Goal: Transaction & Acquisition: Book appointment/travel/reservation

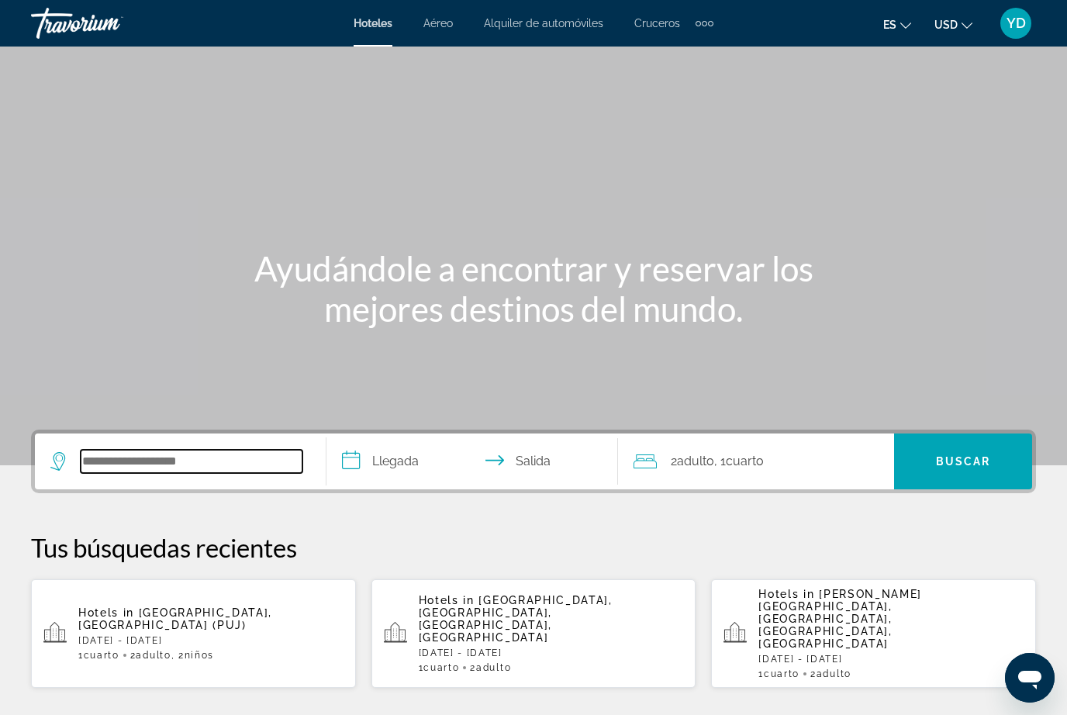
click at [129, 470] on input "Search widget" at bounding box center [192, 461] width 222 height 23
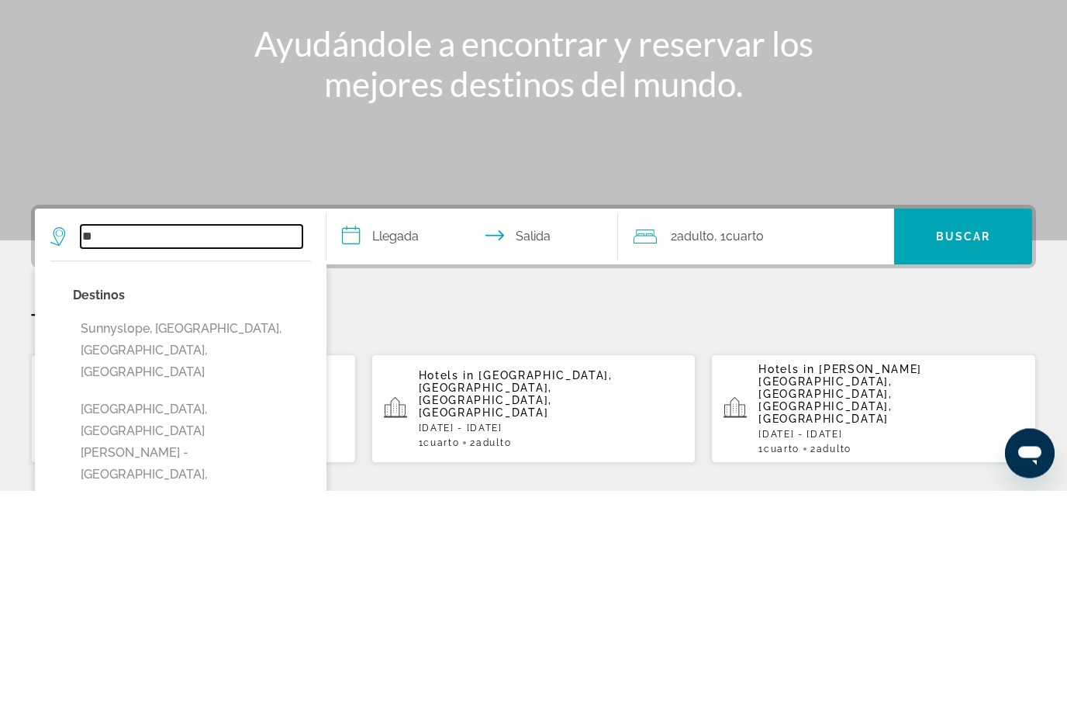
type input "*"
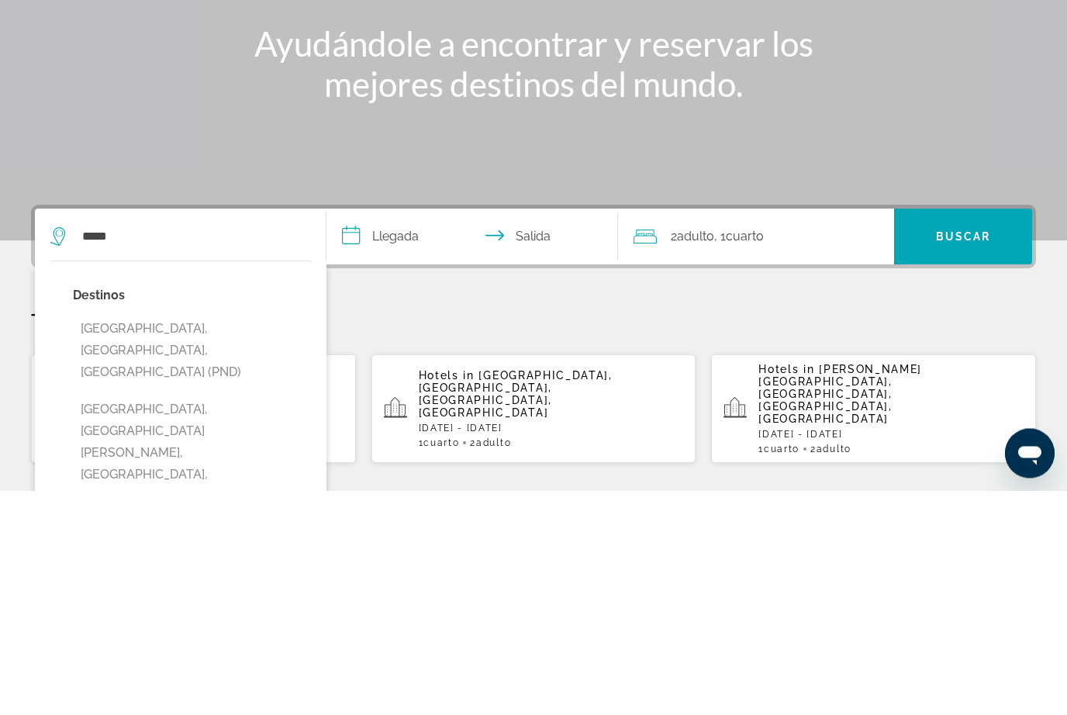
click at [214, 619] on button "[GEOGRAPHIC_DATA], [GEOGRAPHIC_DATA][PERSON_NAME], [GEOGRAPHIC_DATA], [GEOGRAPH…" at bounding box center [192, 677] width 238 height 116
type input "**********"
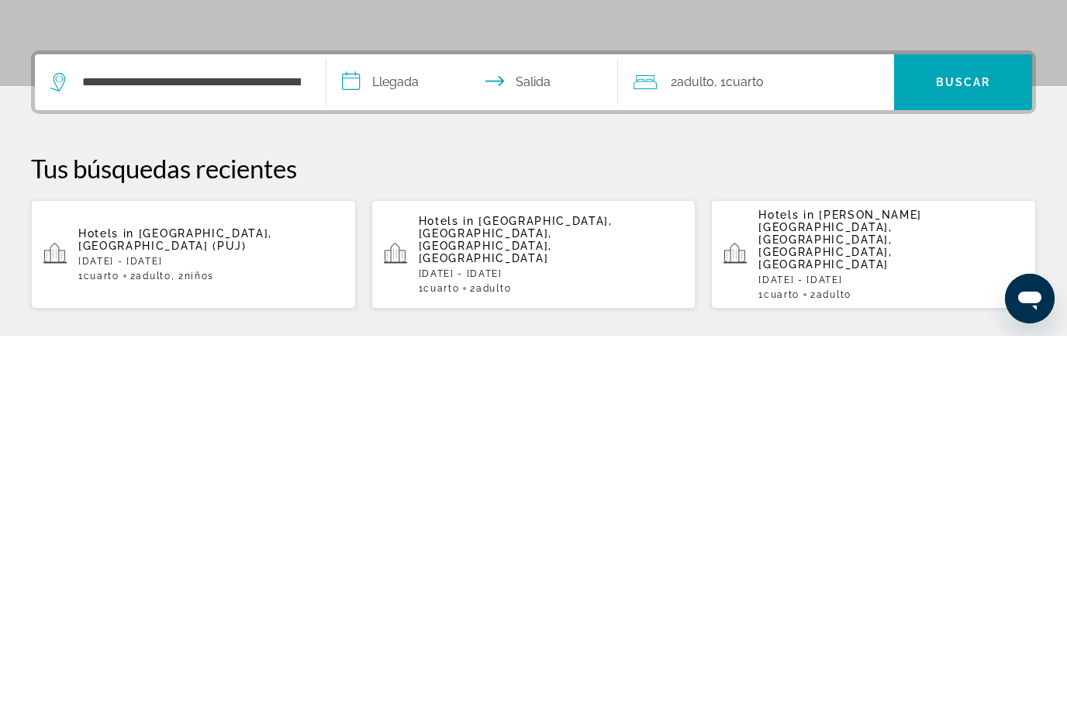
click at [407, 433] on input "**********" at bounding box center [475, 463] width 298 height 60
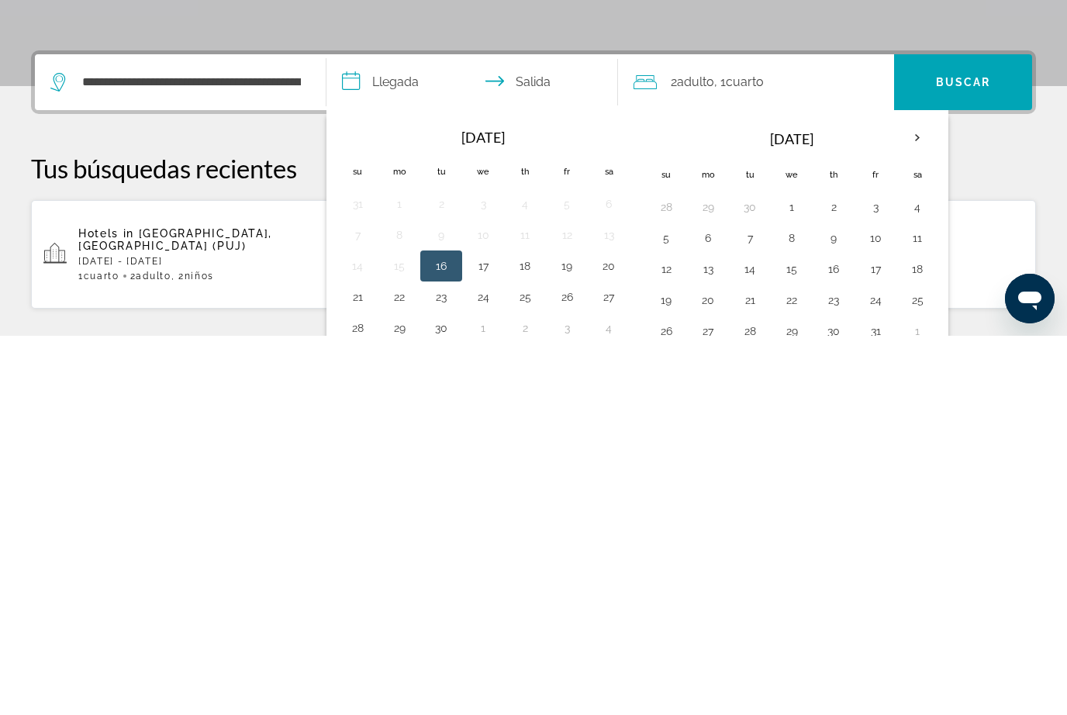
scroll to position [379, 0]
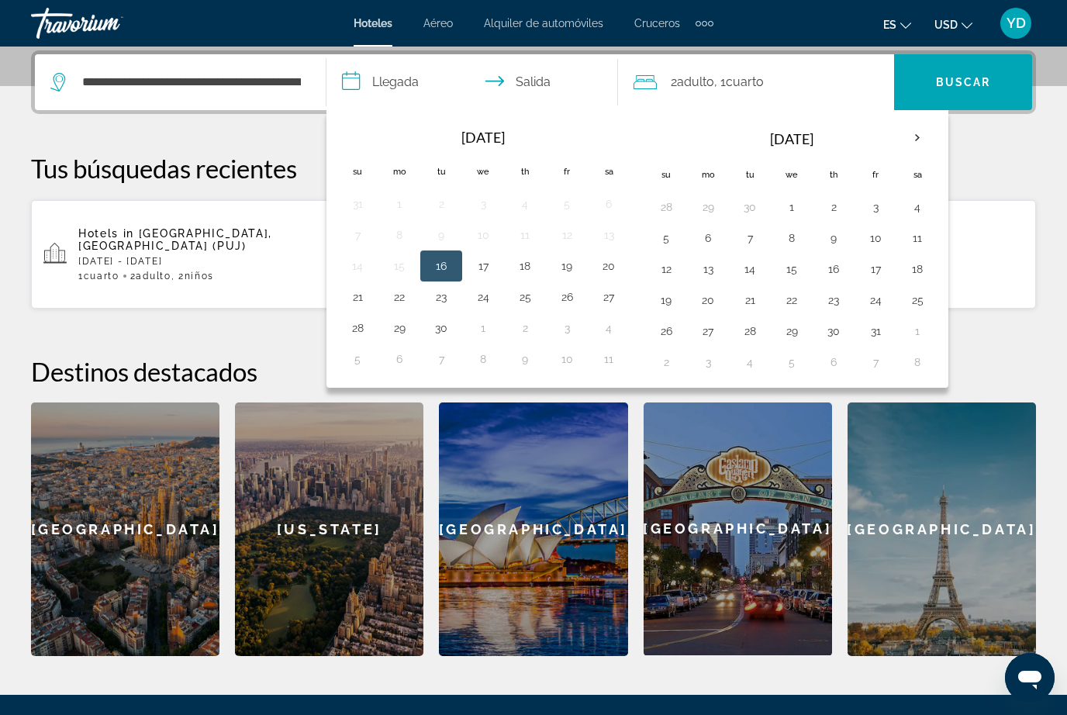
click at [922, 215] on button "4" at bounding box center [917, 207] width 25 height 22
click at [671, 247] on button "5" at bounding box center [665, 238] width 25 height 22
type input "**********"
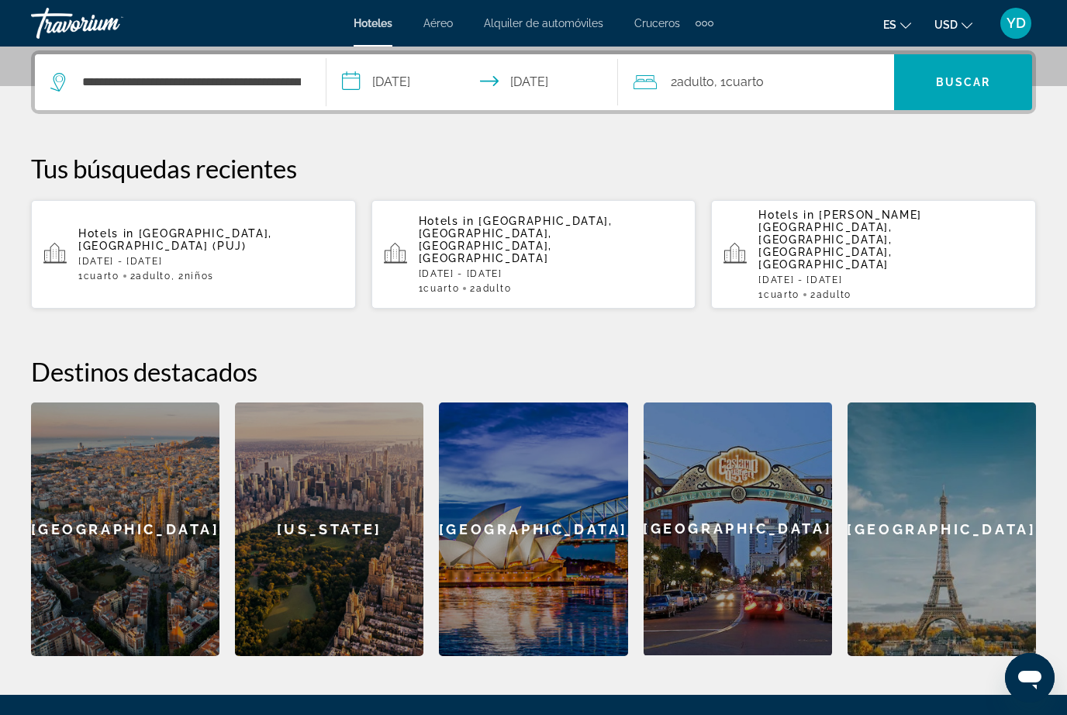
click at [987, 87] on span "Buscar" at bounding box center [963, 82] width 55 height 12
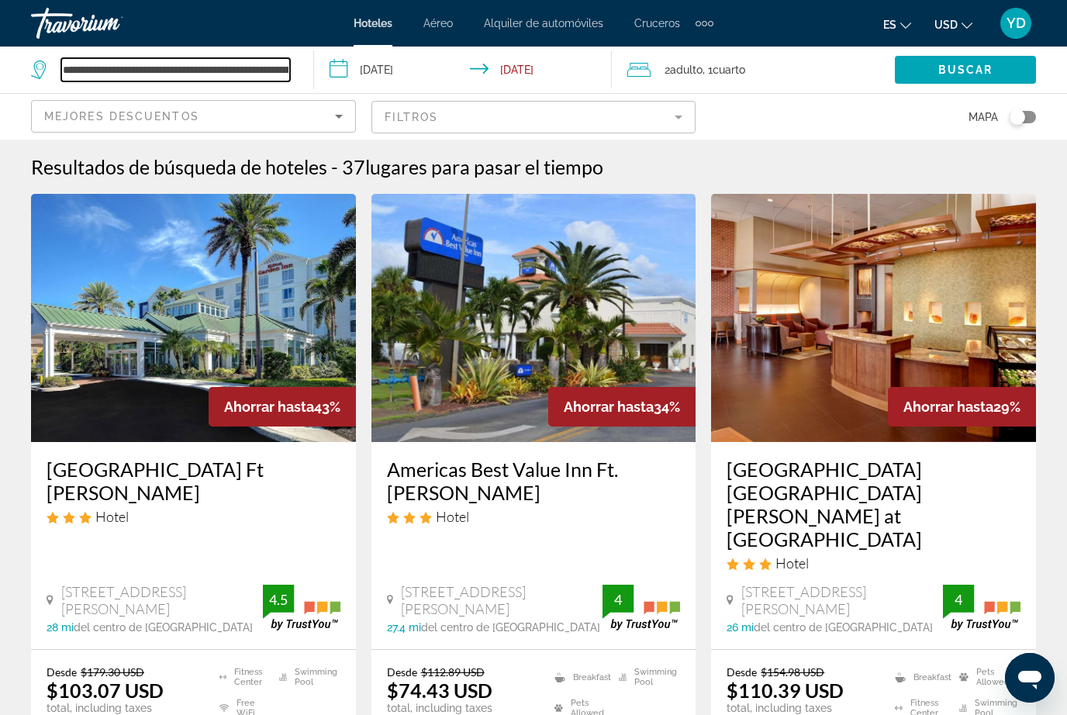
click at [289, 71] on input "**********" at bounding box center [175, 69] width 229 height 23
click at [207, 73] on input "**********" at bounding box center [175, 69] width 229 height 23
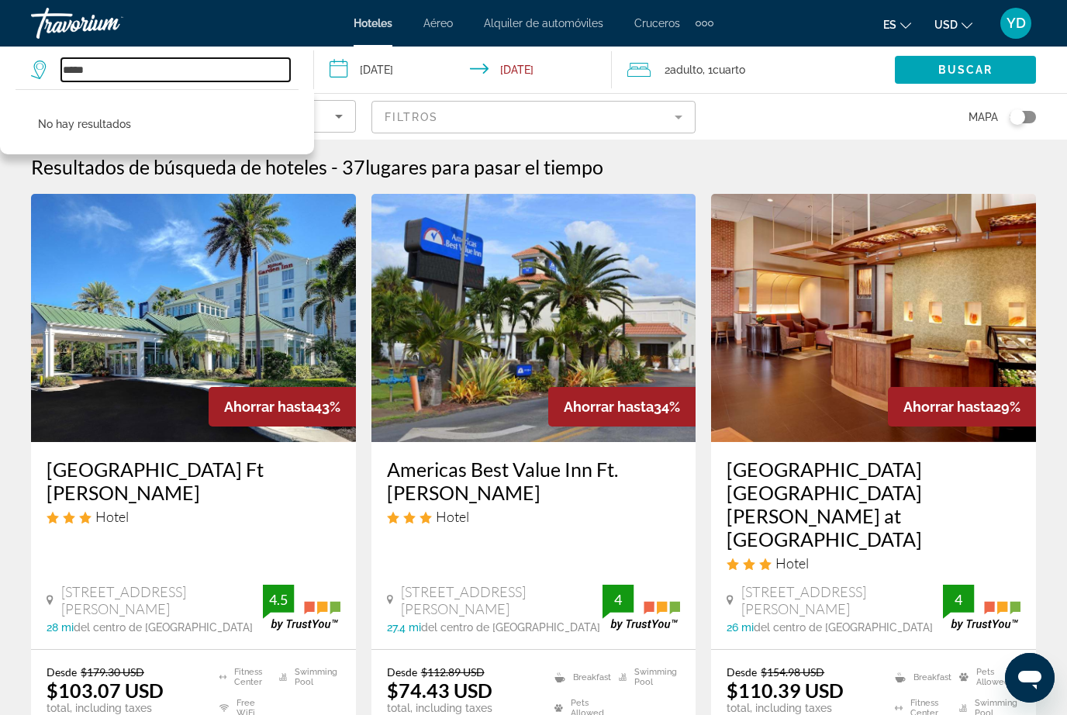
type input "****"
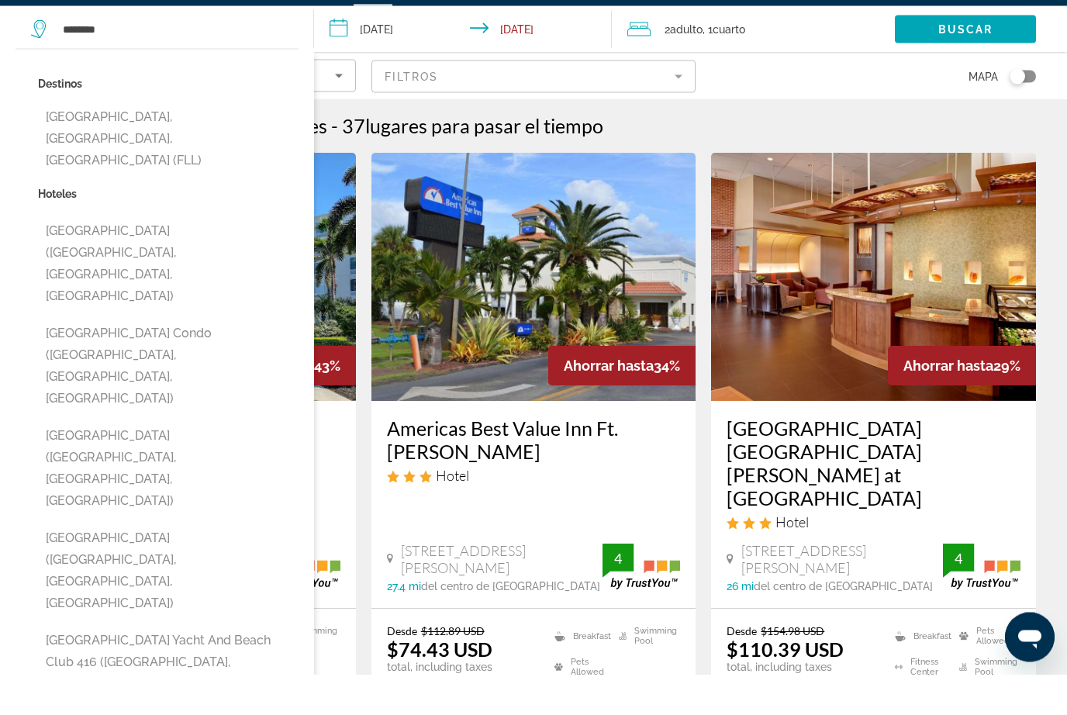
click at [77, 461] on button "[GEOGRAPHIC_DATA] ([GEOGRAPHIC_DATA], [GEOGRAPHIC_DATA], [GEOGRAPHIC_DATA])" at bounding box center [168, 508] width 260 height 95
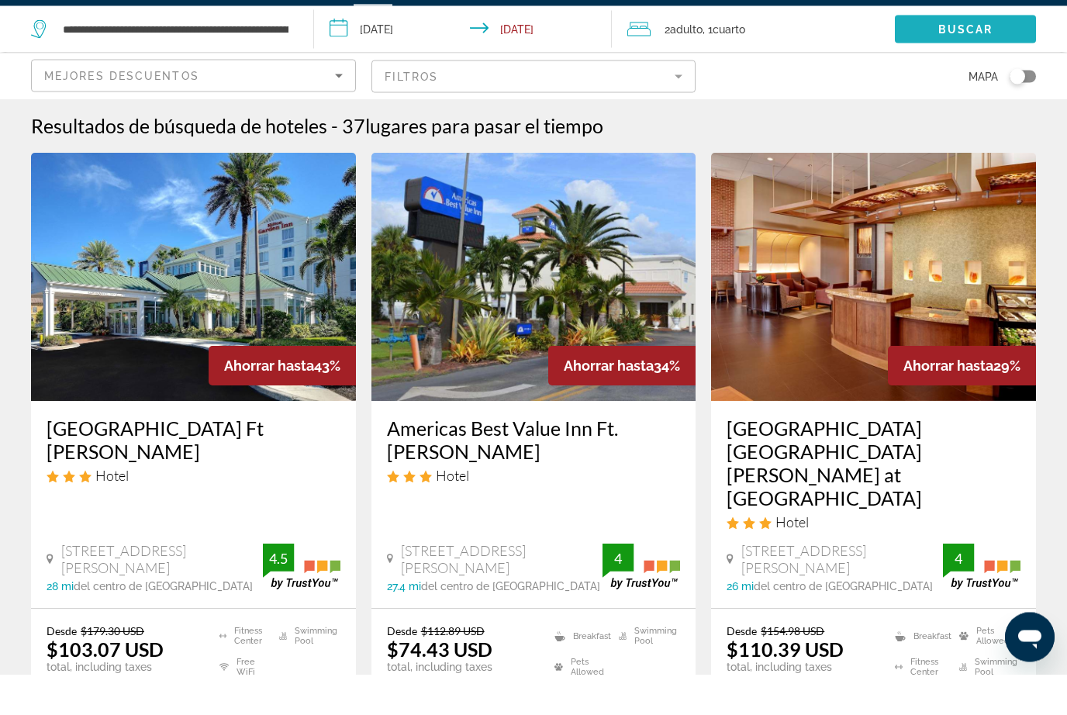
click at [975, 64] on span "Buscar" at bounding box center [965, 70] width 55 height 12
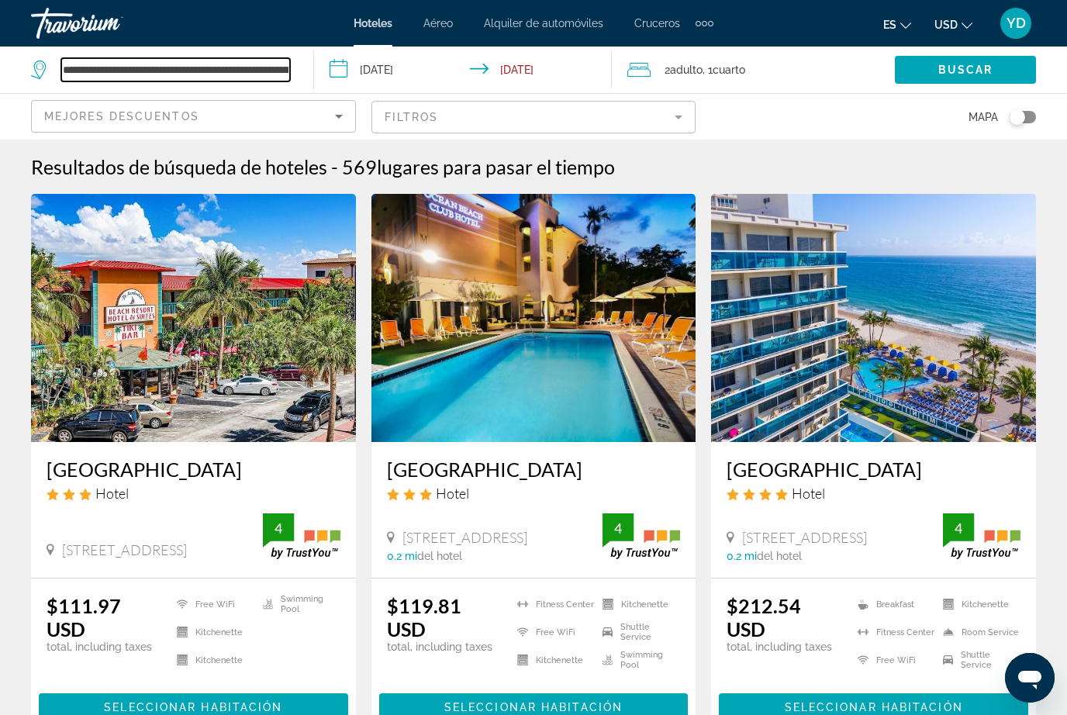
click at [288, 62] on input "**********" at bounding box center [175, 69] width 229 height 23
click at [195, 71] on input "**********" at bounding box center [175, 69] width 229 height 23
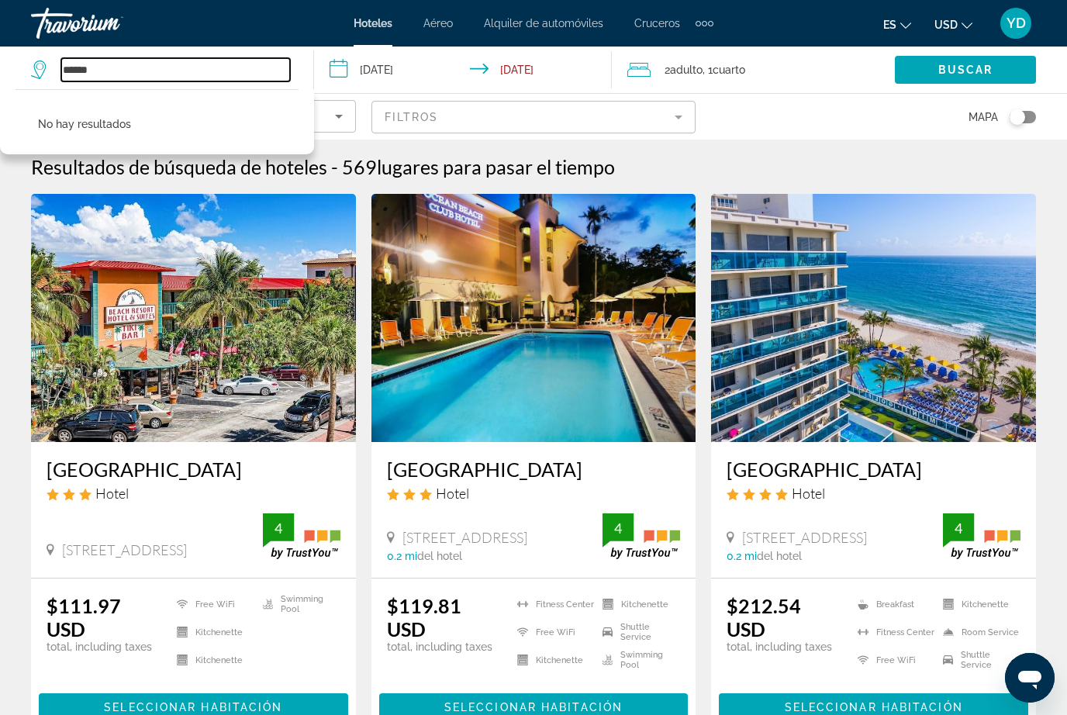
type input "****"
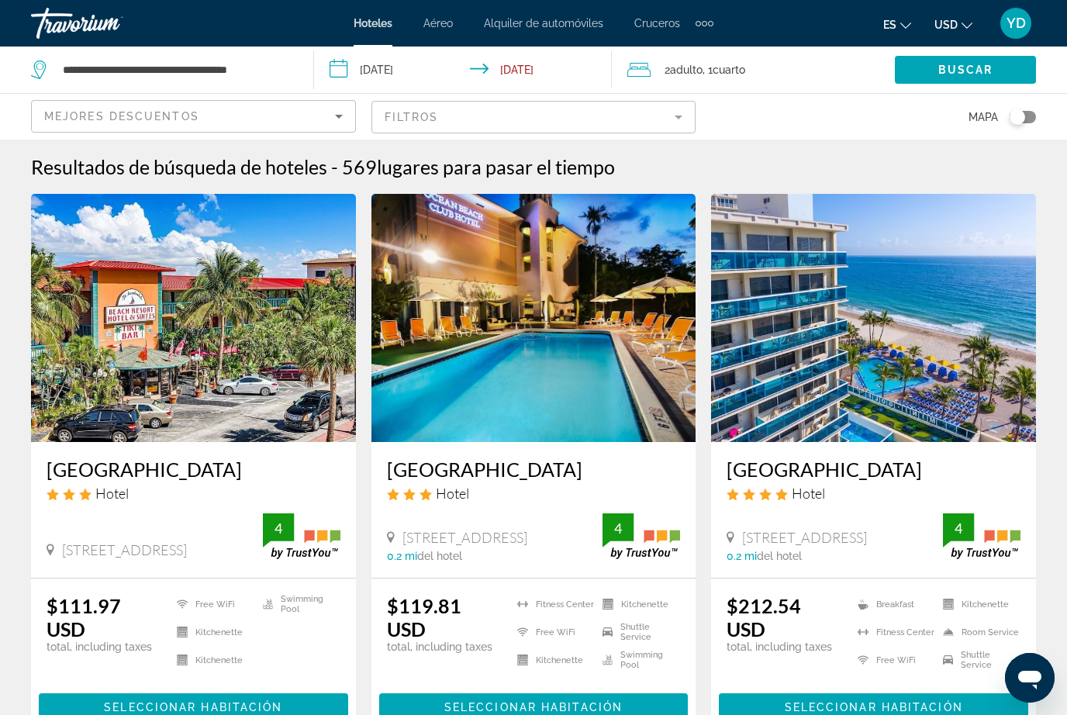
click at [990, 81] on span "Search widget" at bounding box center [964, 69] width 141 height 37
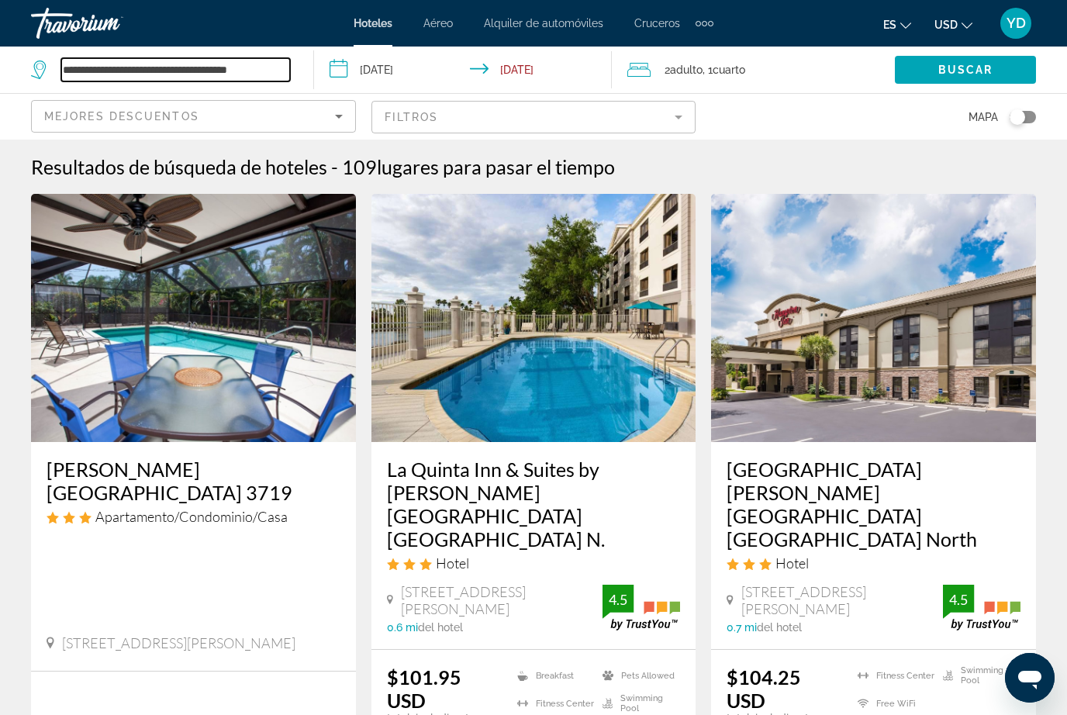
click at [277, 74] on input "**********" at bounding box center [175, 69] width 229 height 23
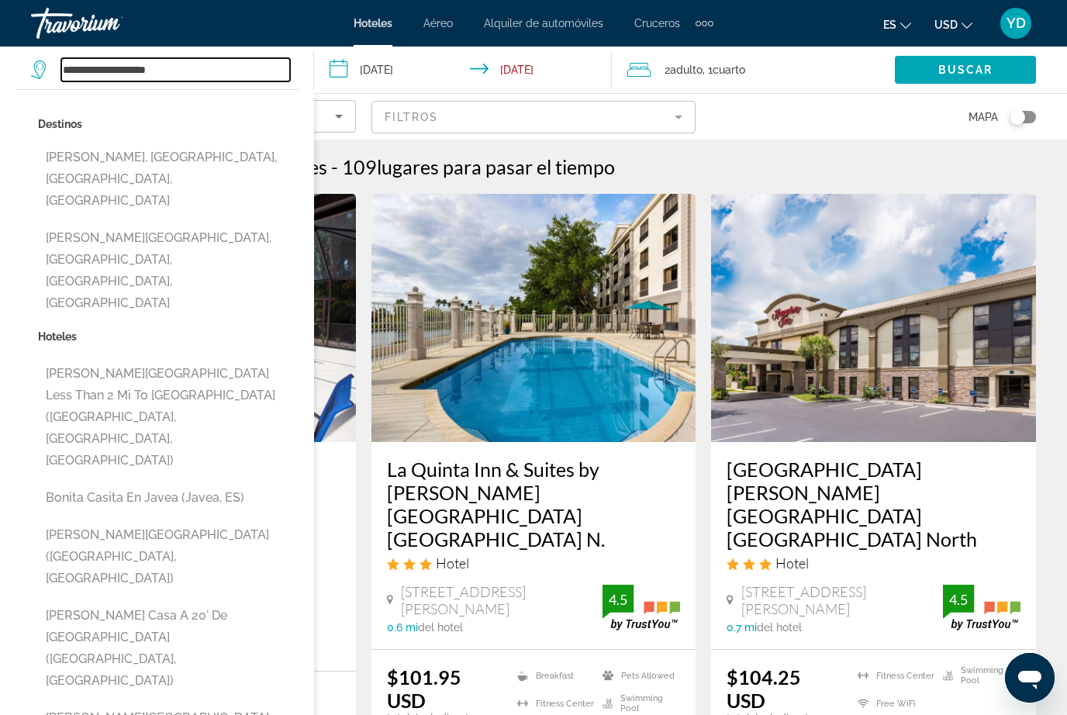
type input "**********"
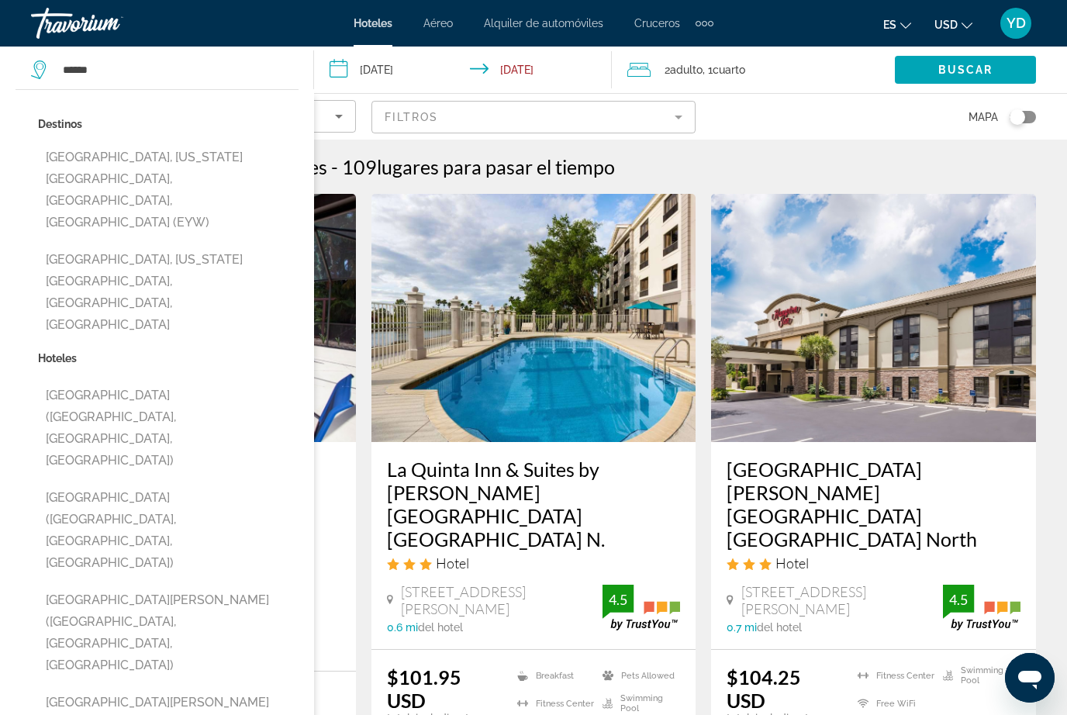
click at [64, 160] on button "[GEOGRAPHIC_DATA], [US_STATE][GEOGRAPHIC_DATA], [GEOGRAPHIC_DATA], [GEOGRAPHIC_…" at bounding box center [168, 190] width 260 height 95
type input "**********"
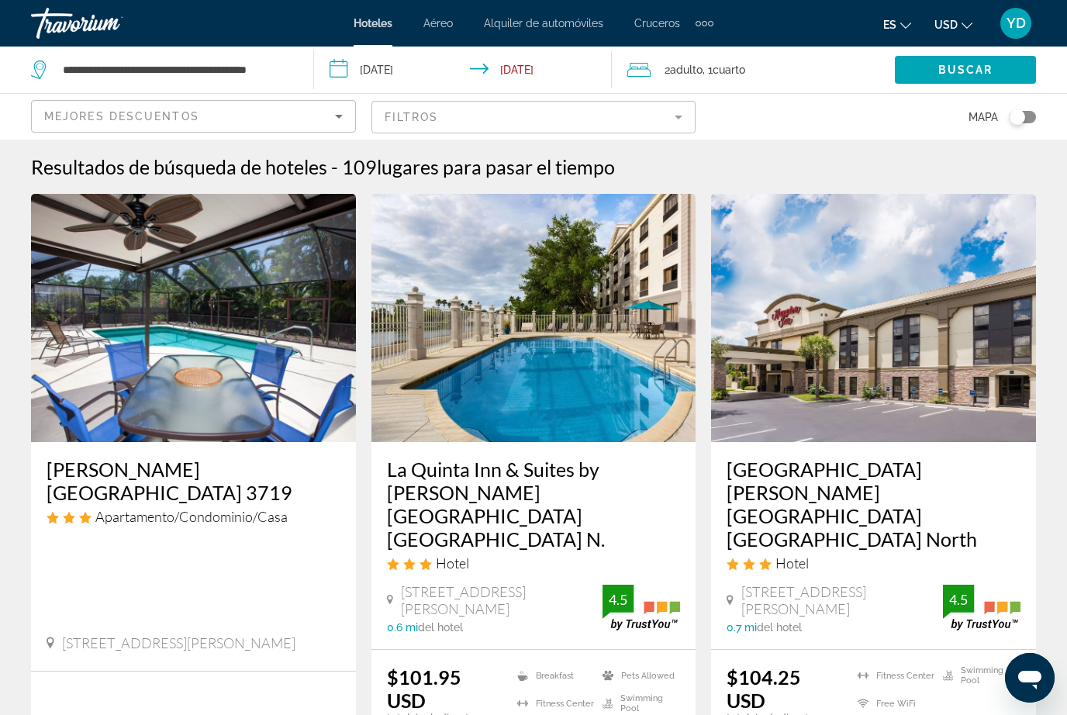
click at [957, 87] on span "Search widget" at bounding box center [964, 69] width 141 height 37
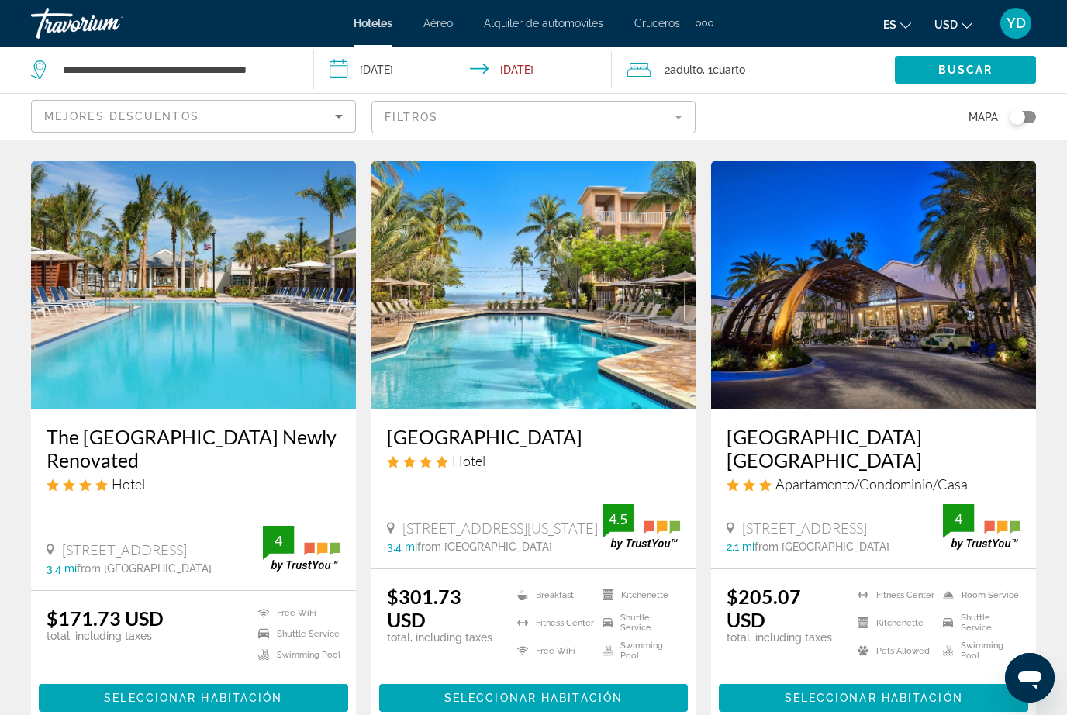
scroll to position [624, 0]
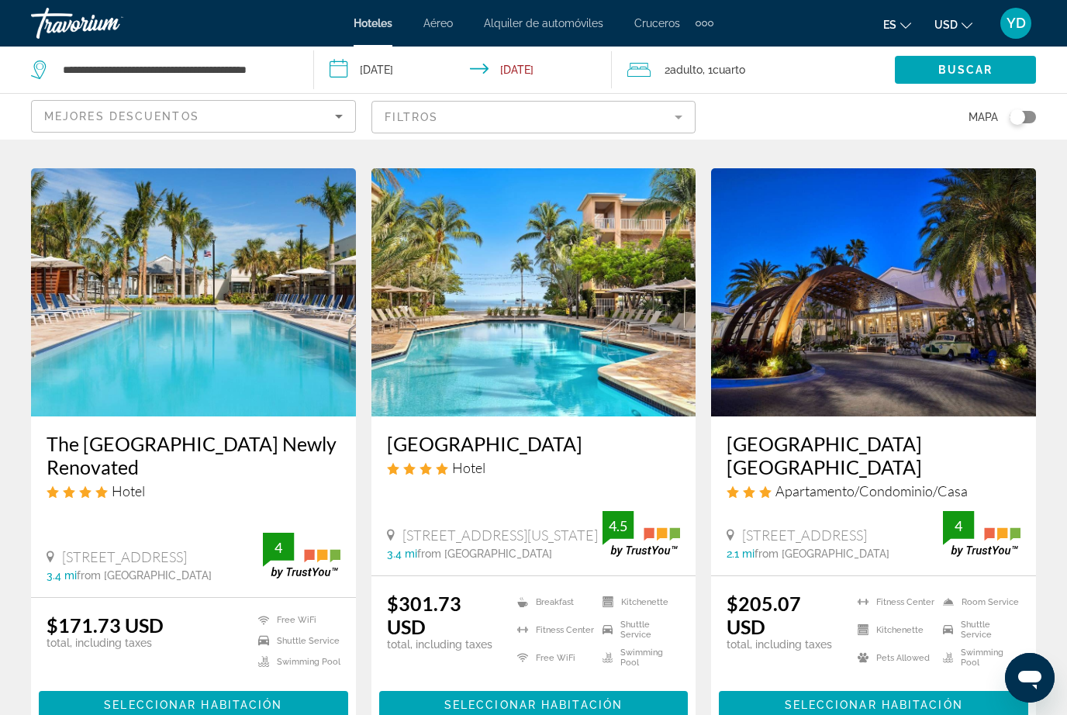
click at [925, 344] on img "Main content" at bounding box center [873, 292] width 325 height 248
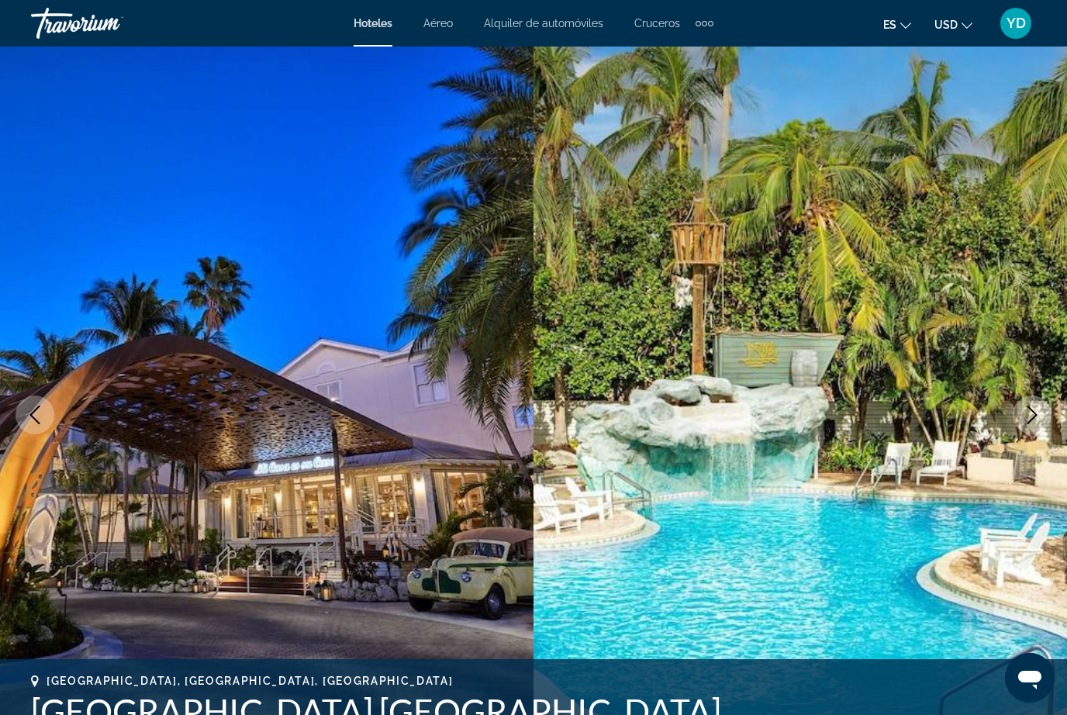
click at [1033, 426] on button "Next image" at bounding box center [1031, 414] width 39 height 39
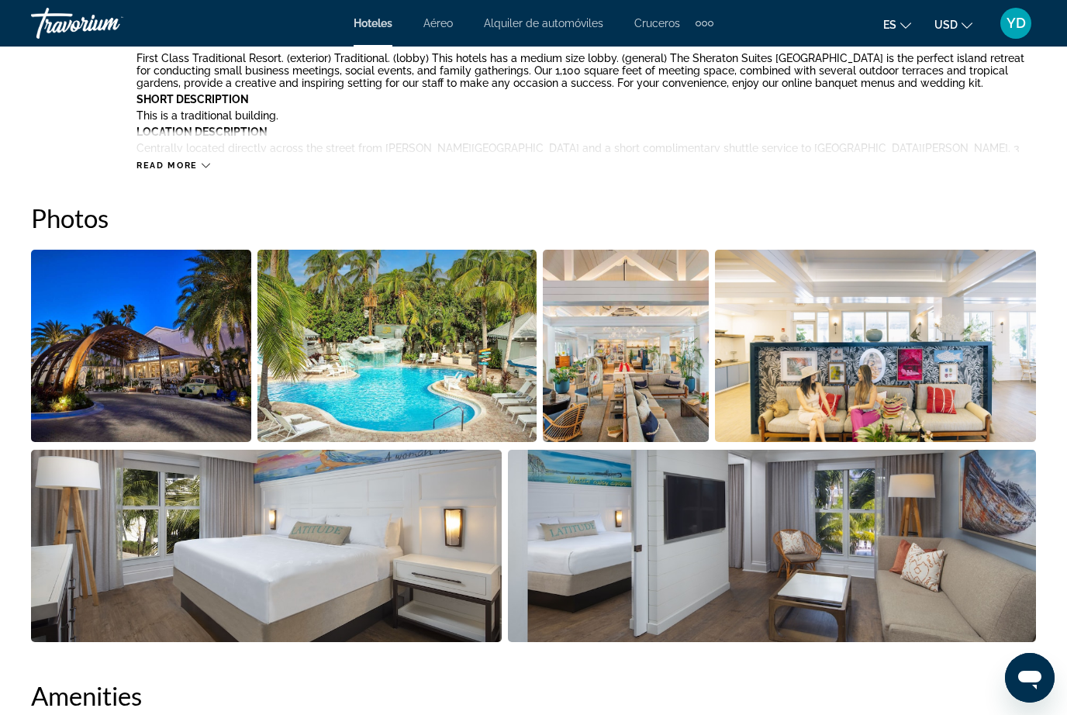
scroll to position [890, 0]
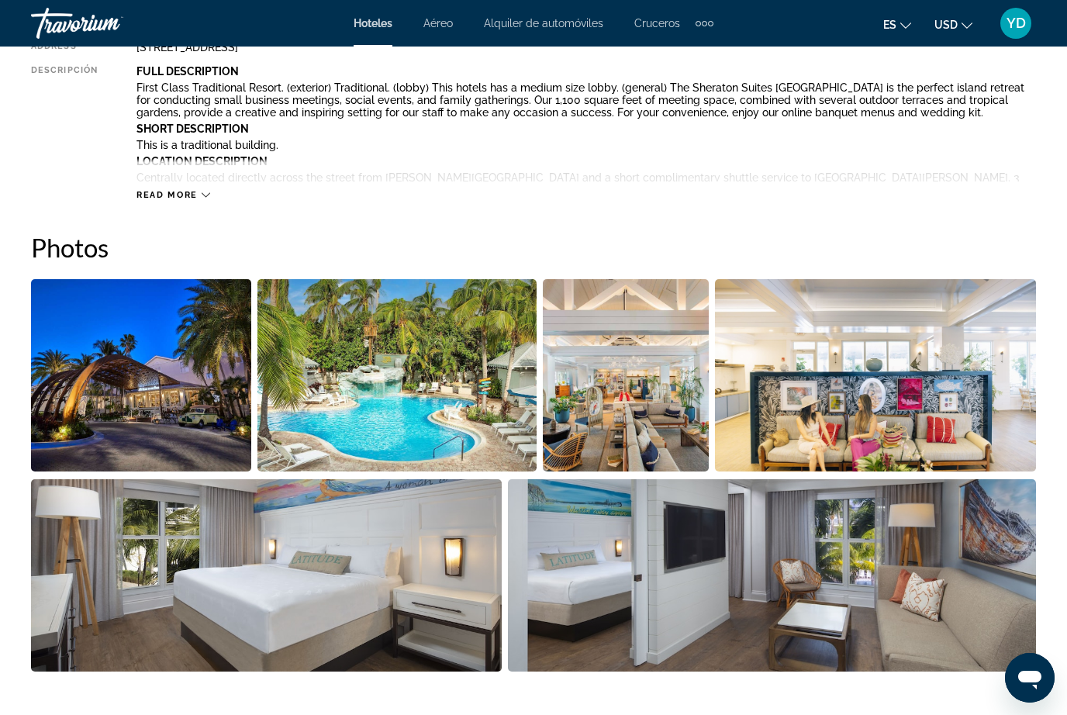
click at [409, 408] on img "Open full-screen image slider" at bounding box center [396, 375] width 278 height 192
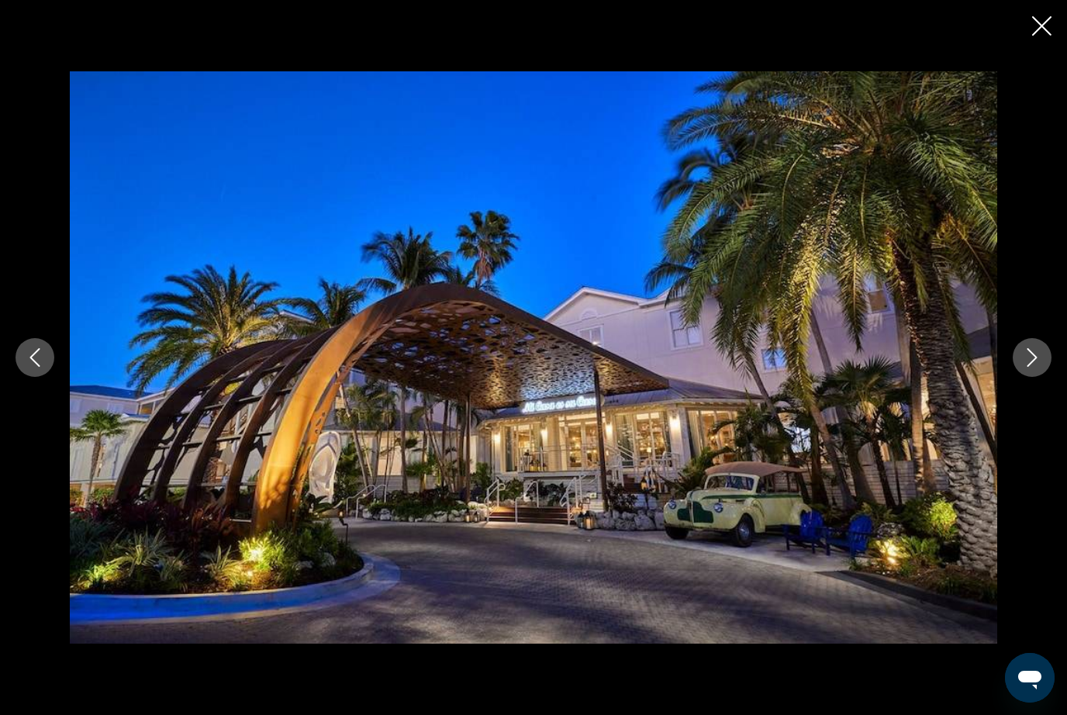
click at [1032, 370] on button "Next image" at bounding box center [1031, 357] width 39 height 39
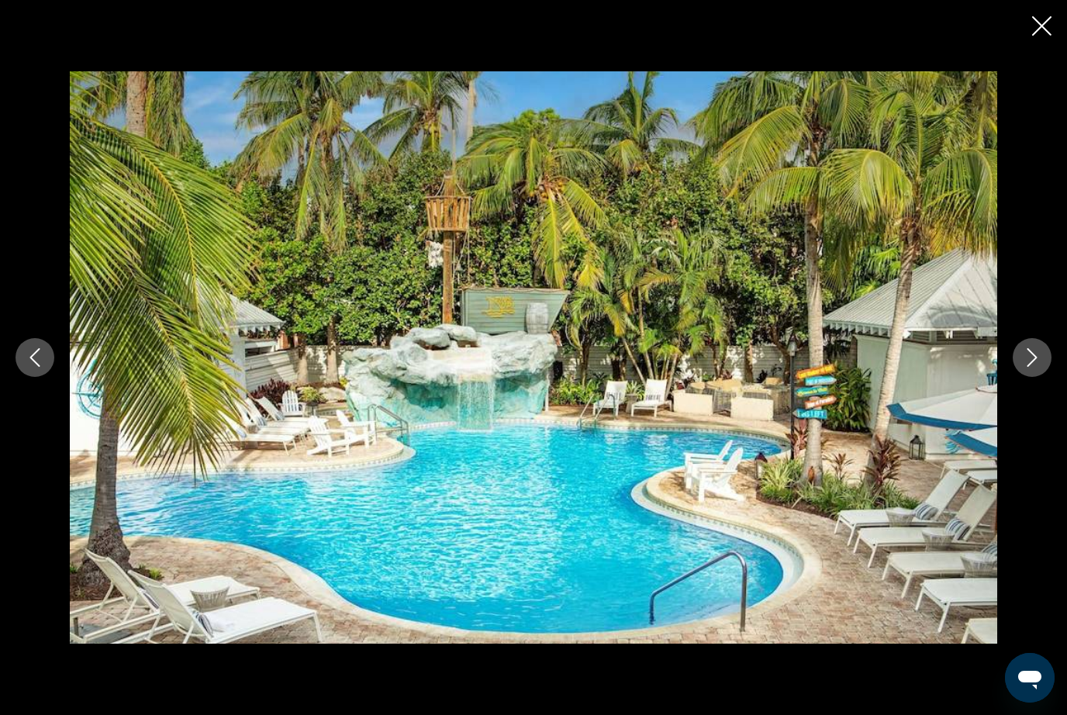
click at [1037, 358] on icon "Next image" at bounding box center [1031, 357] width 19 height 19
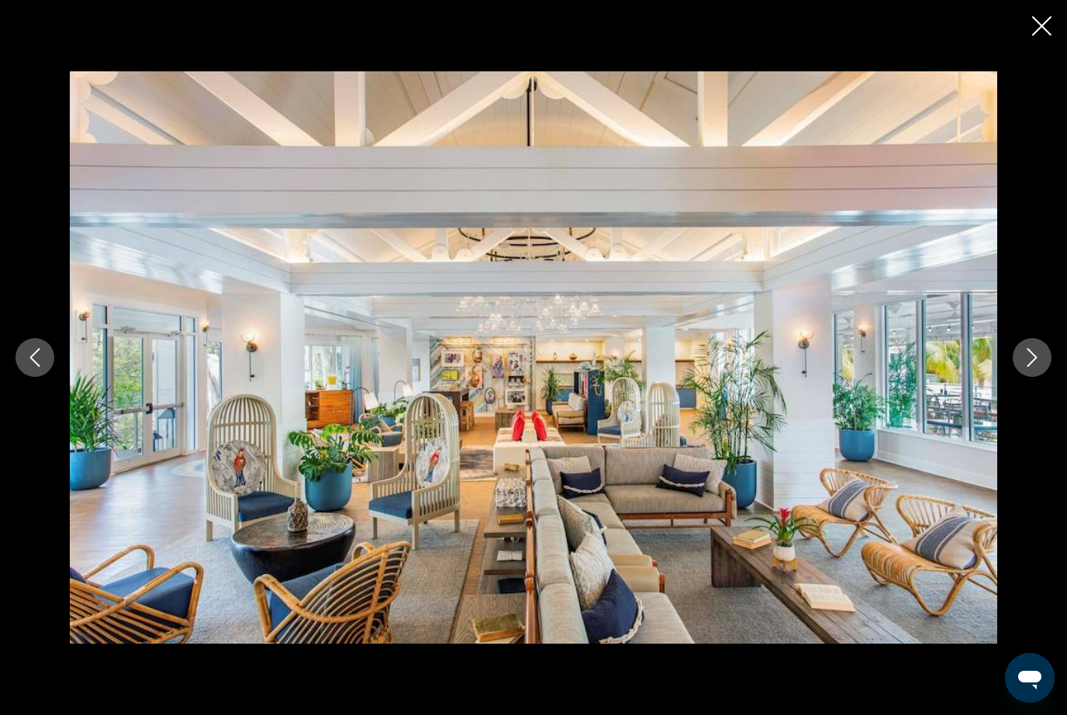
click at [1028, 367] on button "Next image" at bounding box center [1031, 357] width 39 height 39
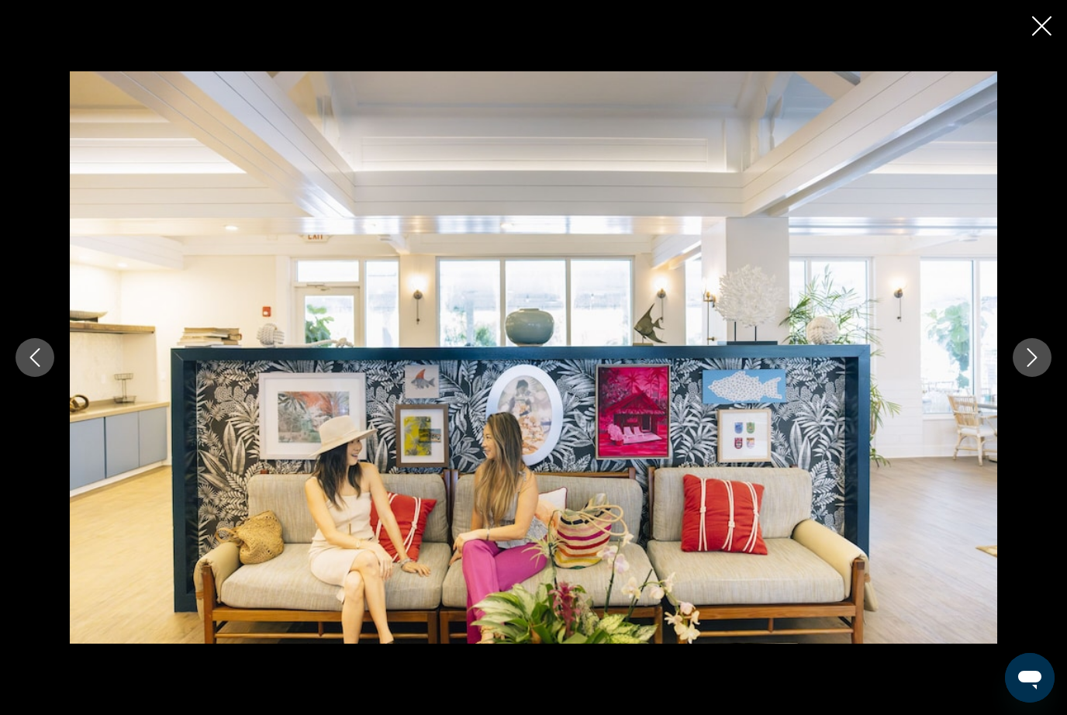
click at [1022, 370] on button "Next image" at bounding box center [1031, 357] width 39 height 39
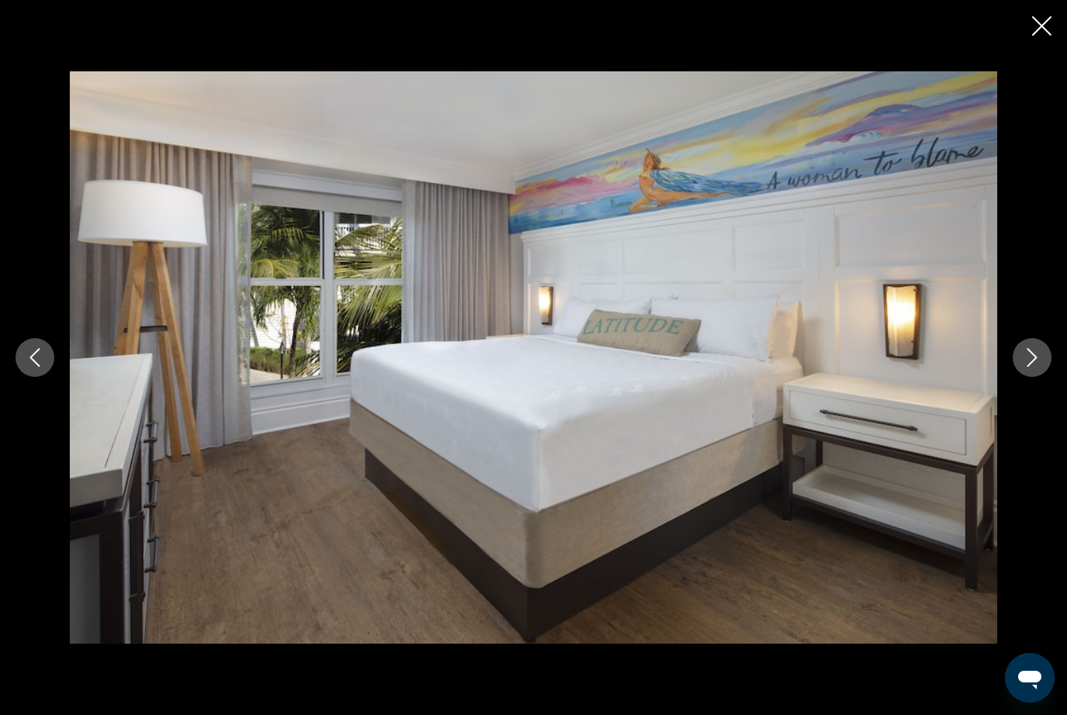
click at [1019, 376] on div "prev next" at bounding box center [533, 357] width 1067 height 572
click at [1039, 361] on icon "Next image" at bounding box center [1031, 357] width 19 height 19
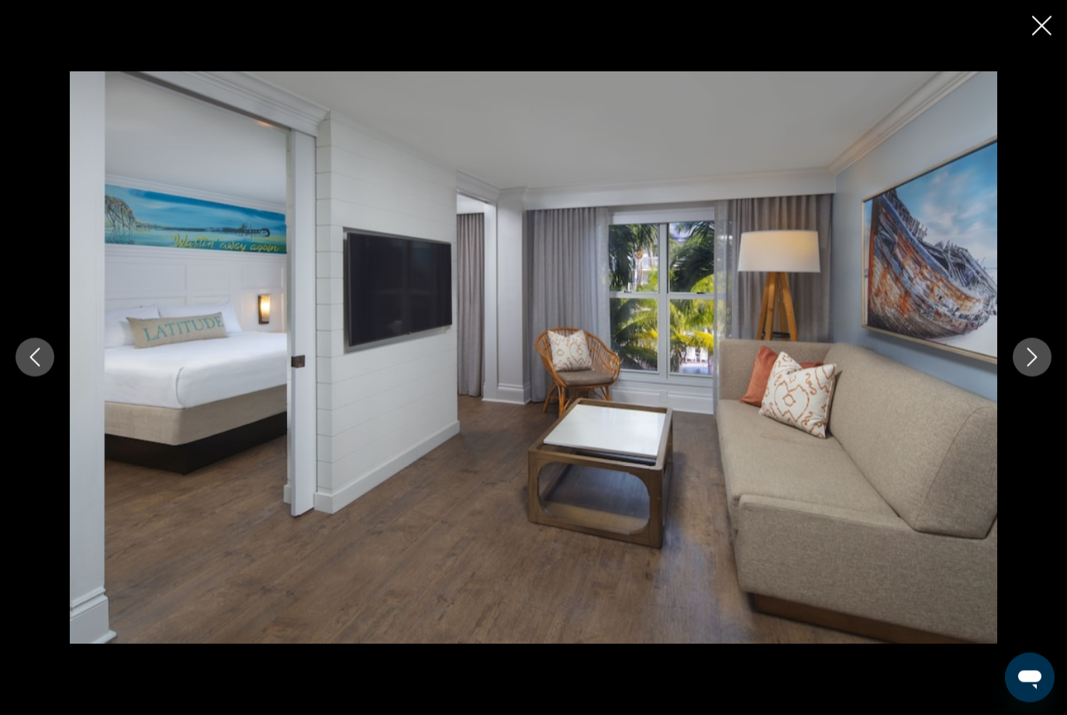
scroll to position [1621, 0]
click at [1032, 367] on icon "Next image" at bounding box center [1031, 357] width 19 height 19
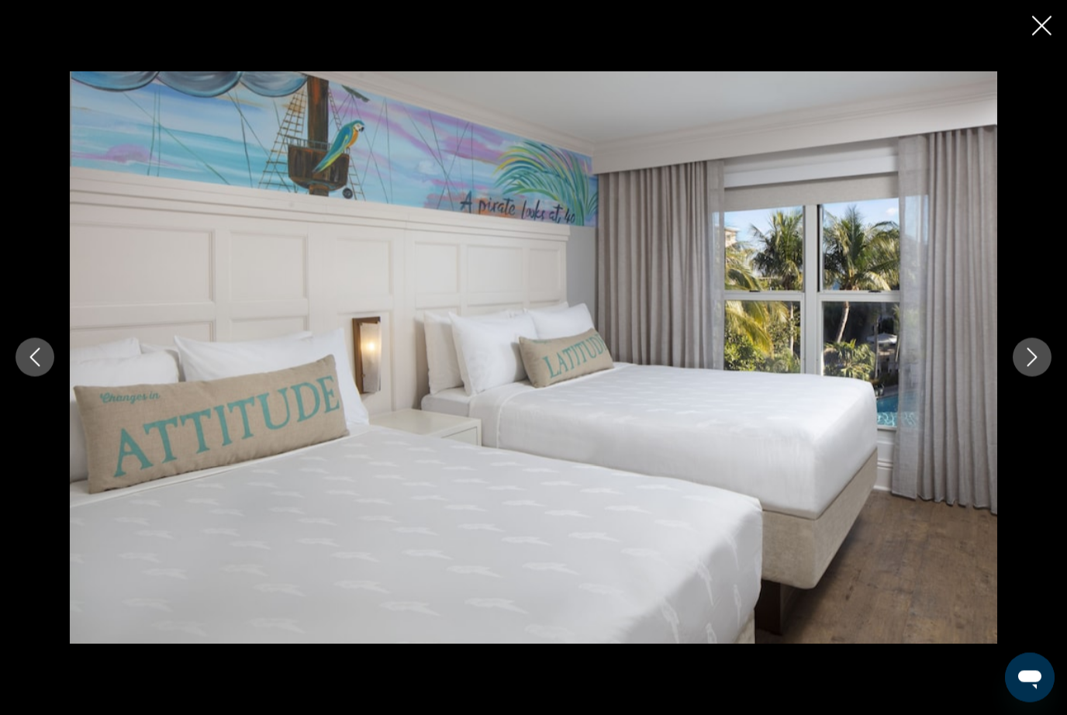
click at [1015, 377] on button "Next image" at bounding box center [1031, 357] width 39 height 39
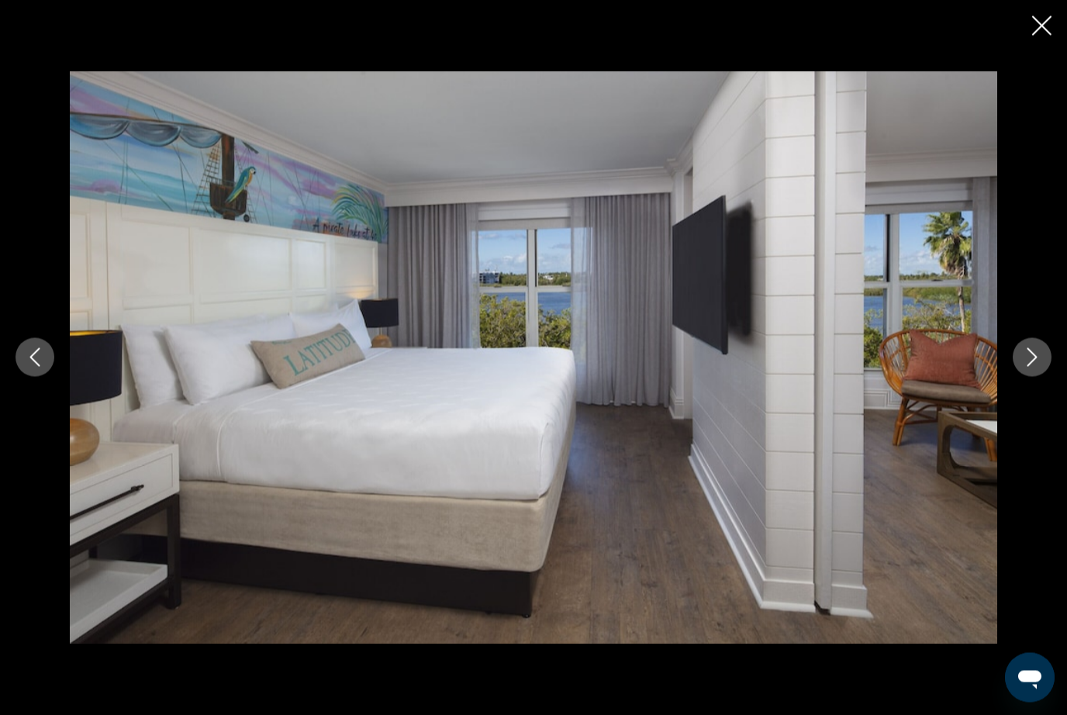
click at [1032, 367] on icon "Next image" at bounding box center [1031, 357] width 19 height 19
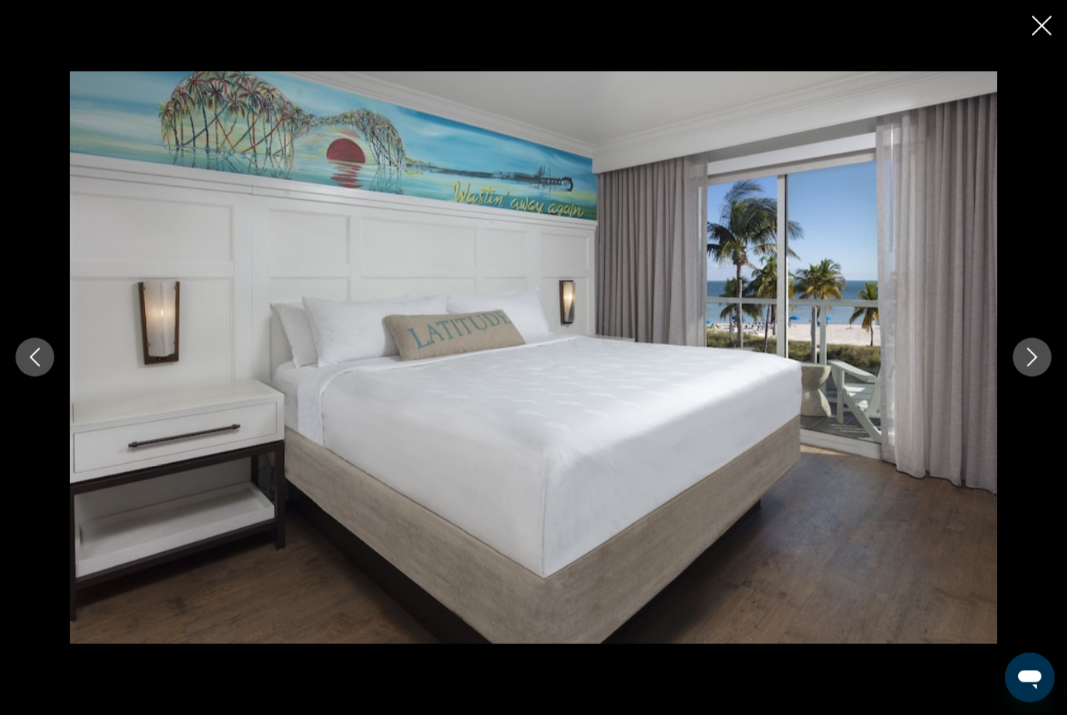
click at [1019, 408] on div "prev next" at bounding box center [533, 357] width 1067 height 572
click at [1020, 377] on button "Next image" at bounding box center [1031, 357] width 39 height 39
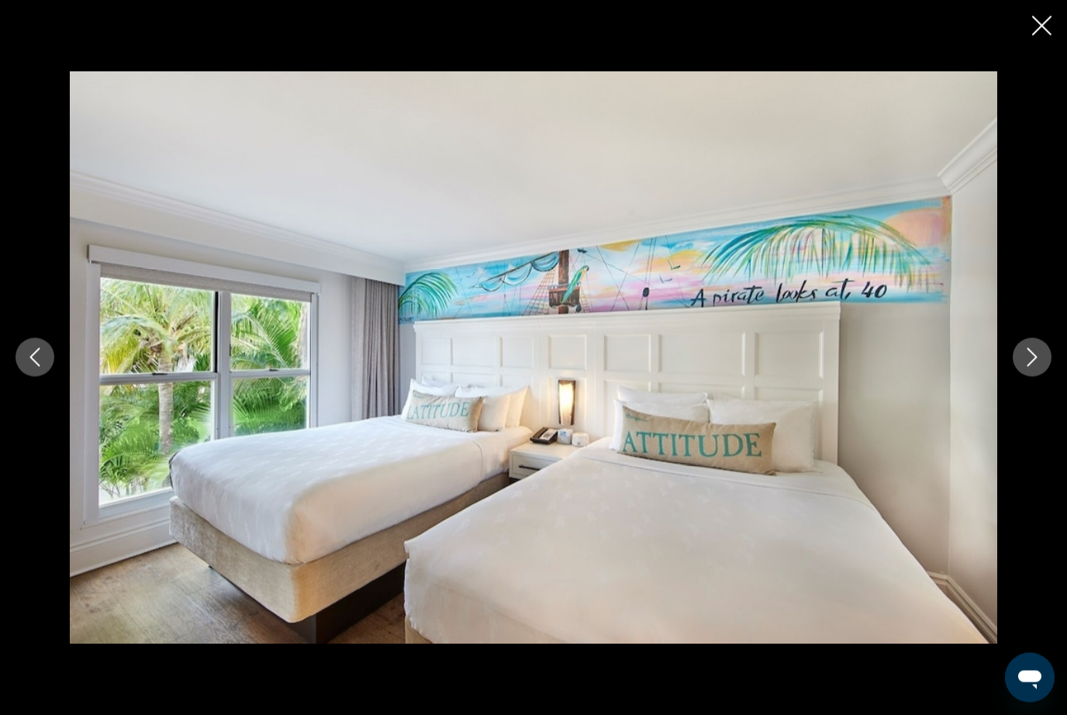
click at [1026, 367] on icon "Next image" at bounding box center [1031, 357] width 19 height 19
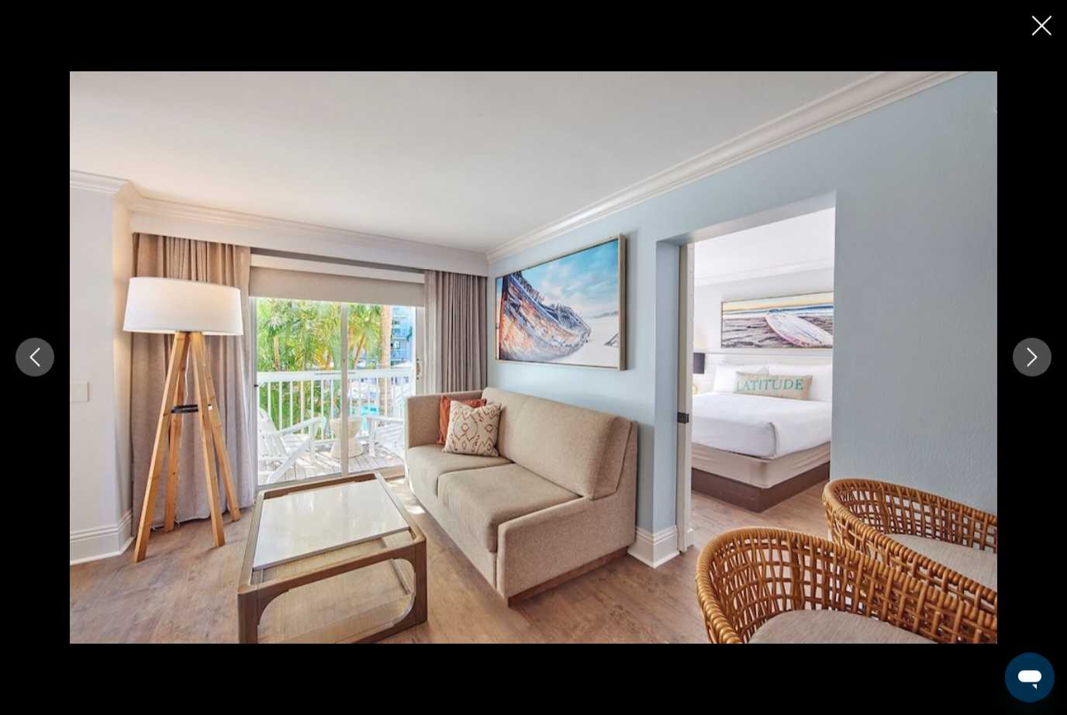
click at [1032, 367] on icon "Next image" at bounding box center [1031, 357] width 19 height 19
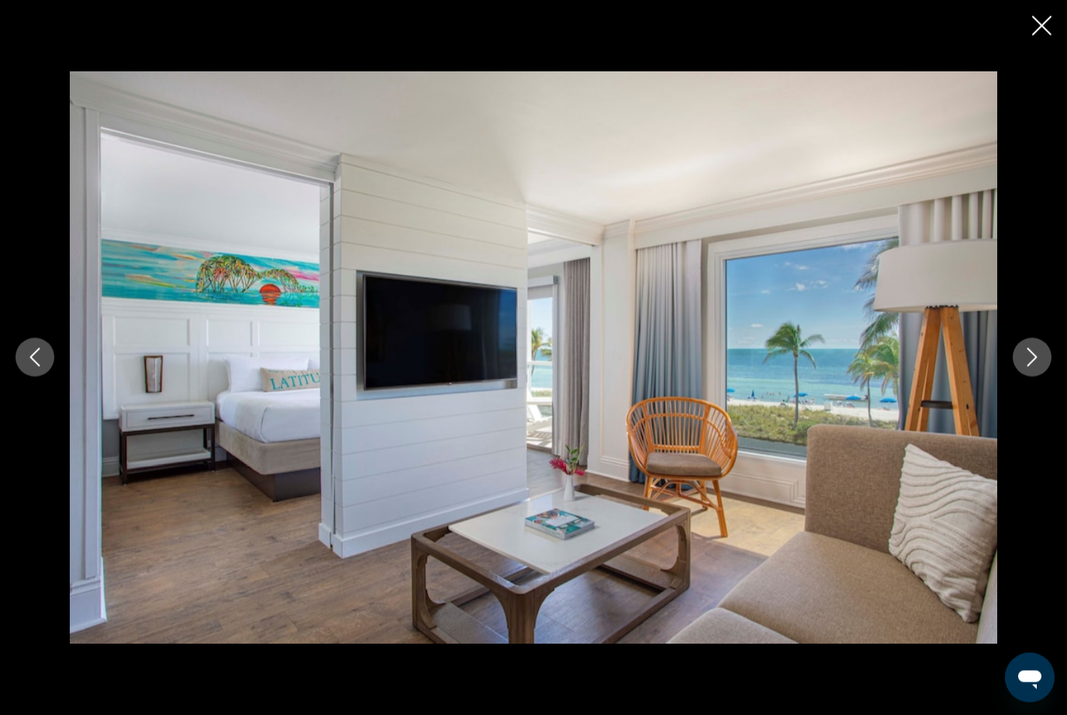
click at [1038, 377] on button "Next image" at bounding box center [1031, 357] width 39 height 39
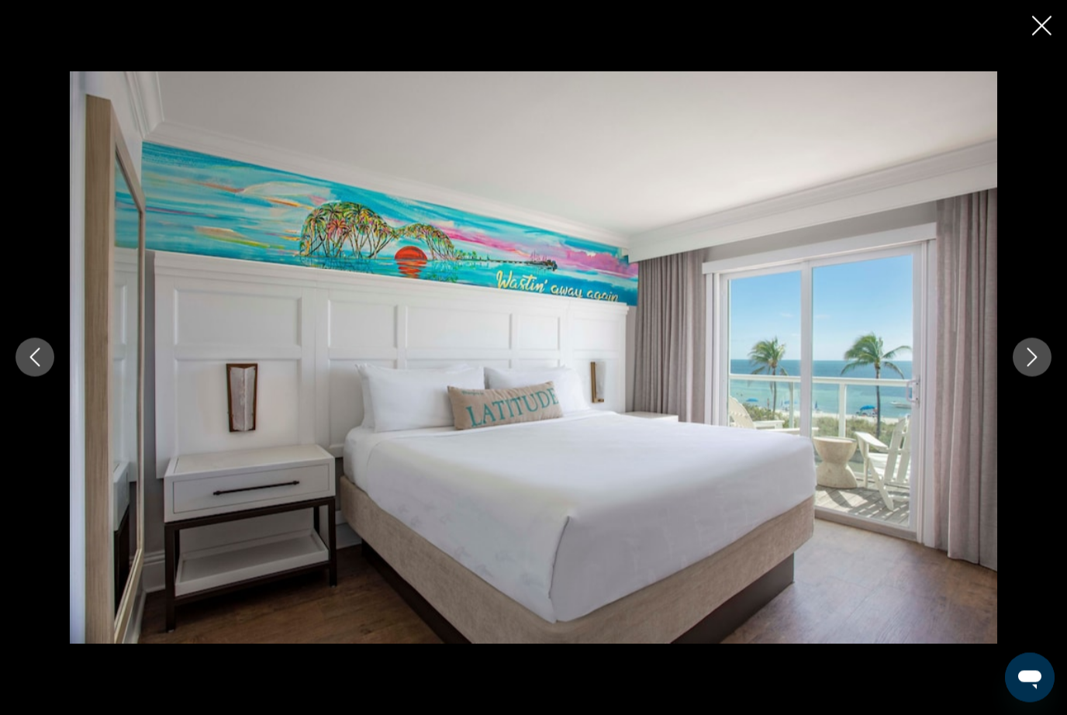
click at [1039, 377] on button "Next image" at bounding box center [1031, 357] width 39 height 39
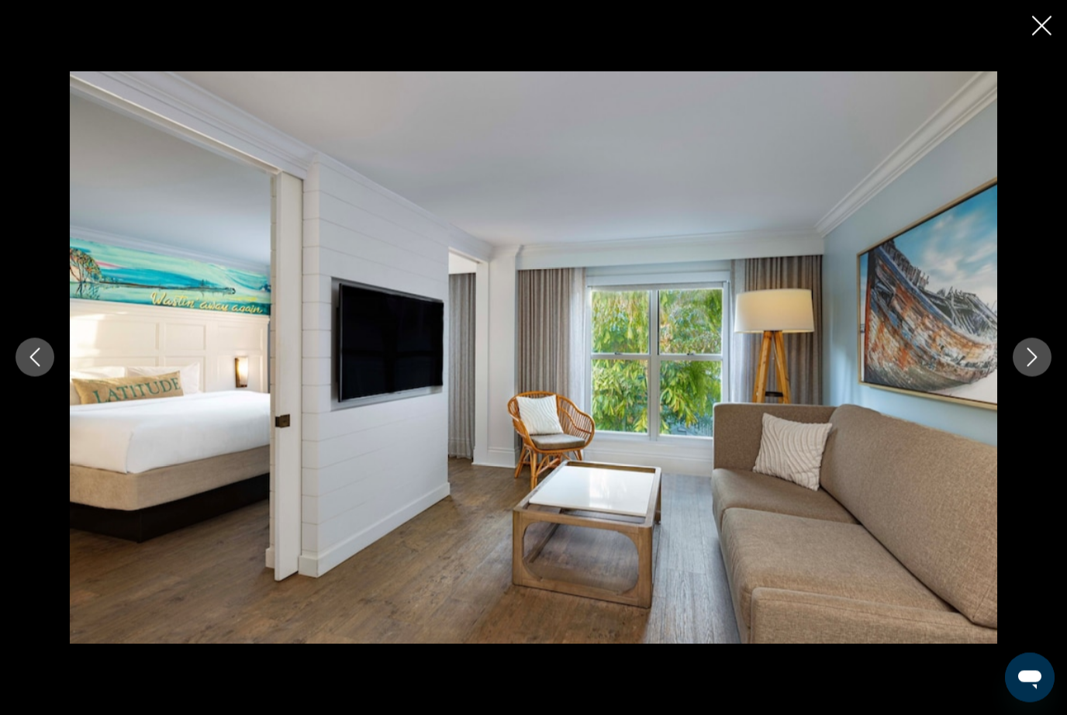
click at [1039, 377] on button "Next image" at bounding box center [1031, 357] width 39 height 39
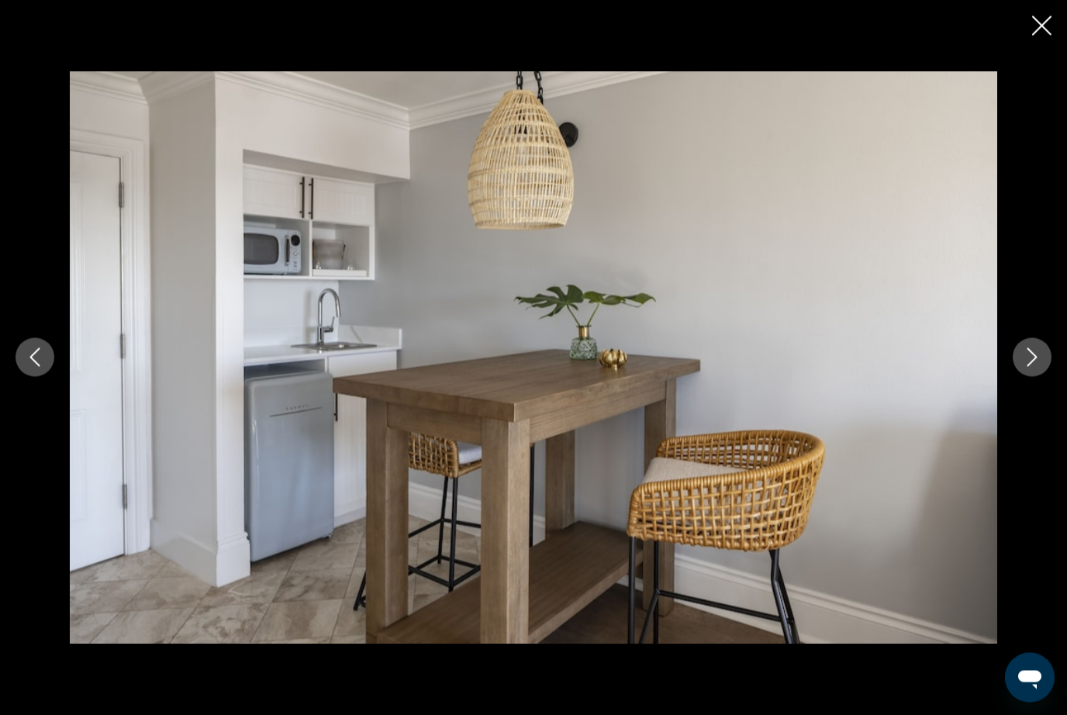
click at [1030, 367] on icon "Next image" at bounding box center [1032, 357] width 10 height 19
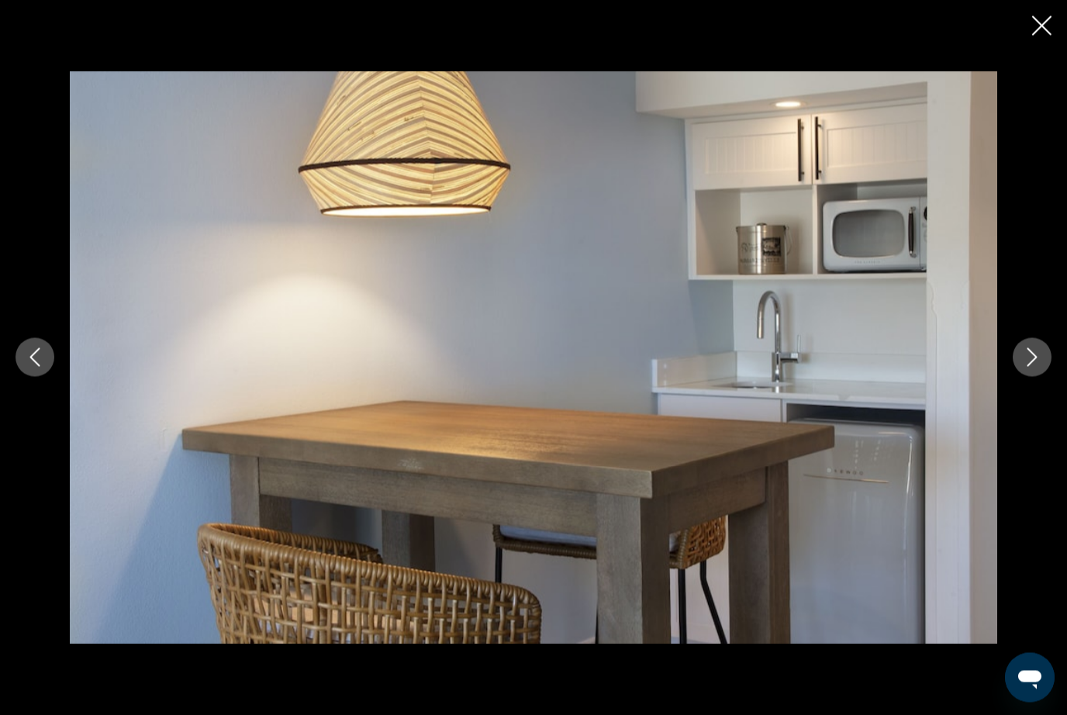
click at [1037, 367] on icon "Next image" at bounding box center [1031, 357] width 19 height 19
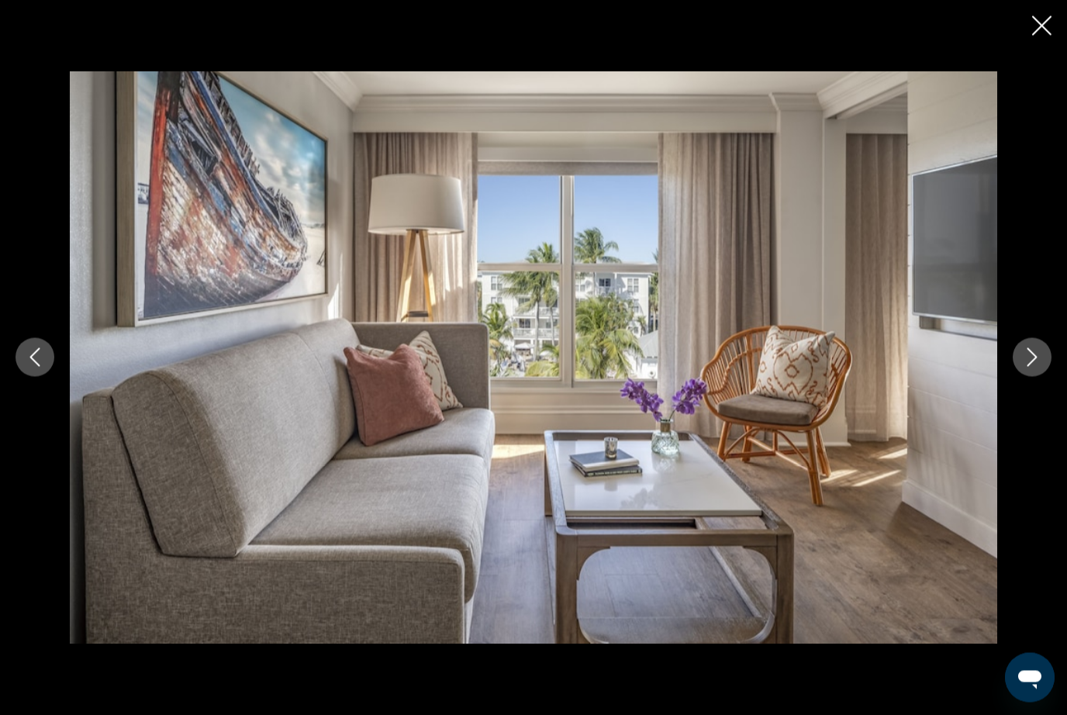
click at [1042, 377] on button "Next image" at bounding box center [1031, 357] width 39 height 39
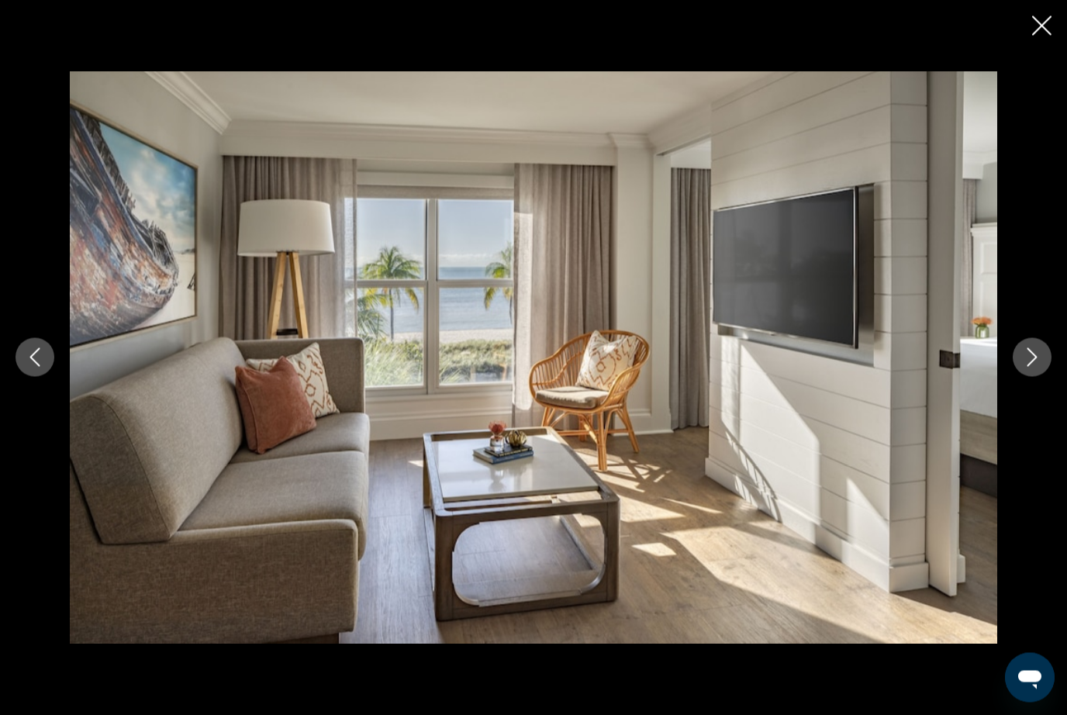
click at [1038, 377] on button "Next image" at bounding box center [1031, 357] width 39 height 39
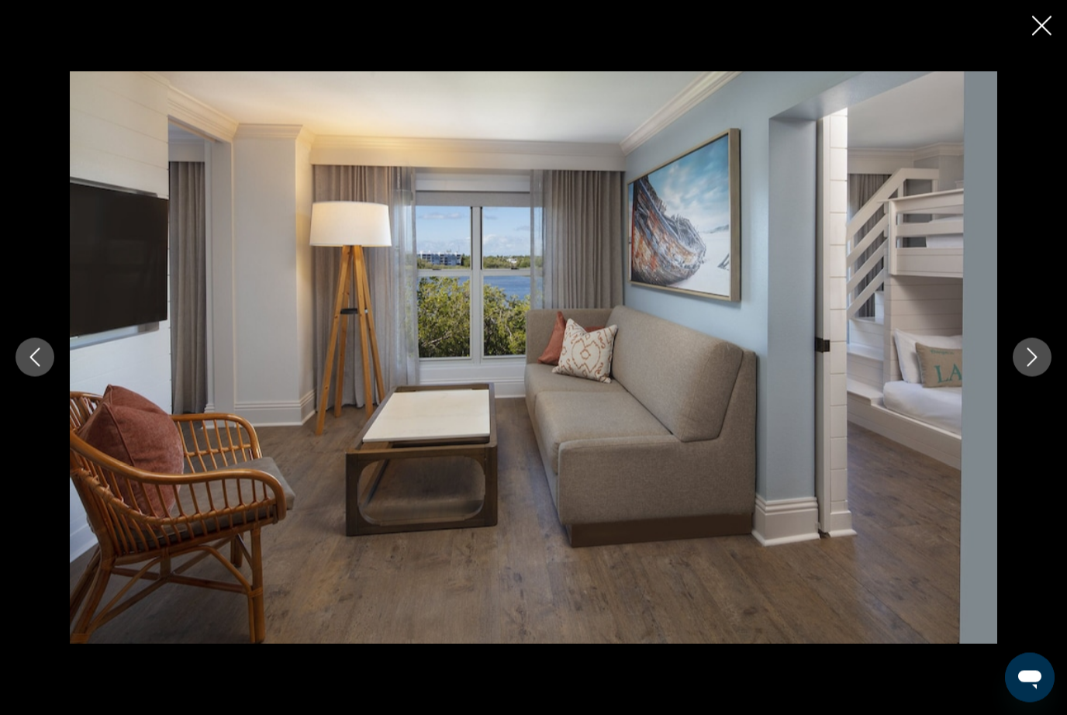
click at [1037, 367] on icon "Next image" at bounding box center [1031, 357] width 19 height 19
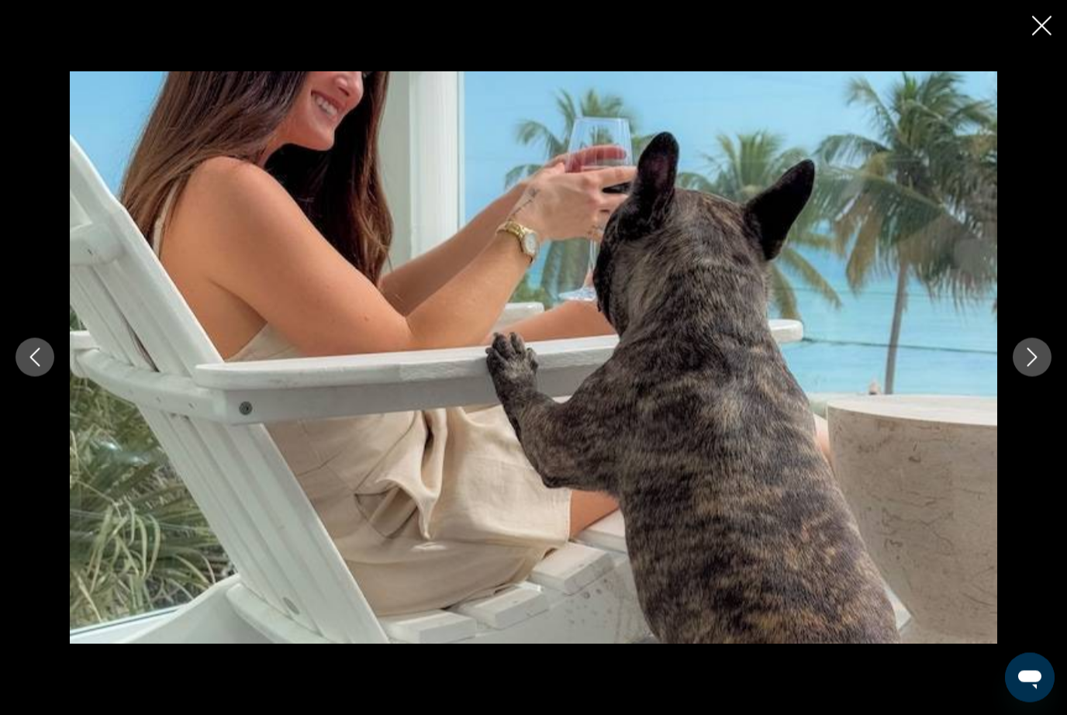
click at [1041, 377] on button "Next image" at bounding box center [1031, 357] width 39 height 39
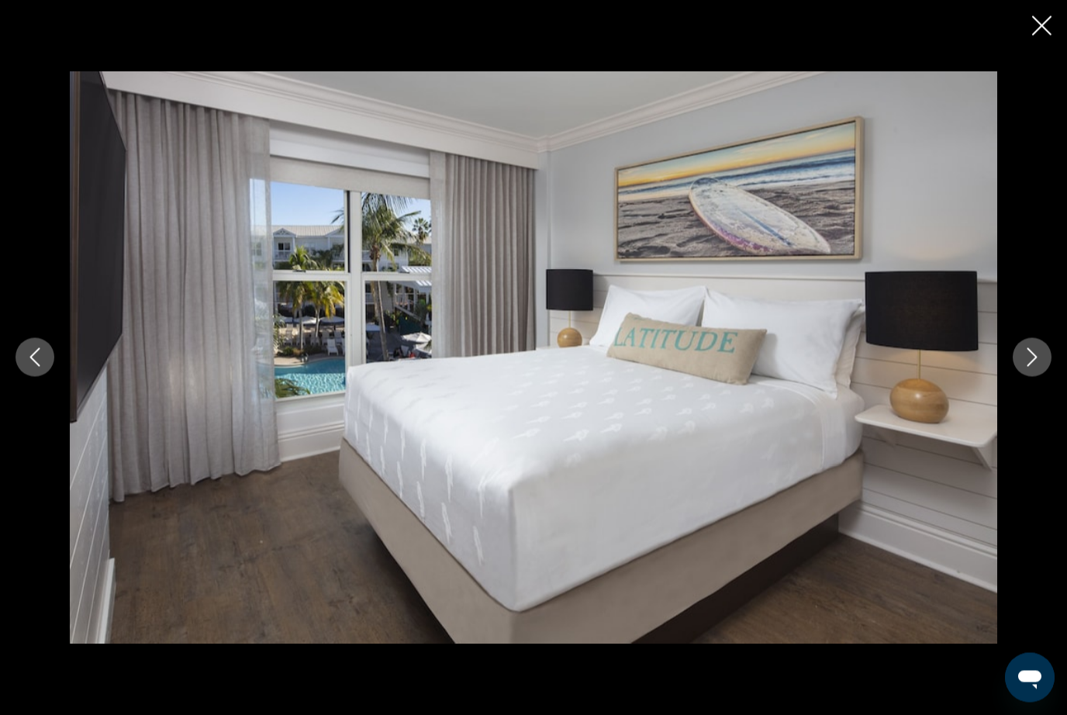
click at [1033, 367] on icon "Next image" at bounding box center [1031, 357] width 19 height 19
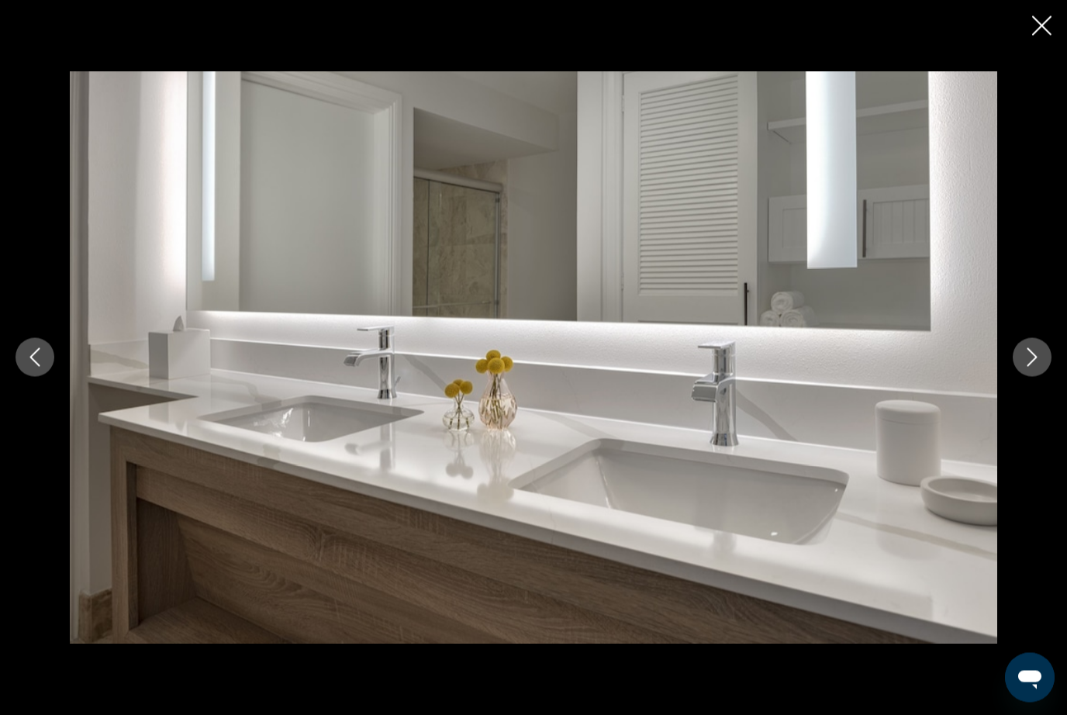
click at [1034, 377] on button "Next image" at bounding box center [1031, 357] width 39 height 39
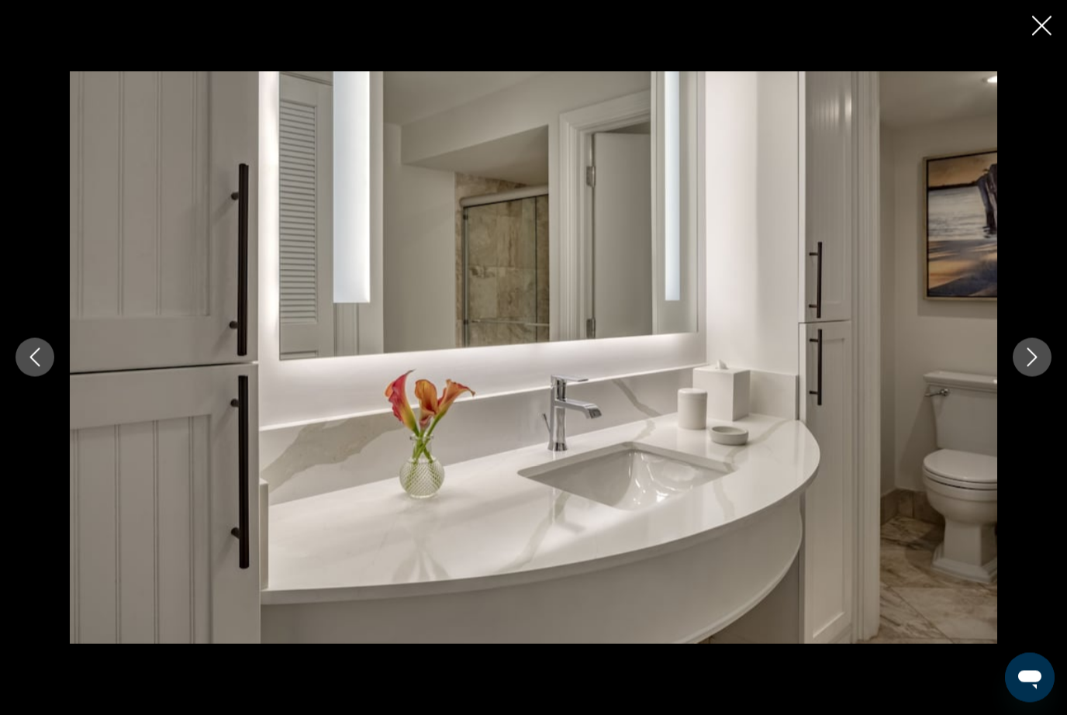
click at [1035, 377] on button "Next image" at bounding box center [1031, 357] width 39 height 39
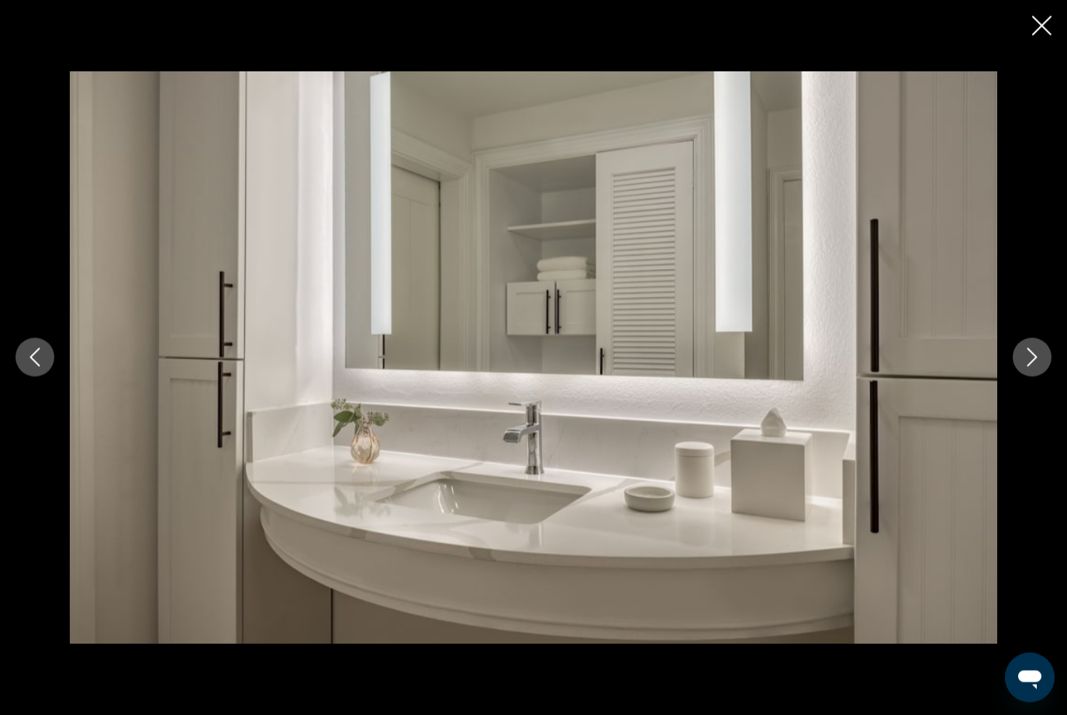
click at [1036, 377] on button "Next image" at bounding box center [1031, 357] width 39 height 39
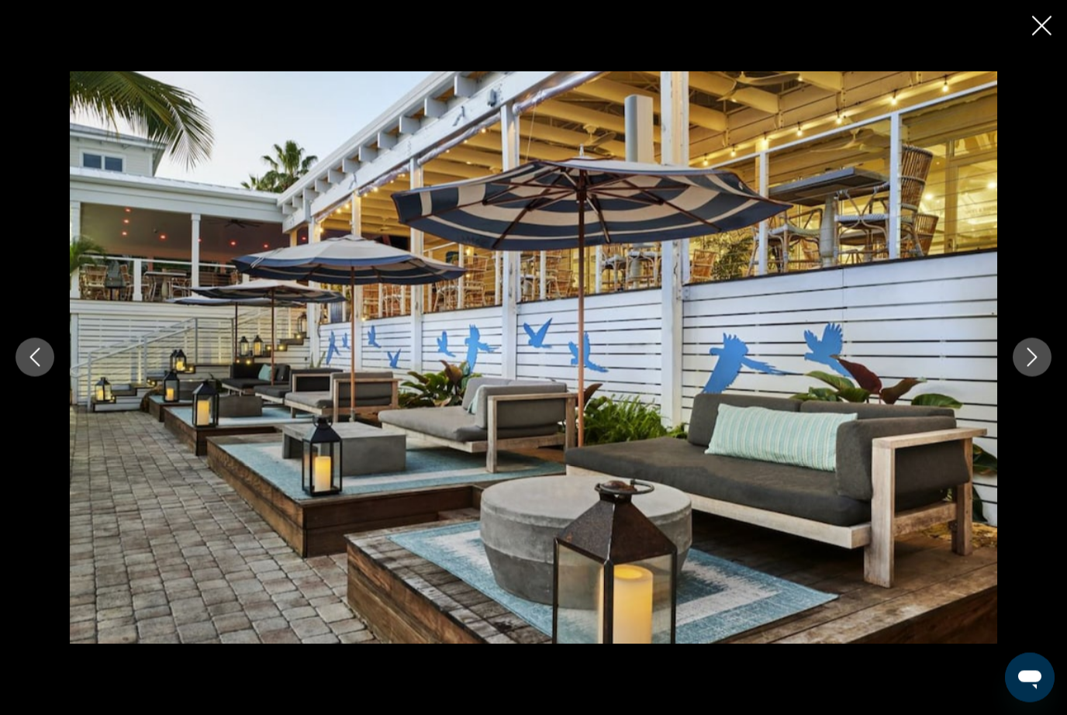
click at [1032, 377] on button "Next image" at bounding box center [1031, 357] width 39 height 39
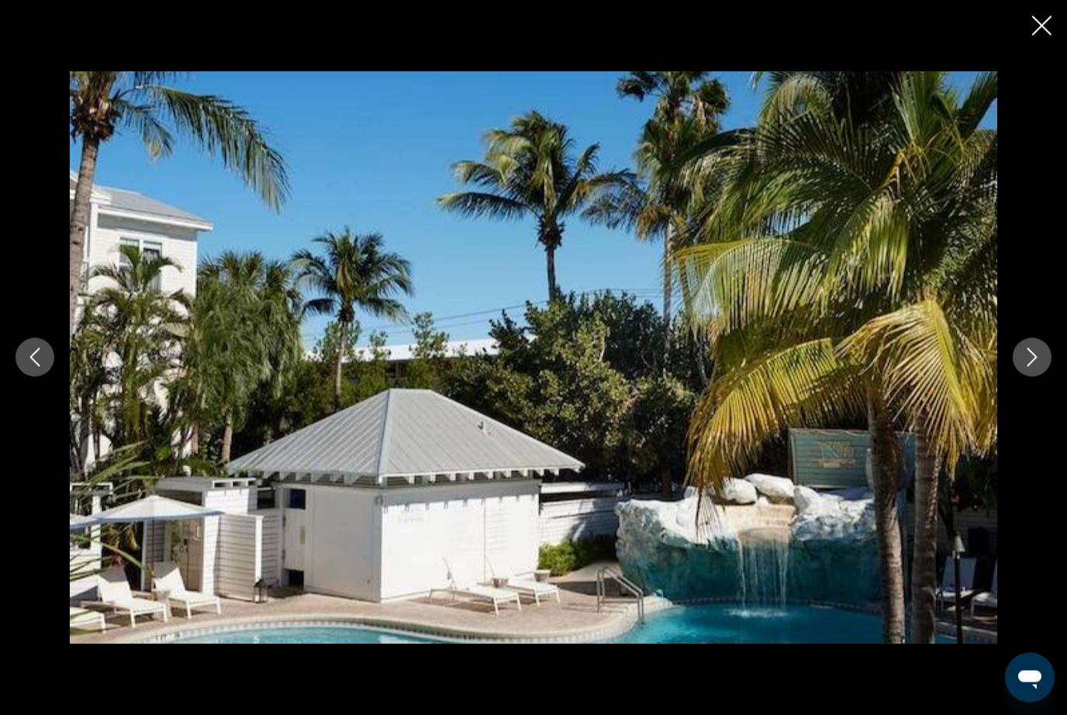
click at [1028, 377] on button "Next image" at bounding box center [1031, 357] width 39 height 39
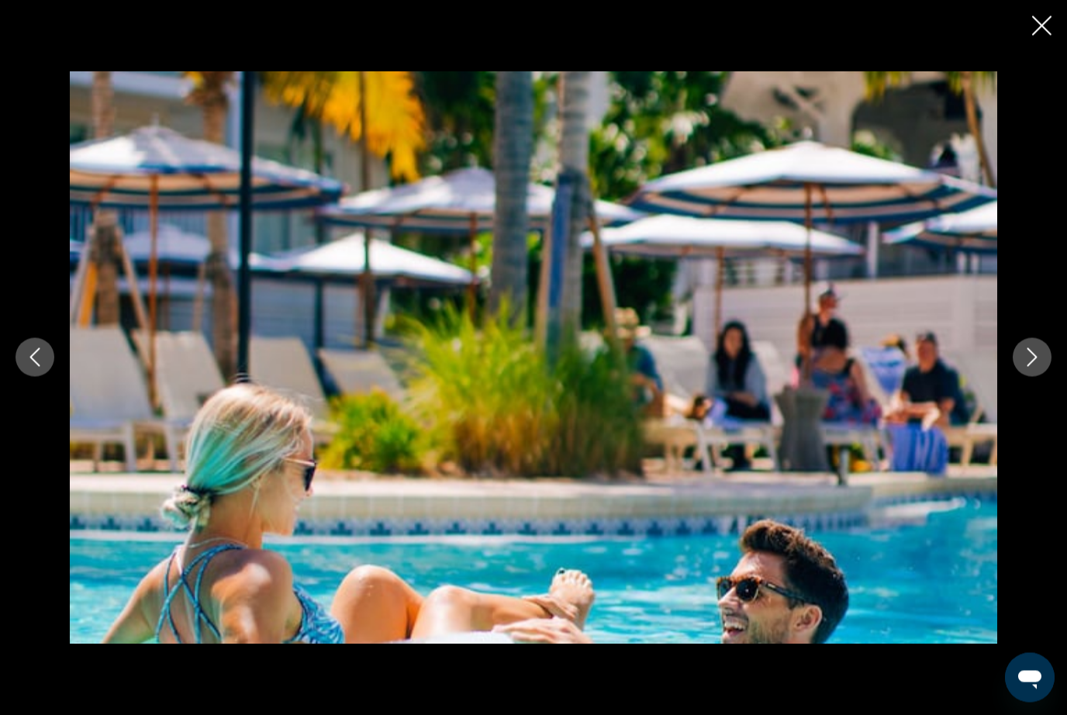
click at [1031, 377] on button "Next image" at bounding box center [1031, 357] width 39 height 39
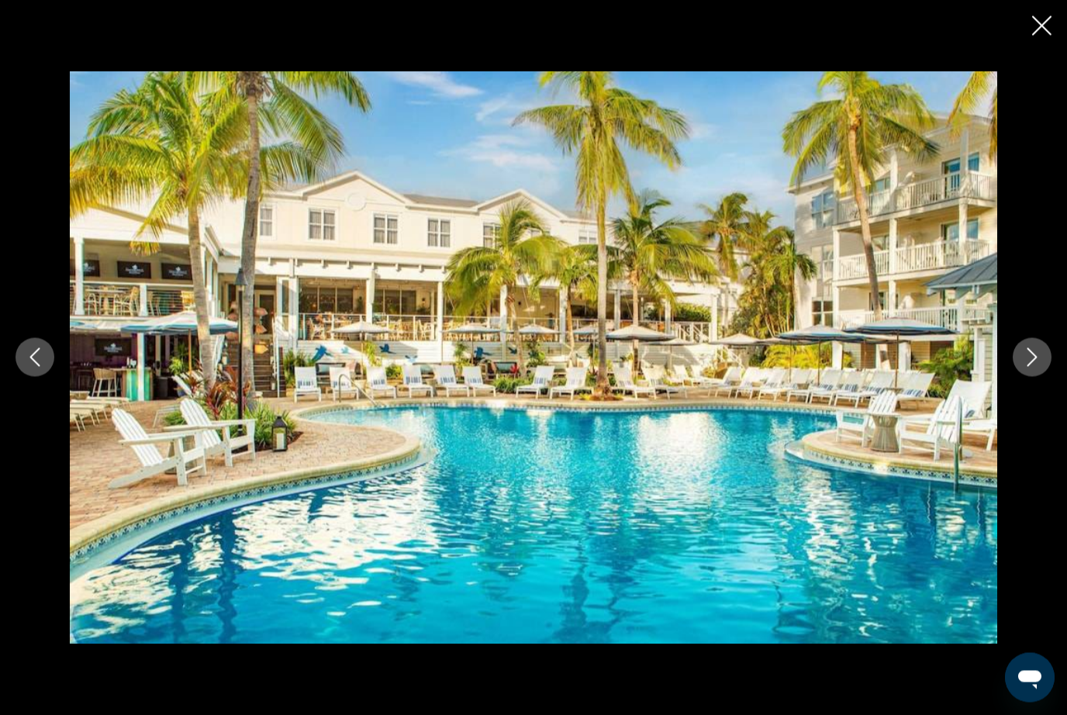
click at [1029, 377] on button "Next image" at bounding box center [1031, 357] width 39 height 39
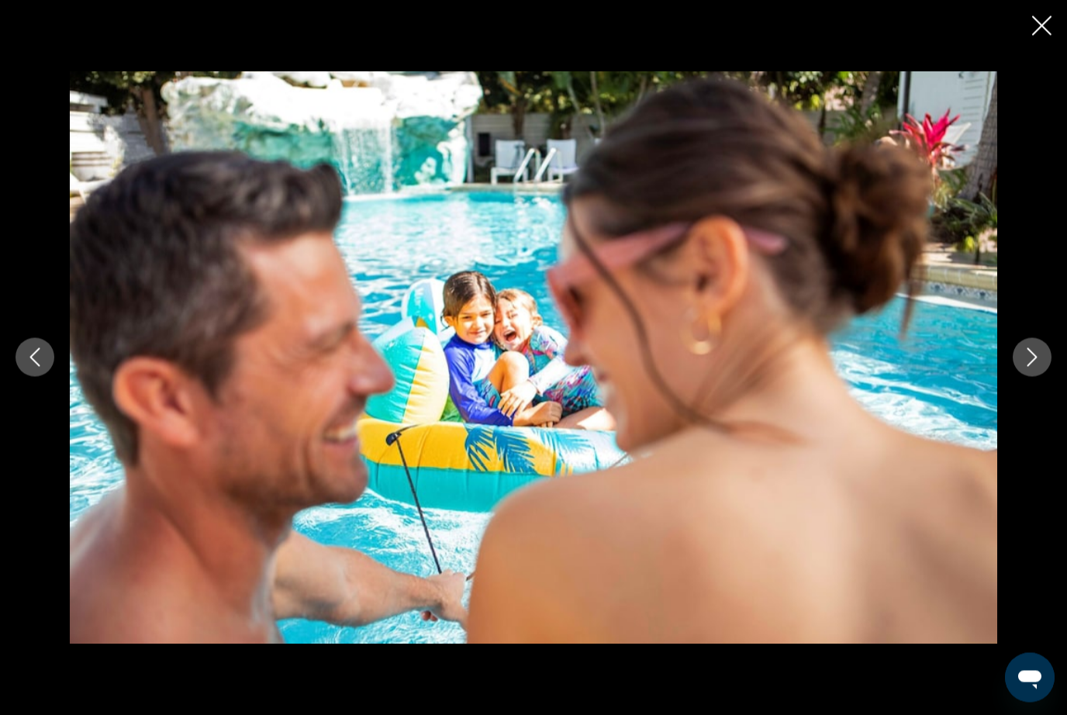
click at [1029, 377] on button "Next image" at bounding box center [1031, 357] width 39 height 39
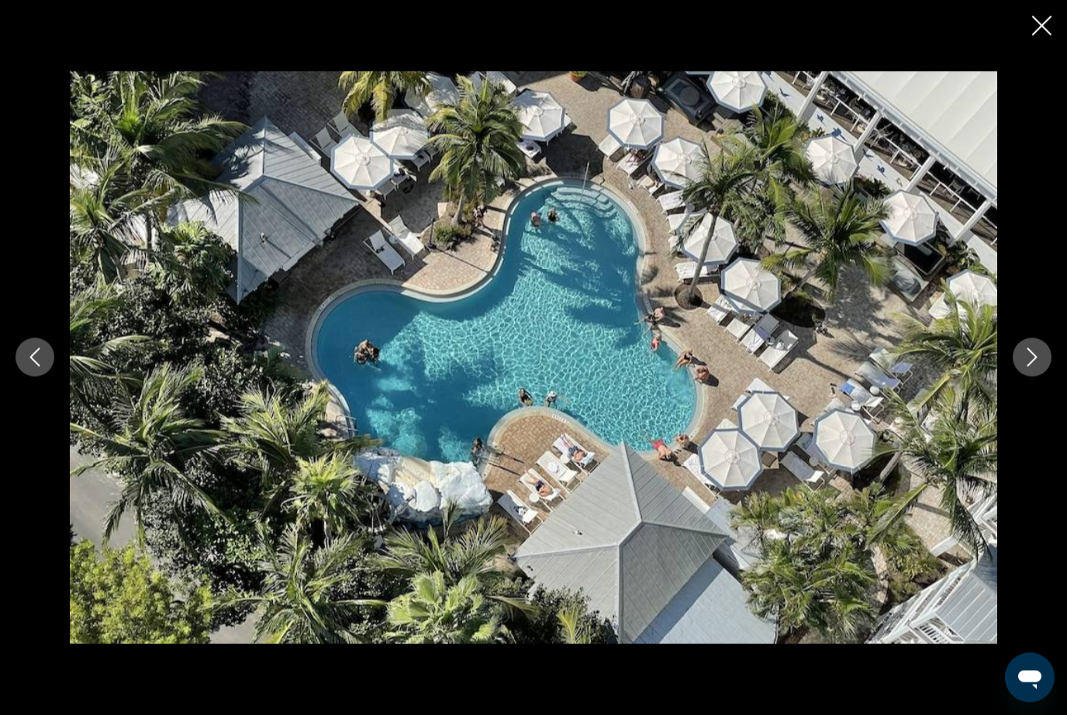
click at [1024, 377] on button "Next image" at bounding box center [1031, 357] width 39 height 39
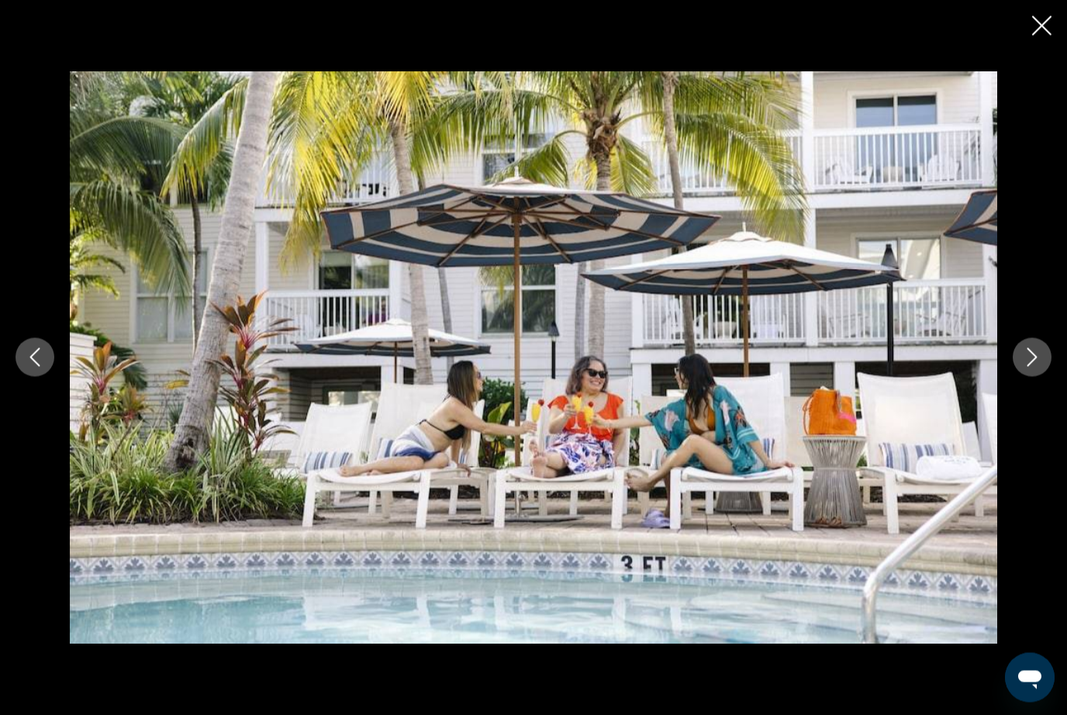
click at [1024, 377] on button "Next image" at bounding box center [1031, 357] width 39 height 39
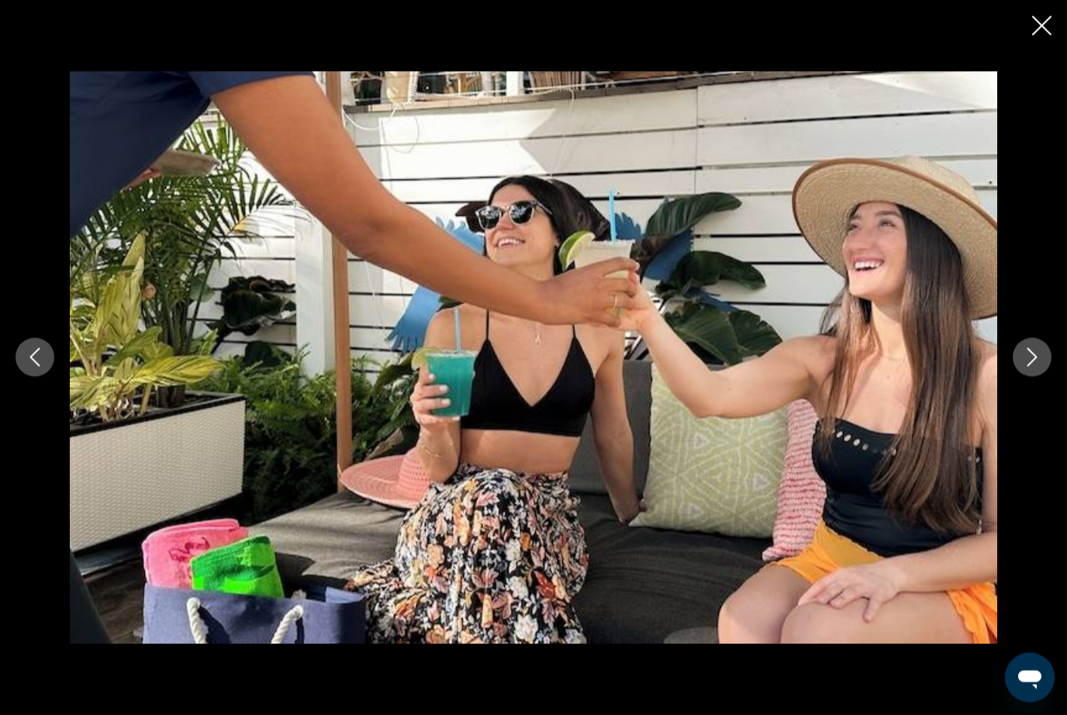
click at [1018, 401] on div "prev next" at bounding box center [533, 357] width 1067 height 572
click at [1039, 367] on icon "Next image" at bounding box center [1031, 357] width 19 height 19
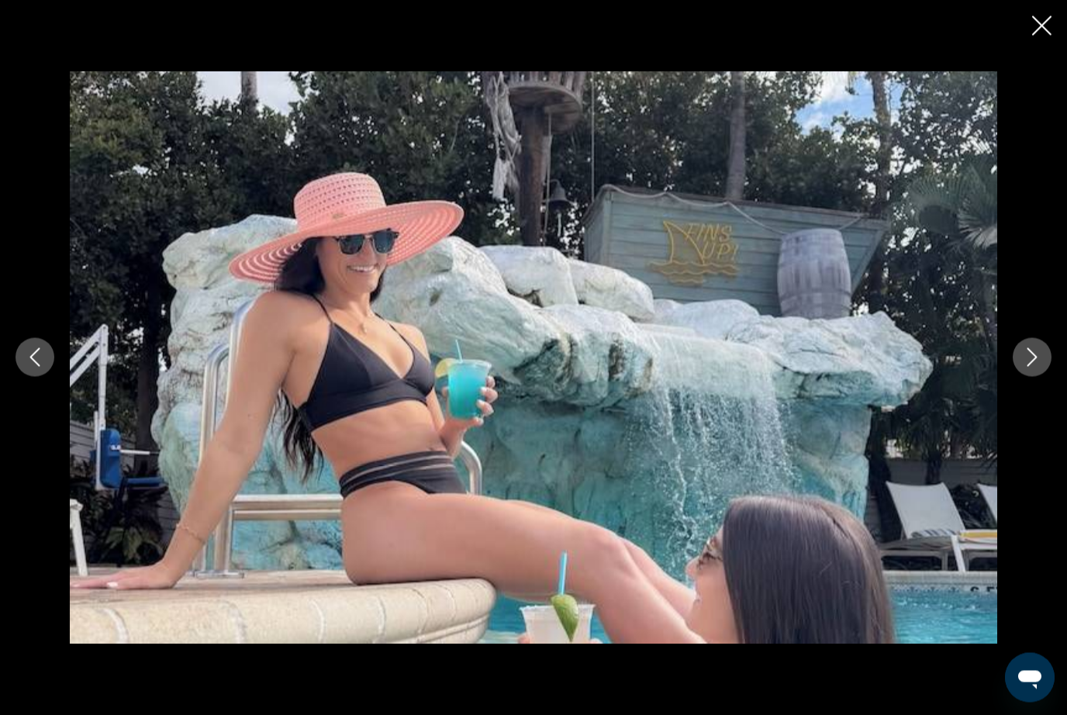
click at [1030, 377] on button "Next image" at bounding box center [1031, 357] width 39 height 39
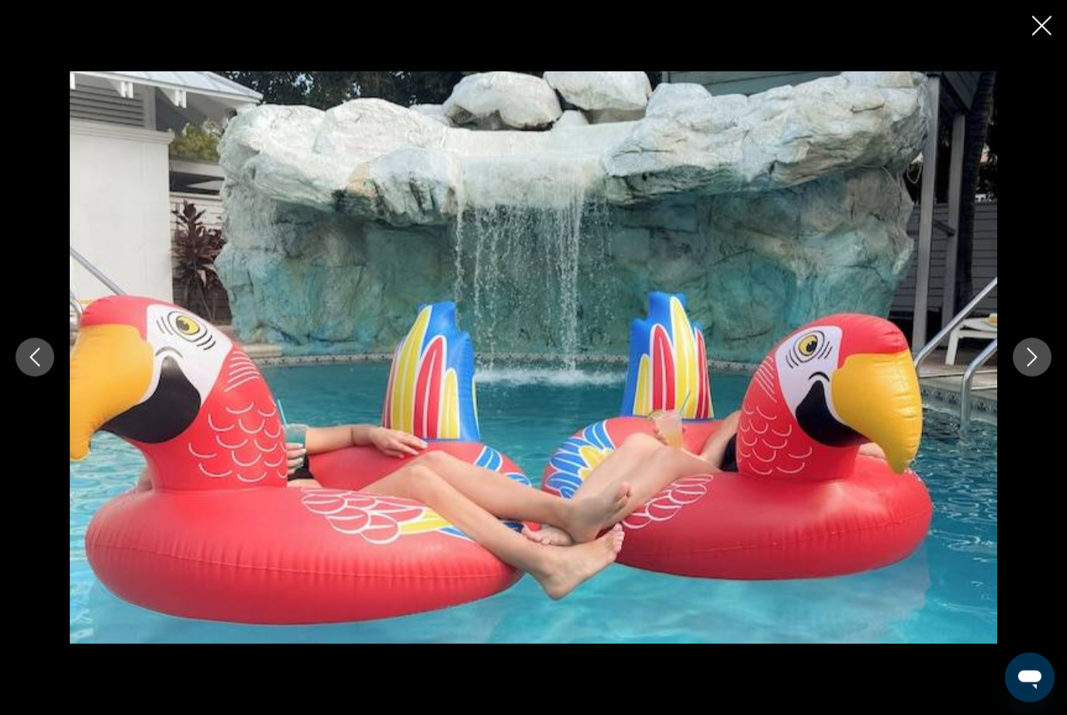
click at [1032, 367] on icon "Next image" at bounding box center [1031, 357] width 19 height 19
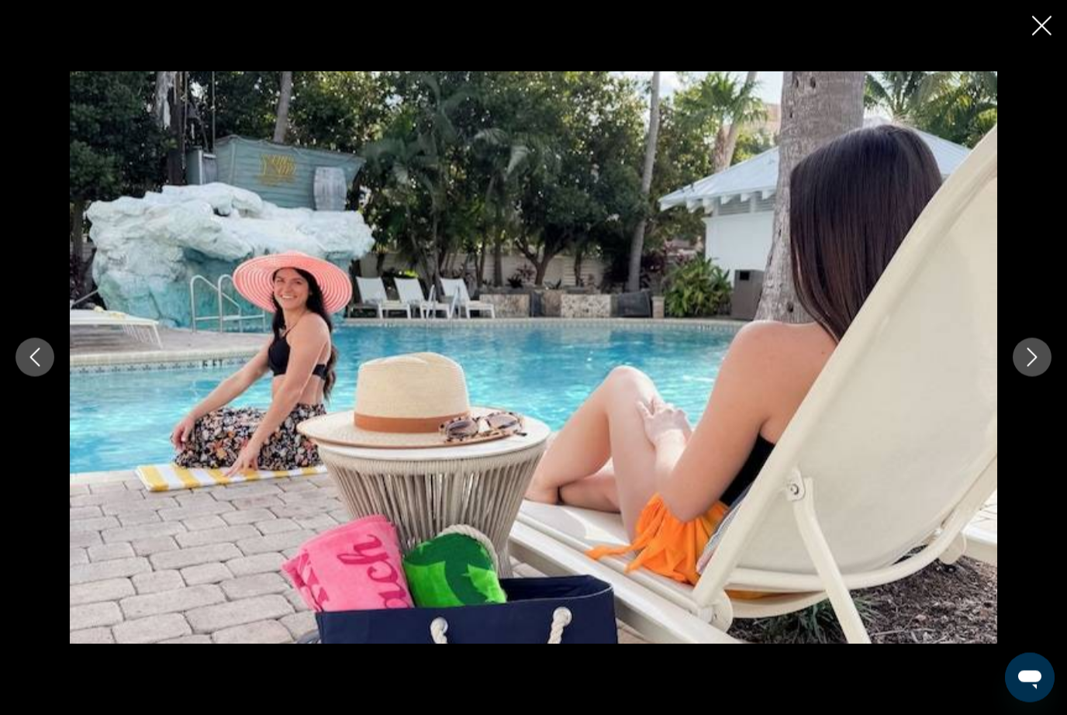
click at [1023, 377] on button "Next image" at bounding box center [1031, 357] width 39 height 39
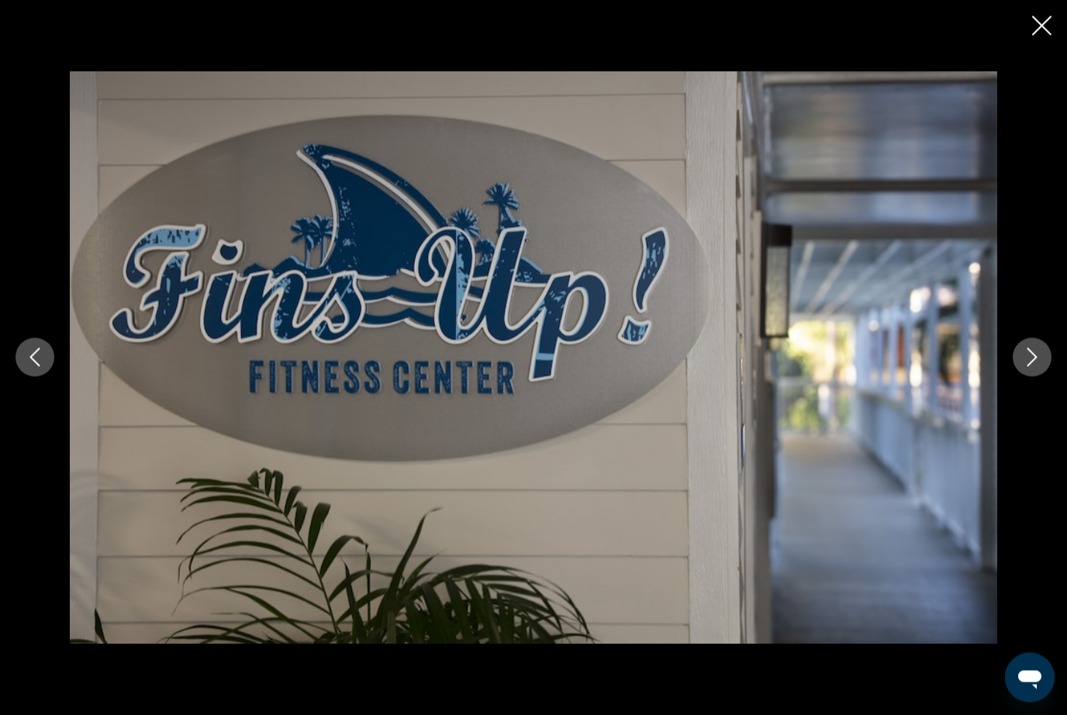
click at [1025, 377] on button "Next image" at bounding box center [1031, 357] width 39 height 39
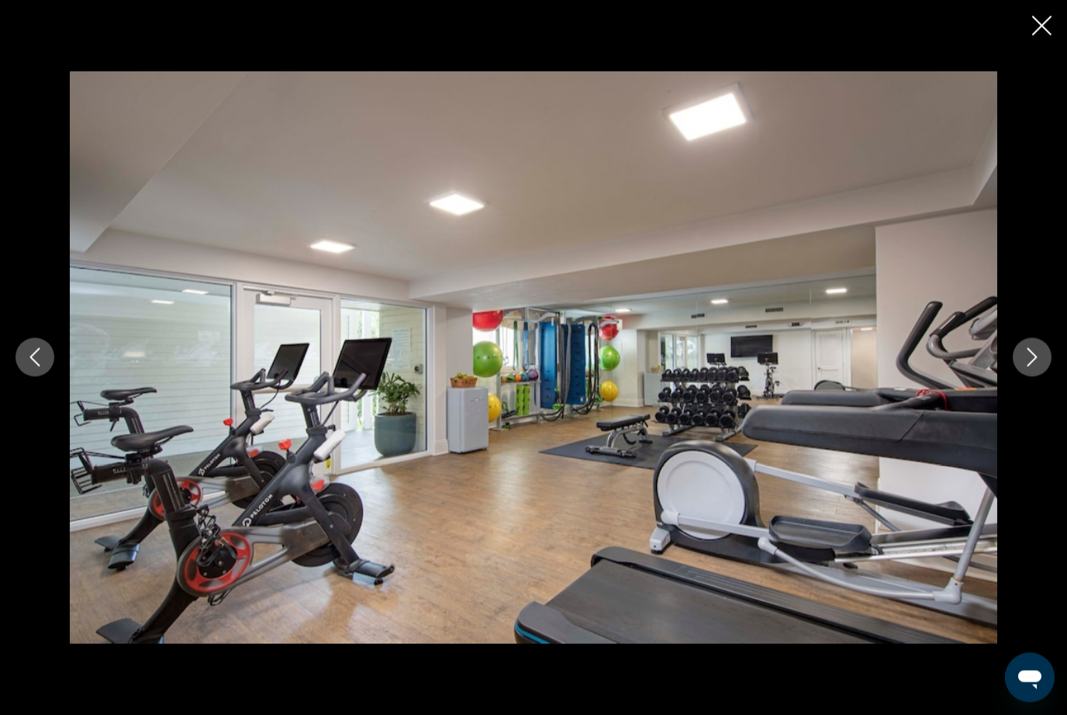
click at [1022, 377] on button "Next image" at bounding box center [1031, 357] width 39 height 39
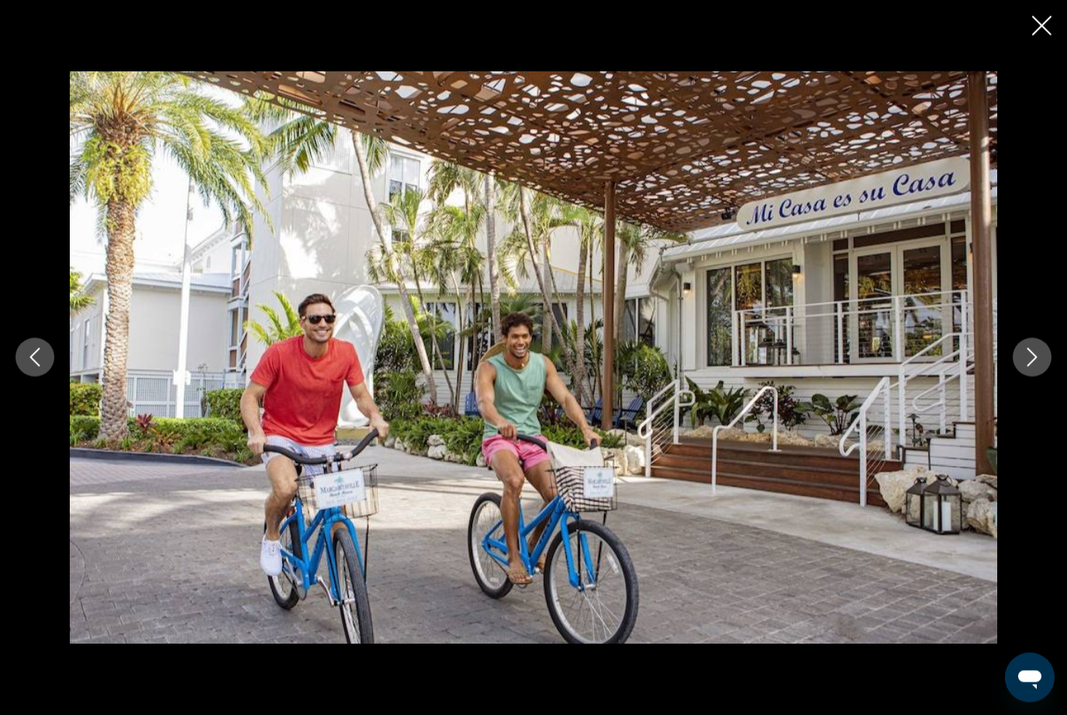
click at [1022, 377] on button "Next image" at bounding box center [1031, 357] width 39 height 39
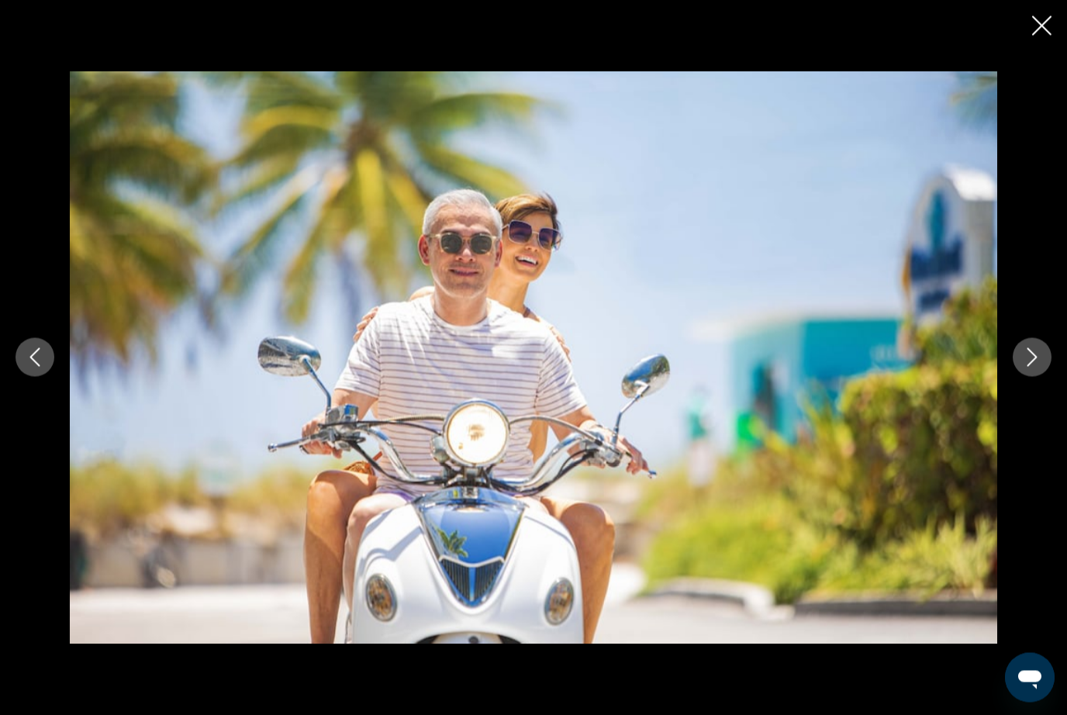
click at [1039, 377] on button "Next image" at bounding box center [1031, 357] width 39 height 39
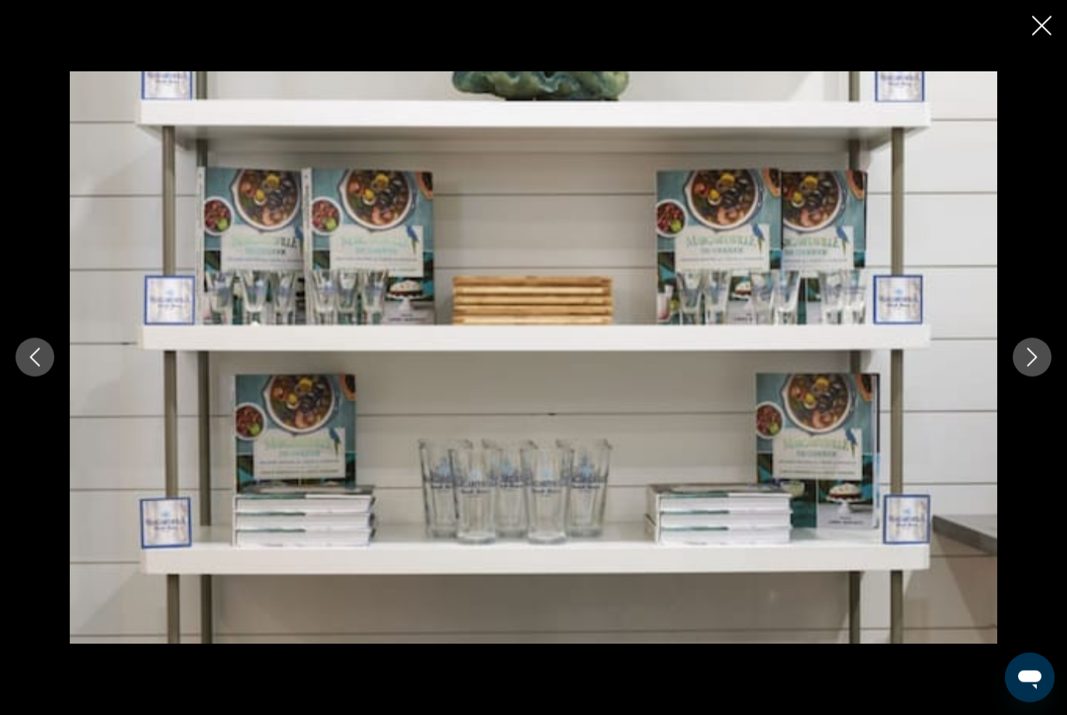
click at [1045, 377] on button "Next image" at bounding box center [1031, 357] width 39 height 39
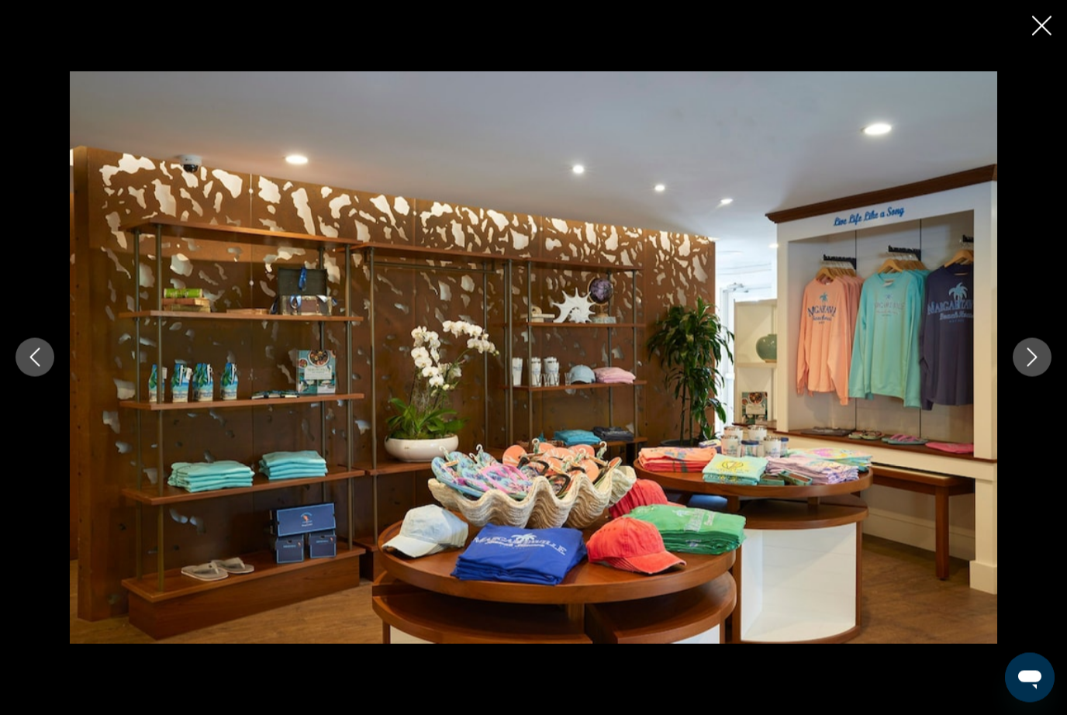
click at [1043, 377] on button "Next image" at bounding box center [1031, 357] width 39 height 39
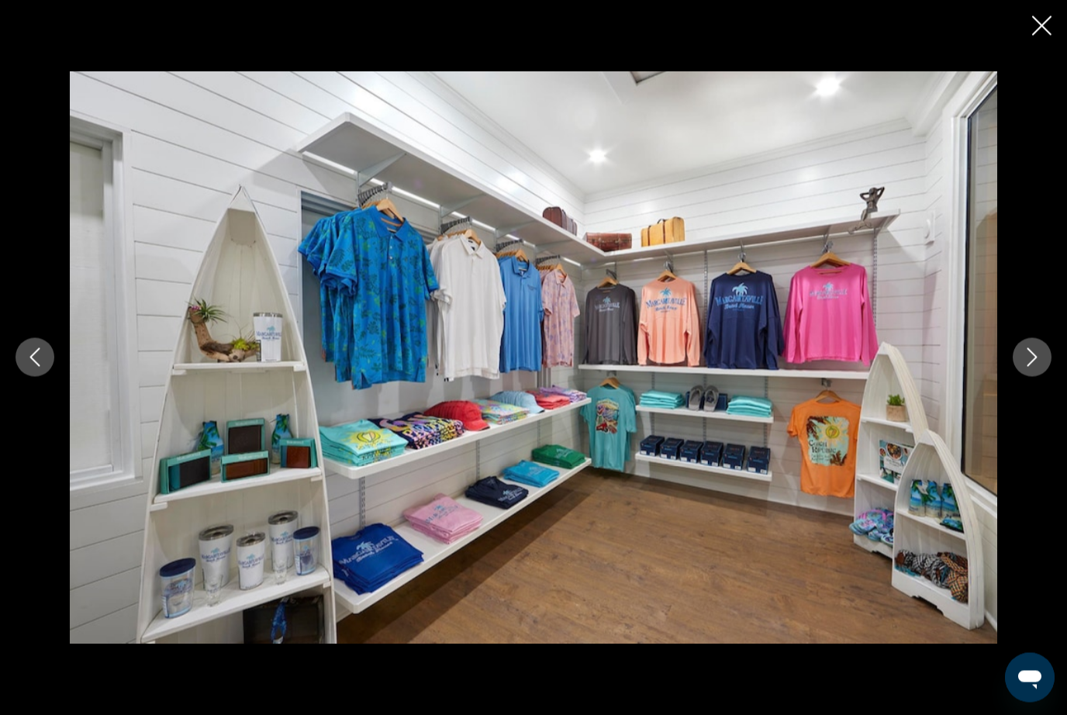
click at [1040, 377] on button "Next image" at bounding box center [1031, 357] width 39 height 39
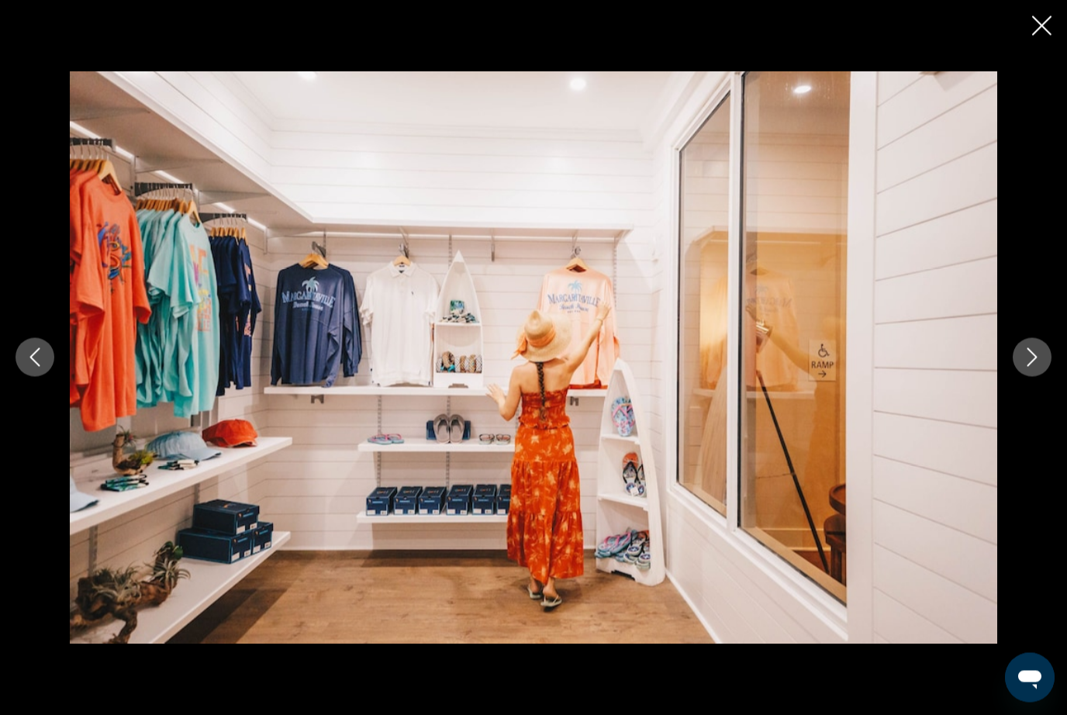
click at [1039, 367] on icon "Next image" at bounding box center [1031, 357] width 19 height 19
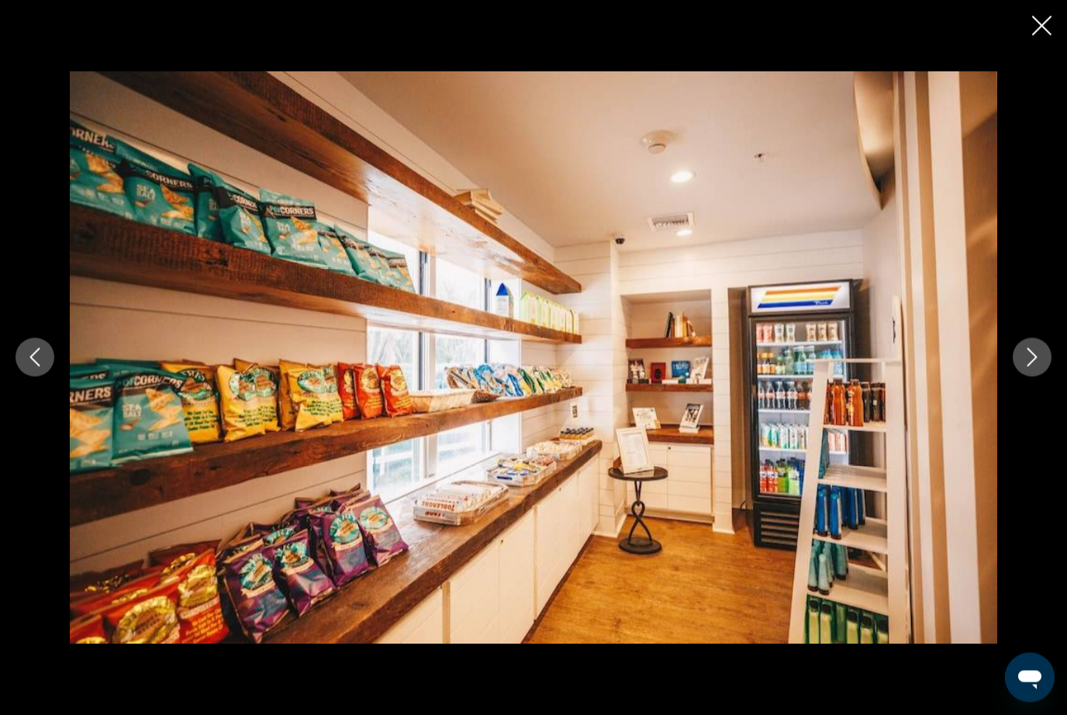
click at [1038, 377] on button "Next image" at bounding box center [1031, 357] width 39 height 39
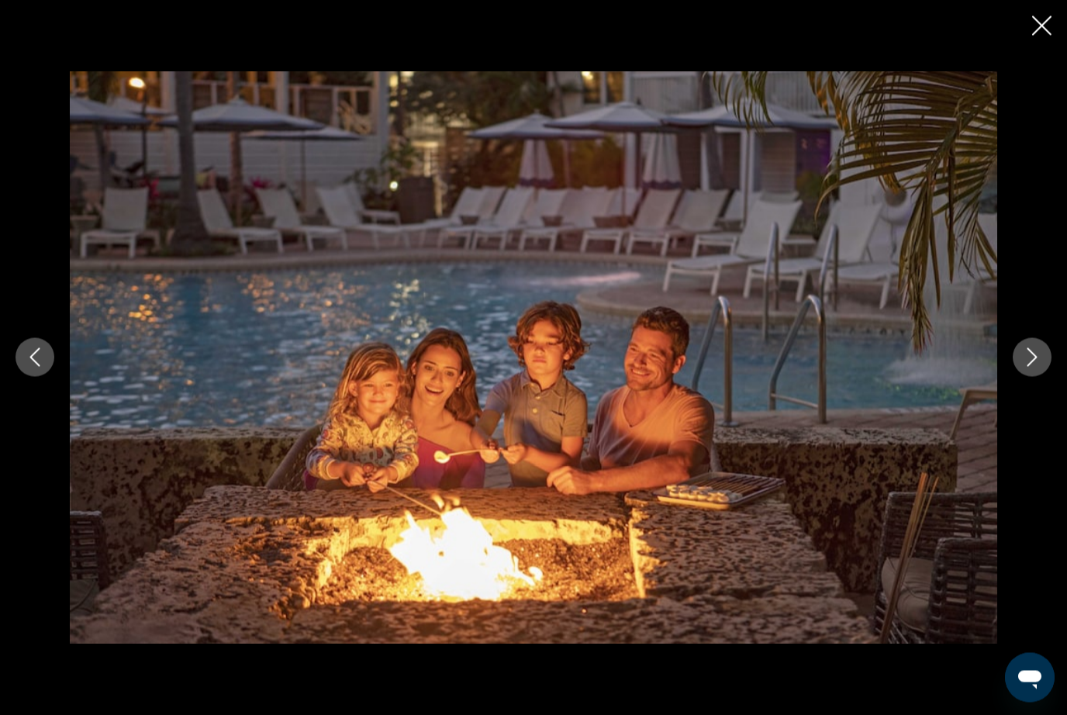
click at [1023, 377] on button "Next image" at bounding box center [1031, 357] width 39 height 39
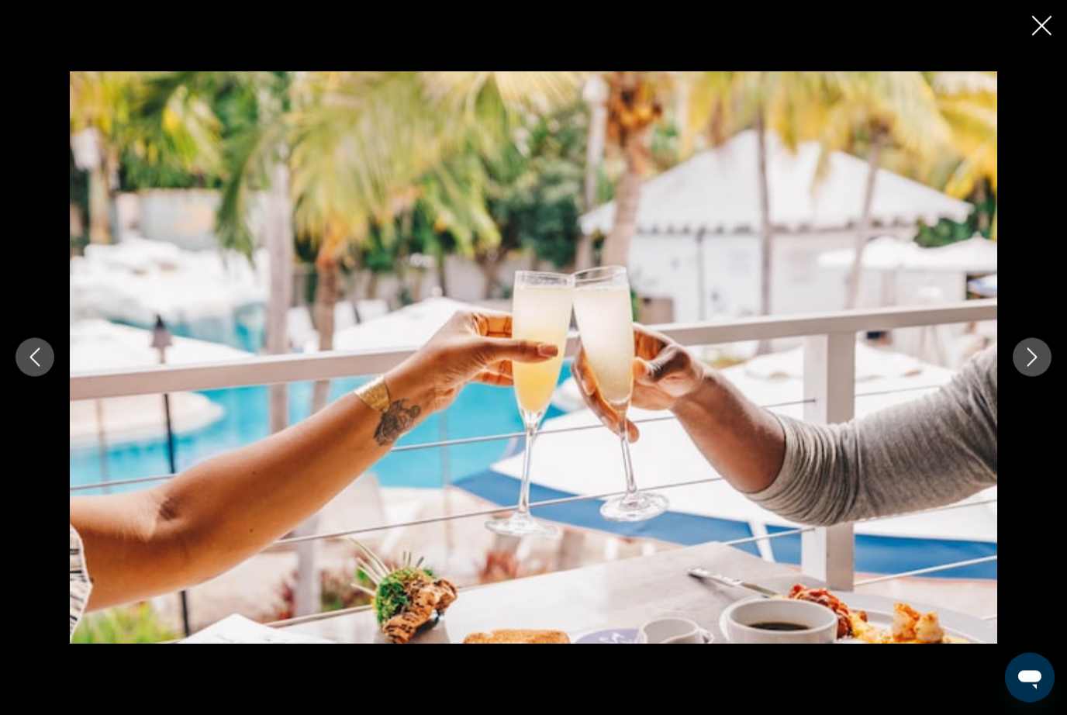
click at [1028, 377] on button "Next image" at bounding box center [1031, 357] width 39 height 39
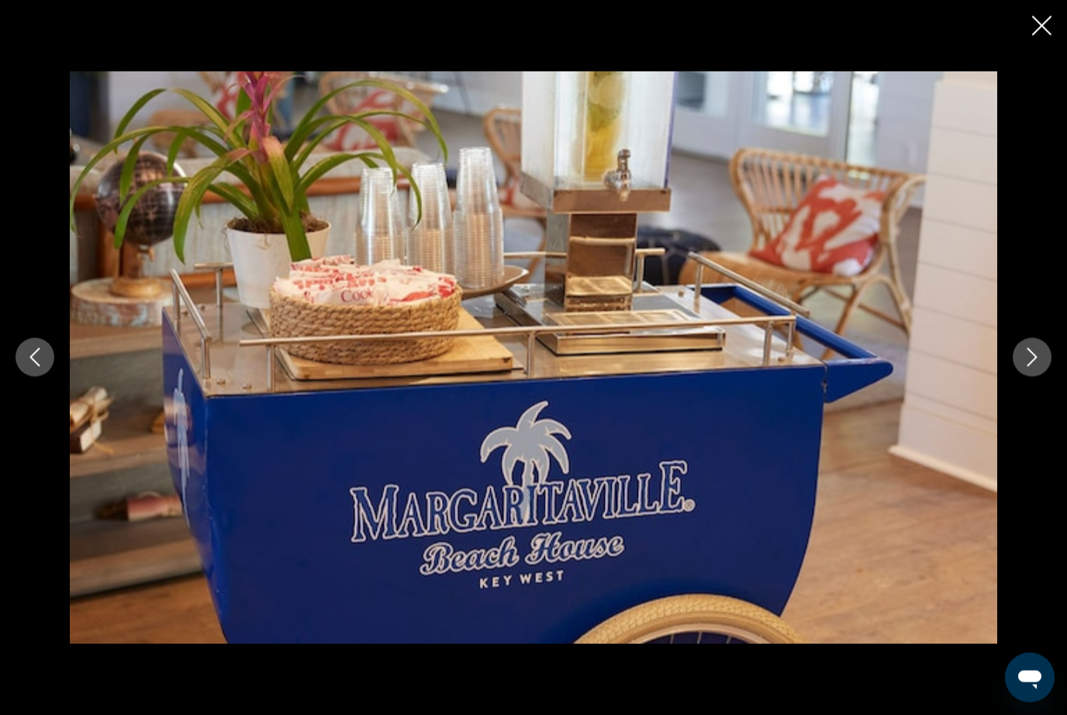
click at [1025, 377] on button "Next image" at bounding box center [1031, 357] width 39 height 39
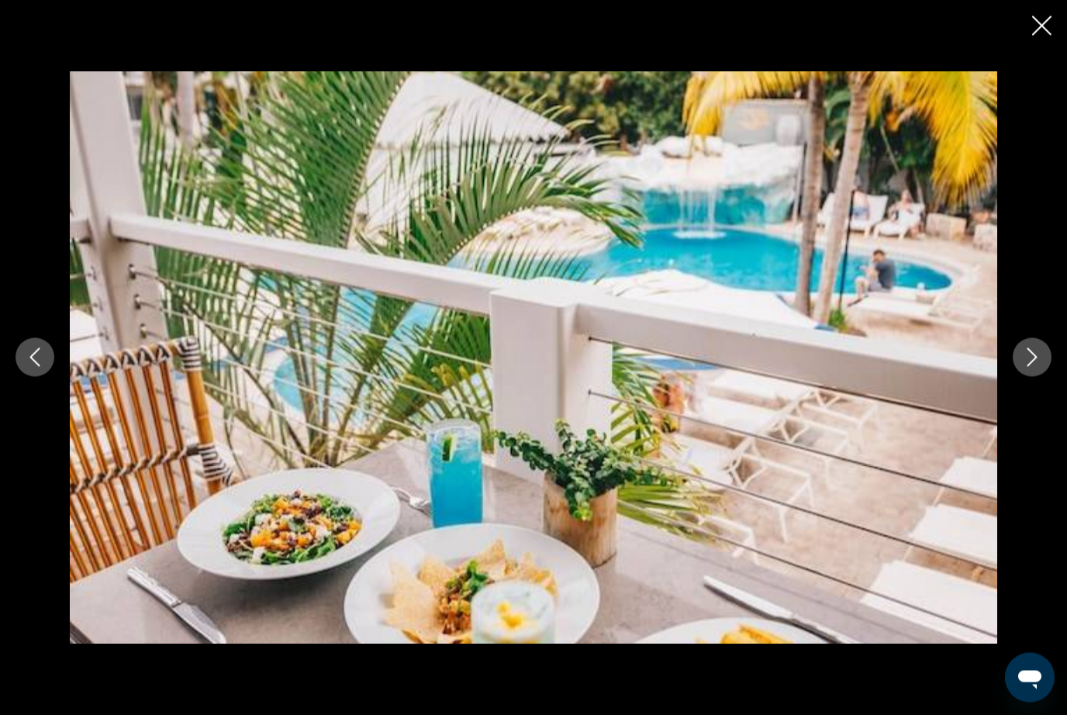
click at [1025, 377] on button "Next image" at bounding box center [1031, 357] width 39 height 39
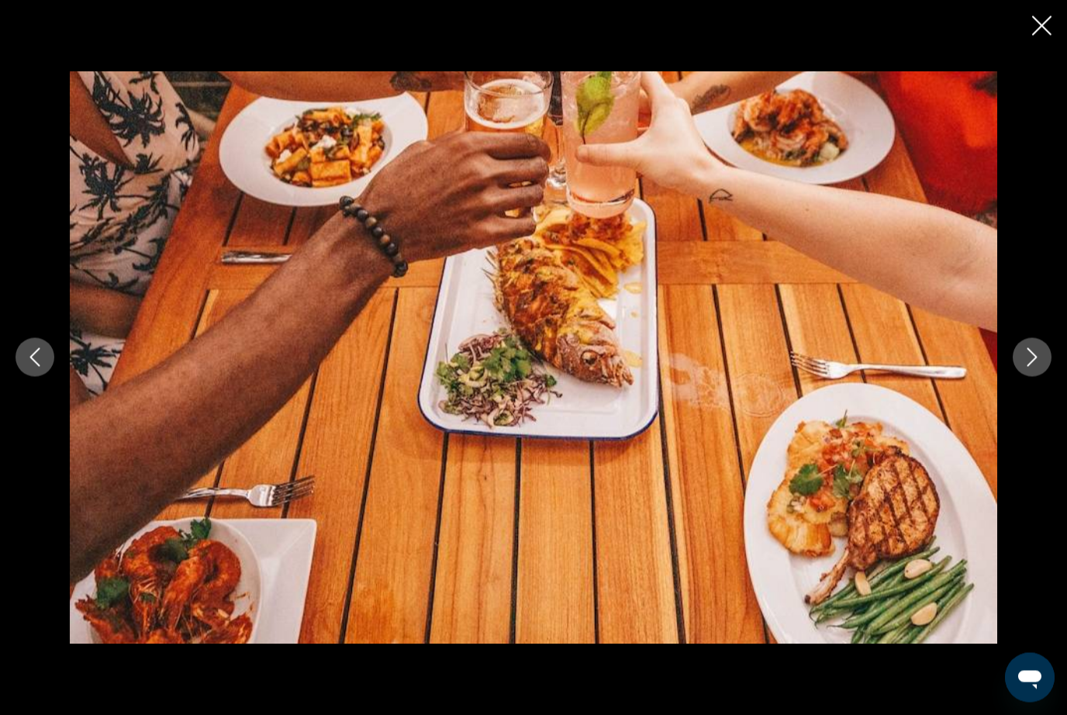
click at [1025, 377] on button "Next image" at bounding box center [1031, 357] width 39 height 39
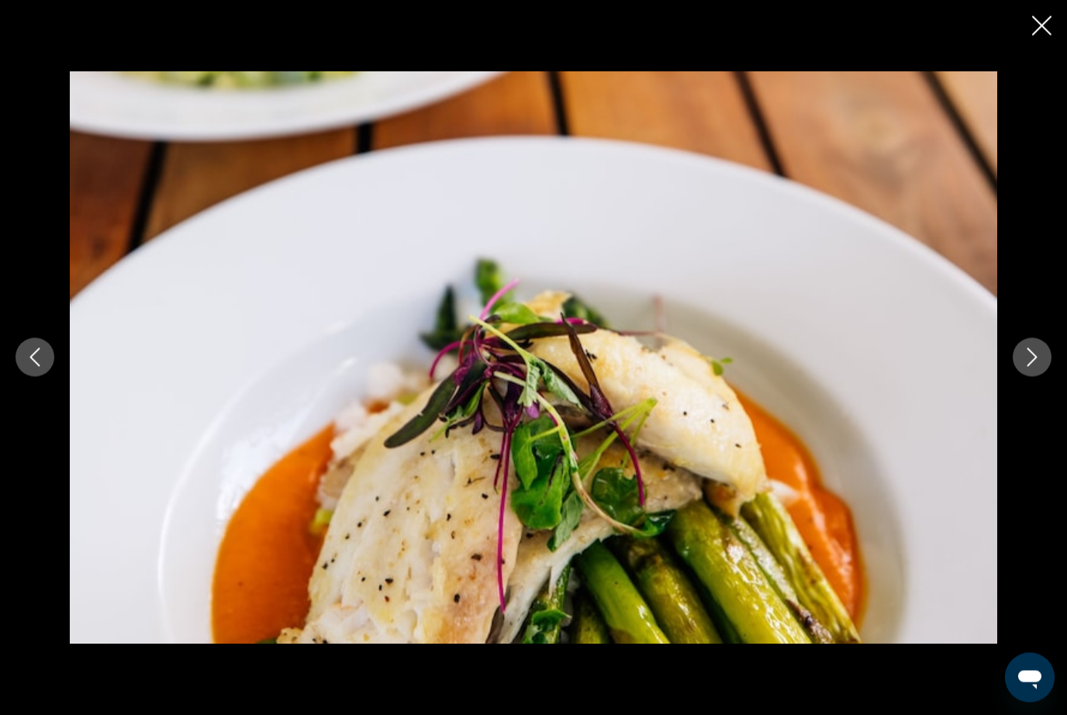
click at [1025, 377] on button "Next image" at bounding box center [1031, 357] width 39 height 39
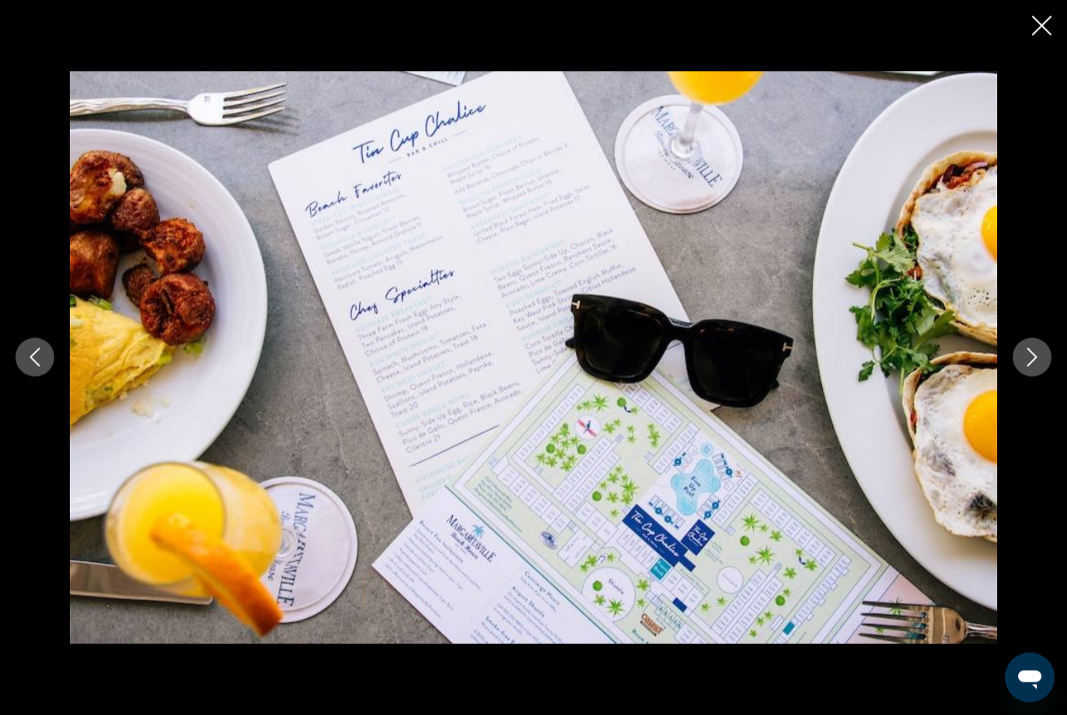
click at [1014, 398] on div "prev next" at bounding box center [533, 357] width 1067 height 572
click at [1037, 367] on icon "Next image" at bounding box center [1031, 357] width 19 height 19
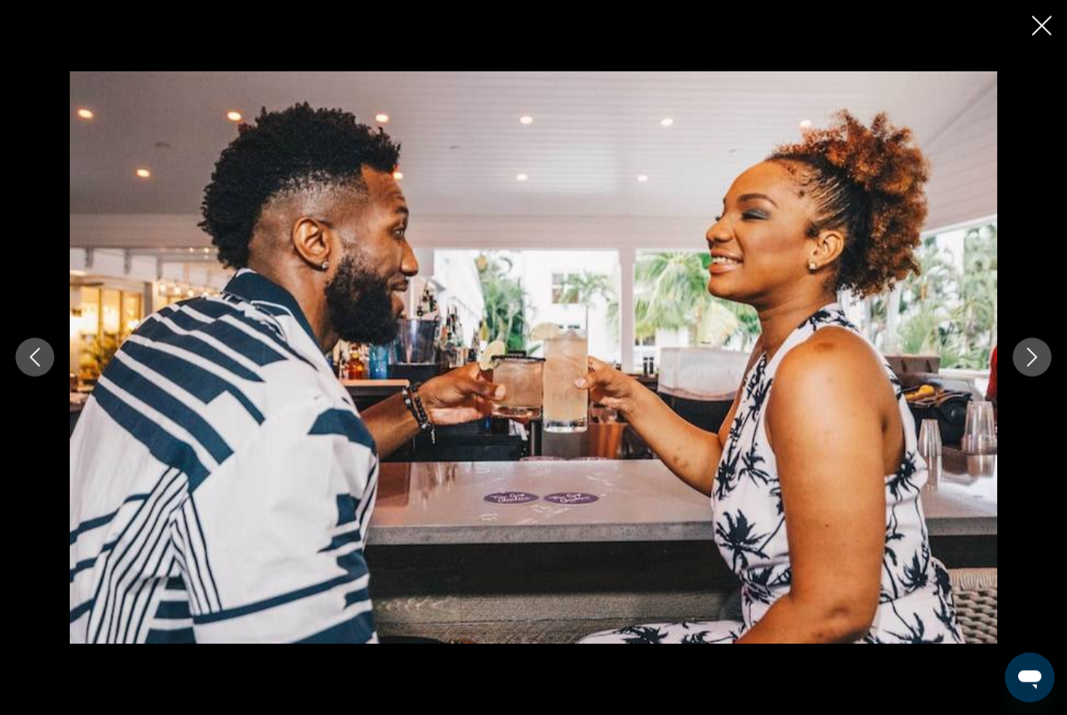
click at [1040, 367] on icon "Next image" at bounding box center [1031, 357] width 19 height 19
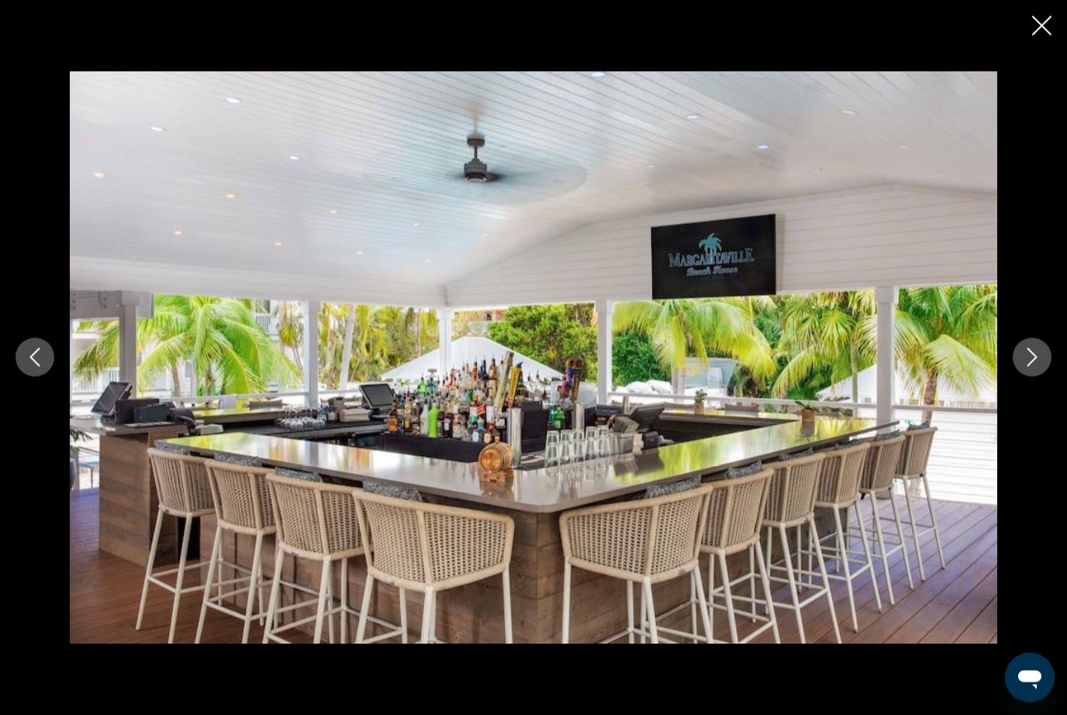
click at [1037, 367] on icon "Next image" at bounding box center [1031, 357] width 19 height 19
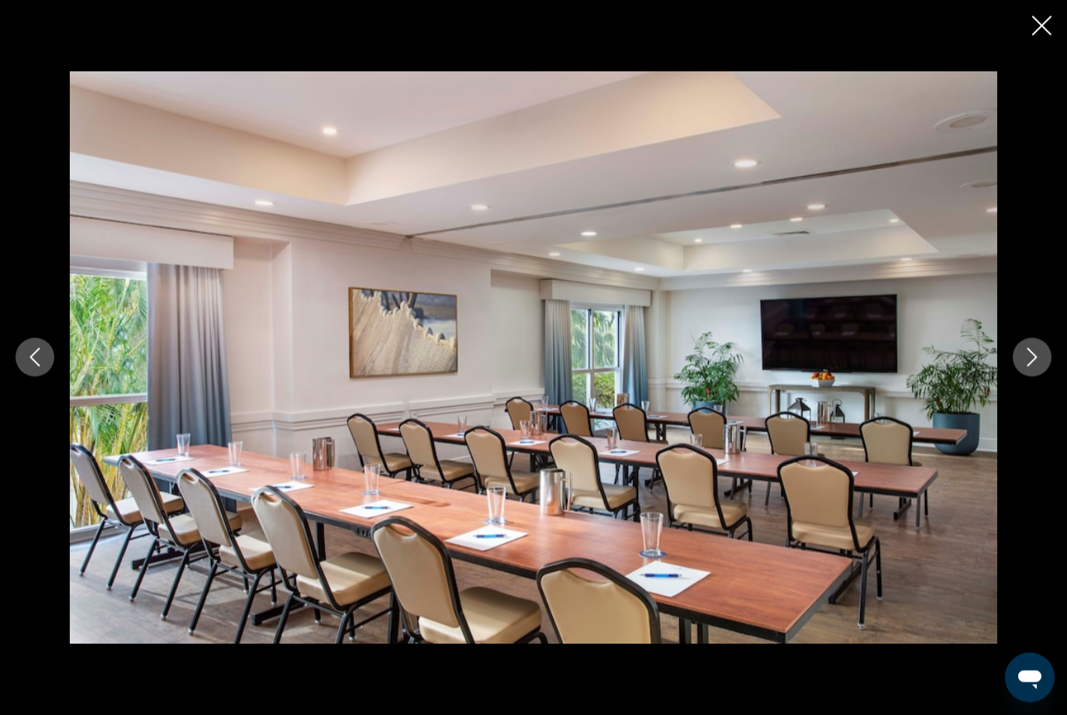
click at [1037, 367] on icon "Next image" at bounding box center [1031, 357] width 19 height 19
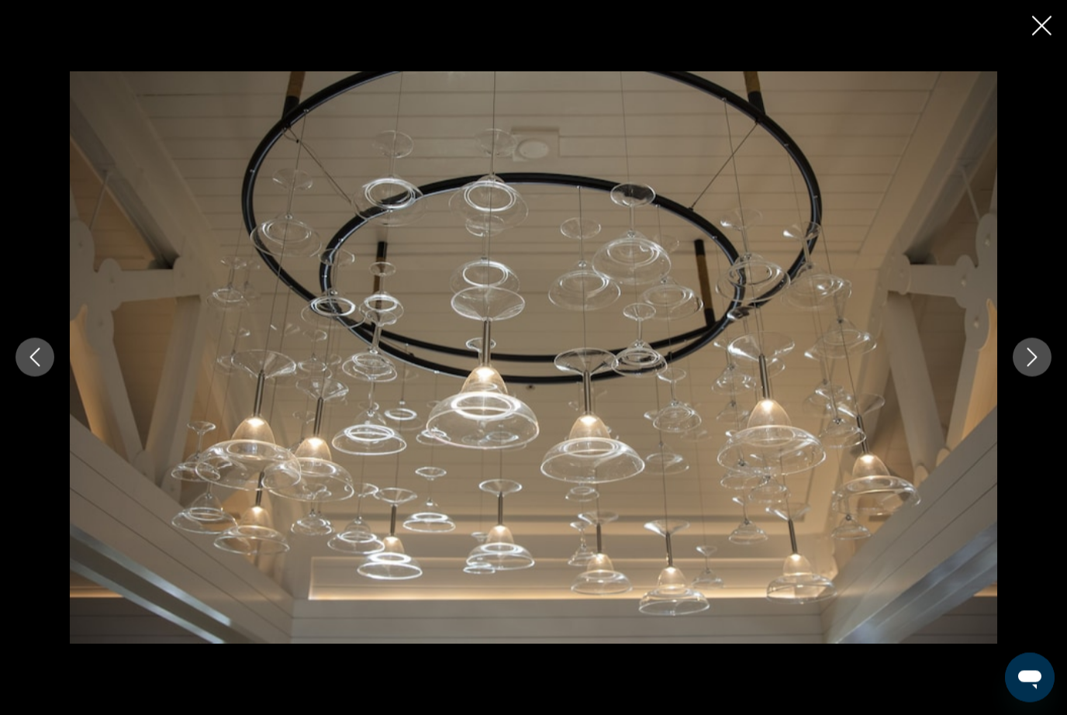
click at [1036, 367] on icon "Next image" at bounding box center [1031, 357] width 19 height 19
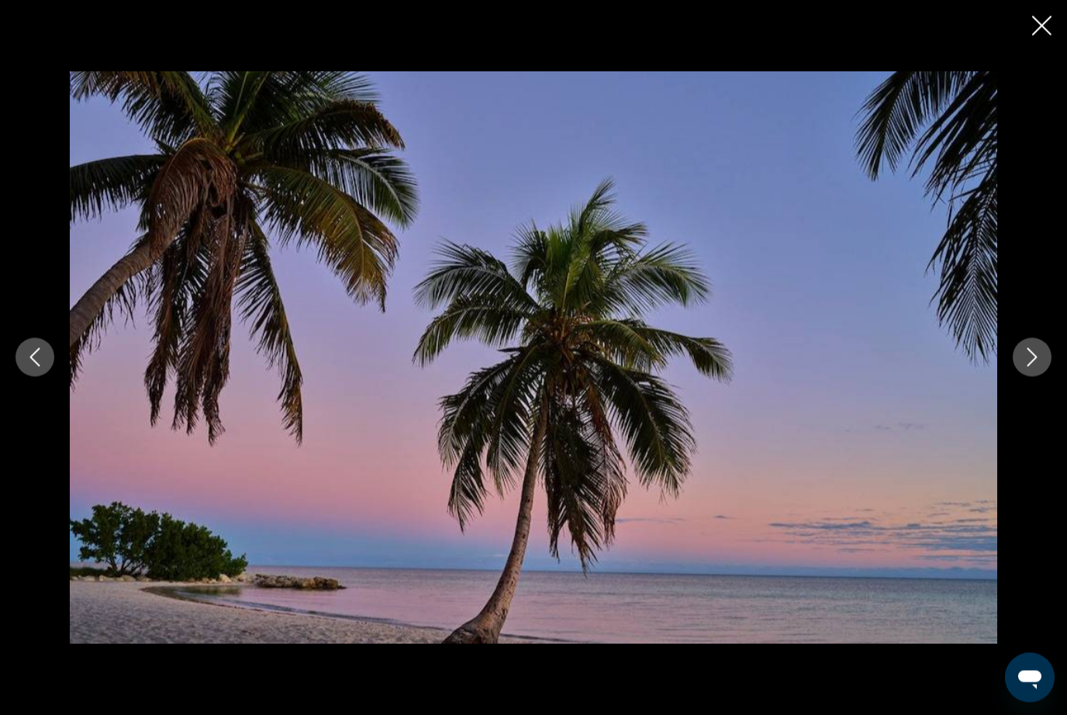
click at [1036, 377] on button "Next image" at bounding box center [1031, 357] width 39 height 39
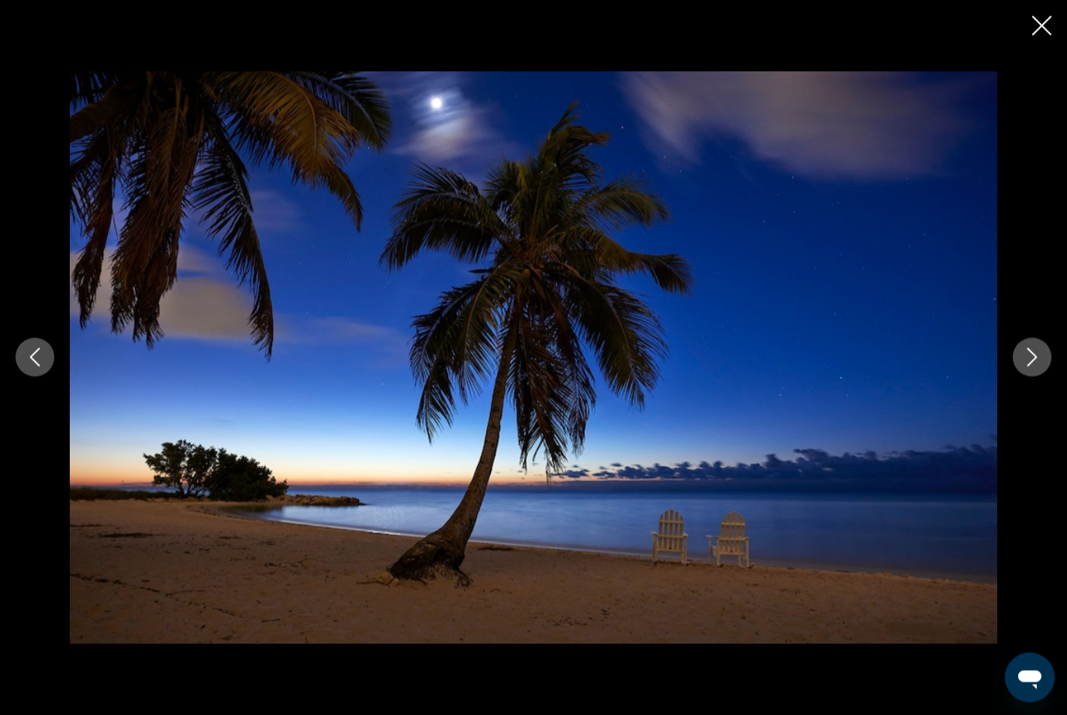
click at [1036, 377] on button "Next image" at bounding box center [1031, 357] width 39 height 39
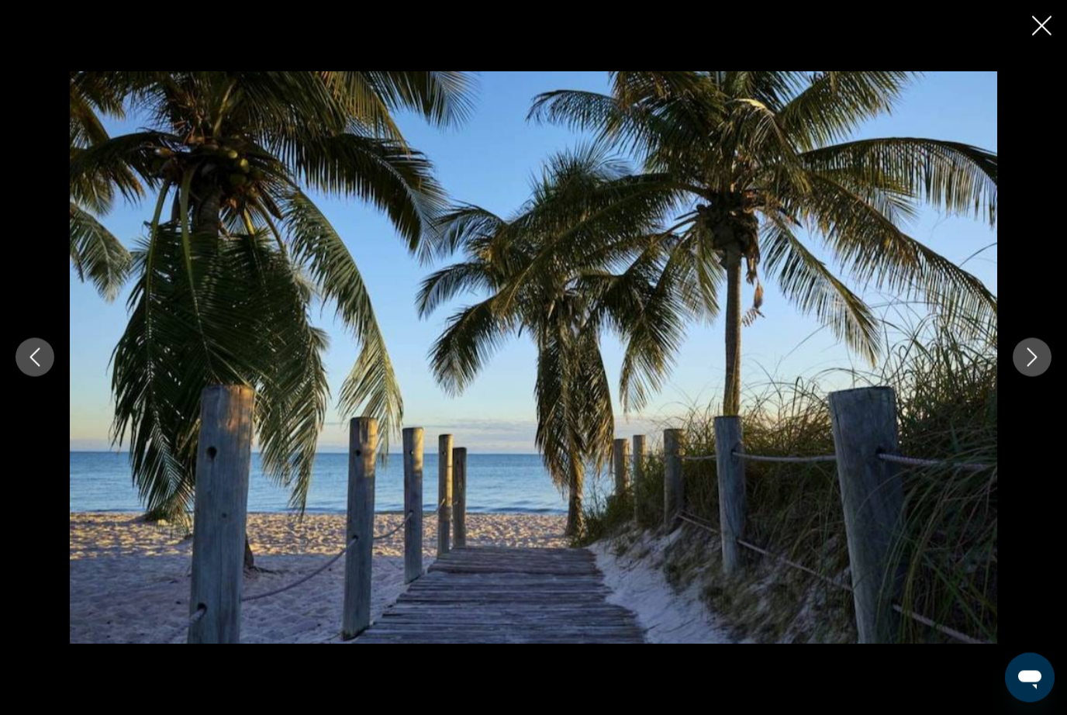
click at [1032, 377] on button "Next image" at bounding box center [1031, 357] width 39 height 39
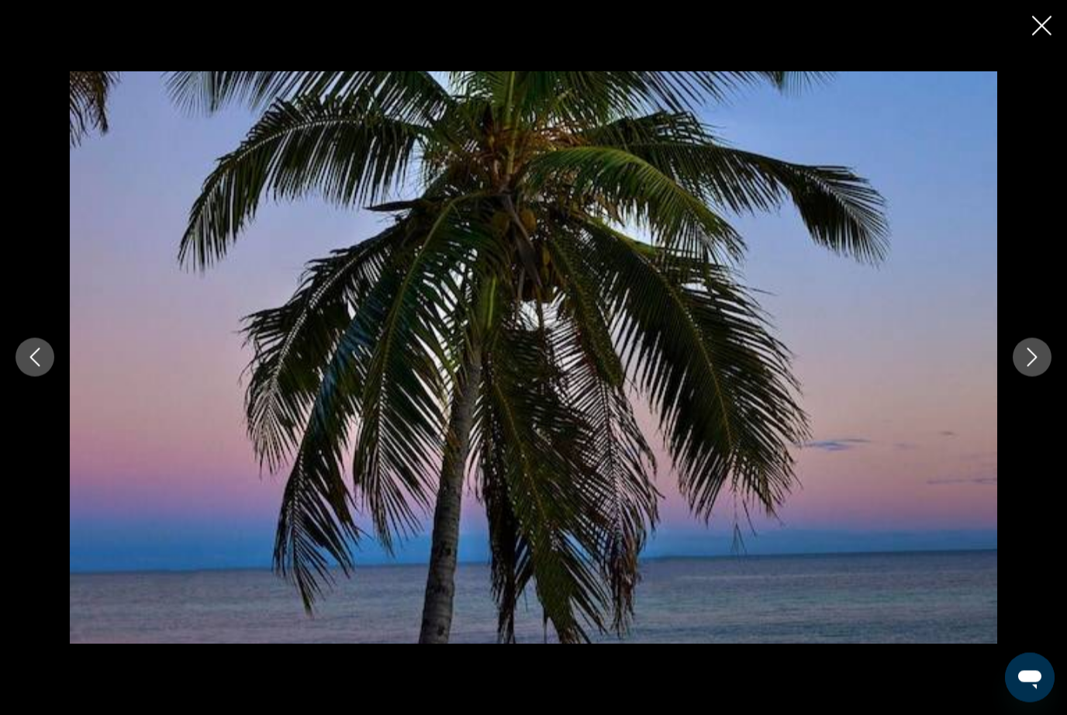
click at [1030, 377] on button "Next image" at bounding box center [1031, 357] width 39 height 39
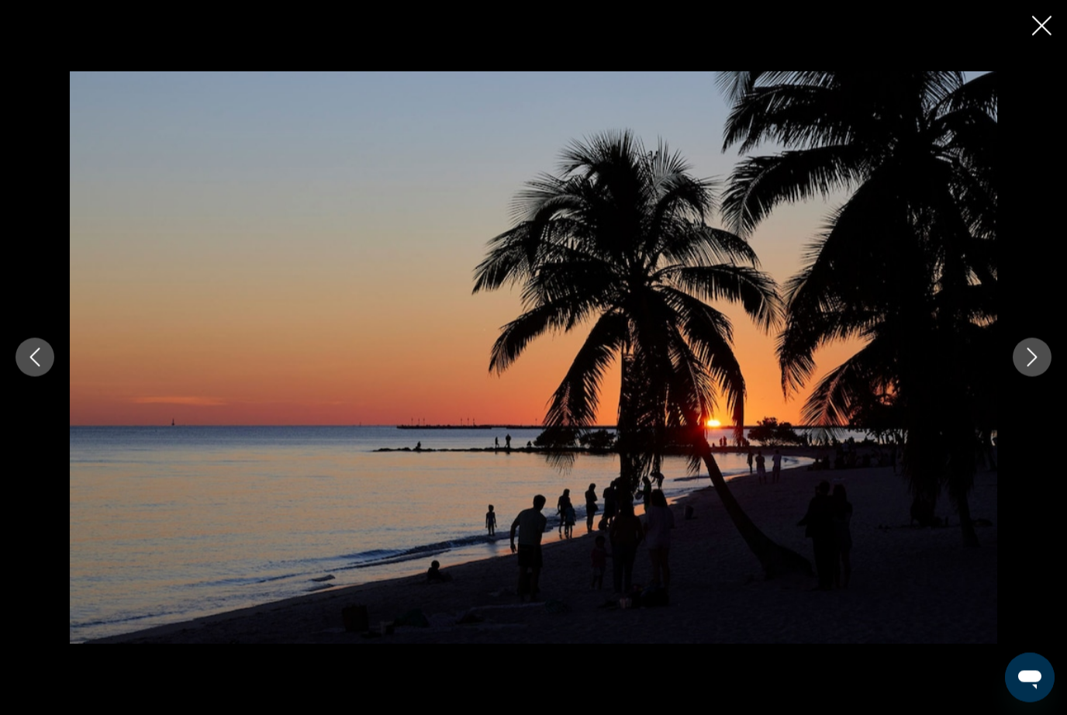
click at [1047, 377] on button "Next image" at bounding box center [1031, 357] width 39 height 39
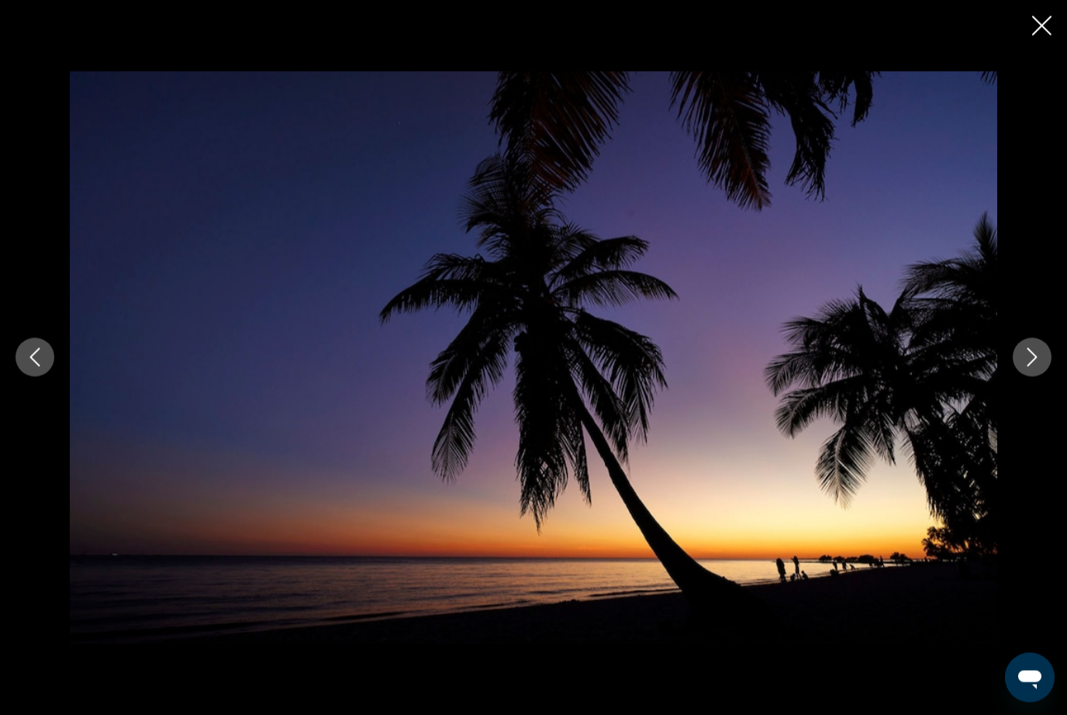
click at [1046, 377] on button "Next image" at bounding box center [1031, 357] width 39 height 39
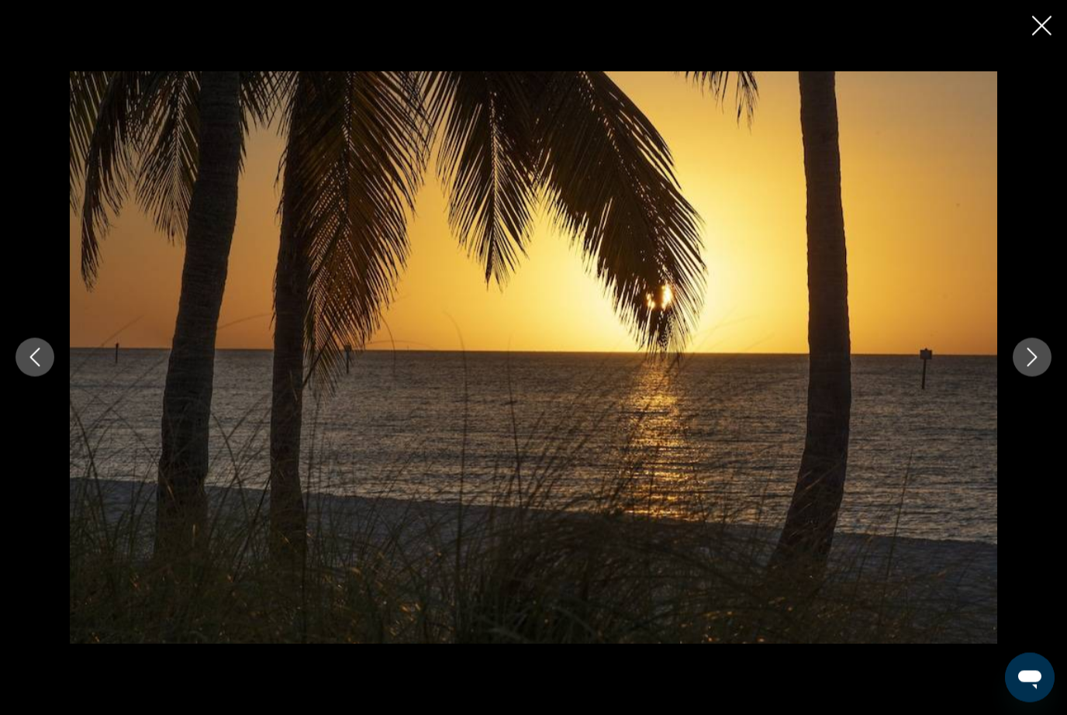
click at [1047, 377] on button "Next image" at bounding box center [1031, 357] width 39 height 39
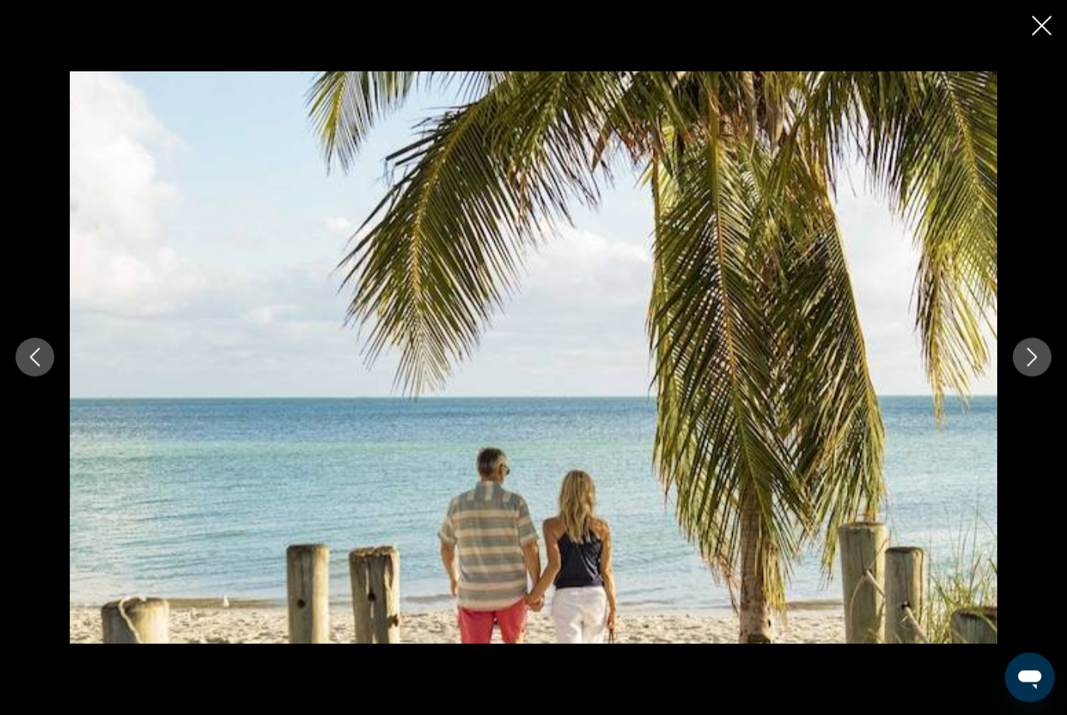
click at [1041, 377] on button "Next image" at bounding box center [1031, 357] width 39 height 39
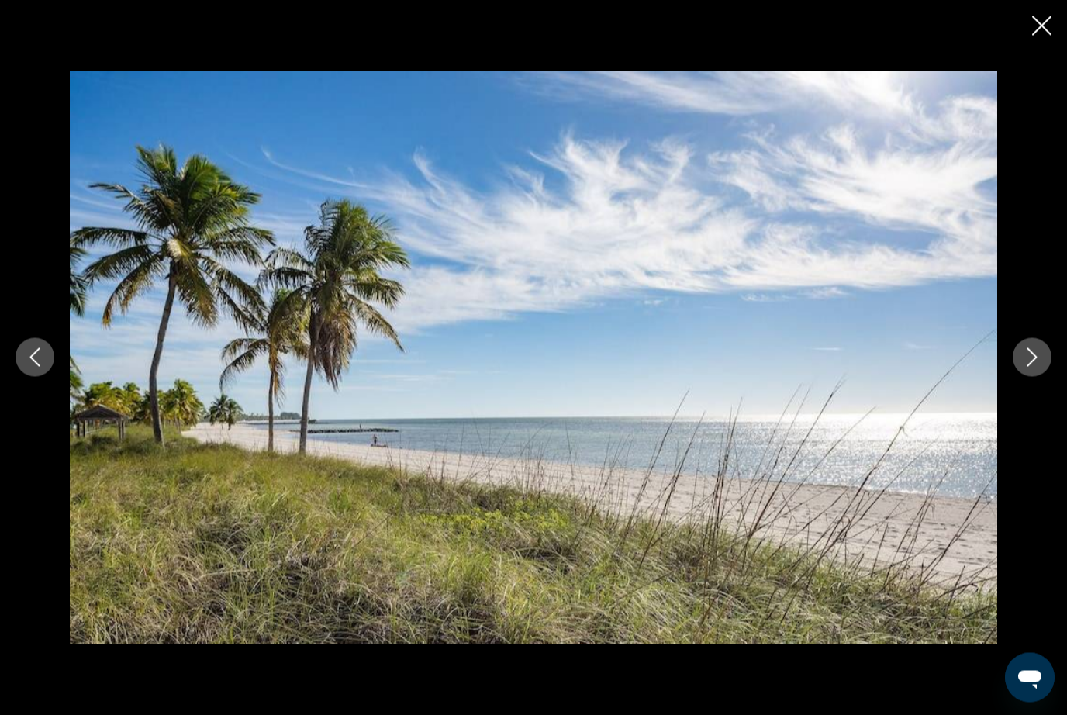
click at [1038, 377] on button "Next image" at bounding box center [1031, 357] width 39 height 39
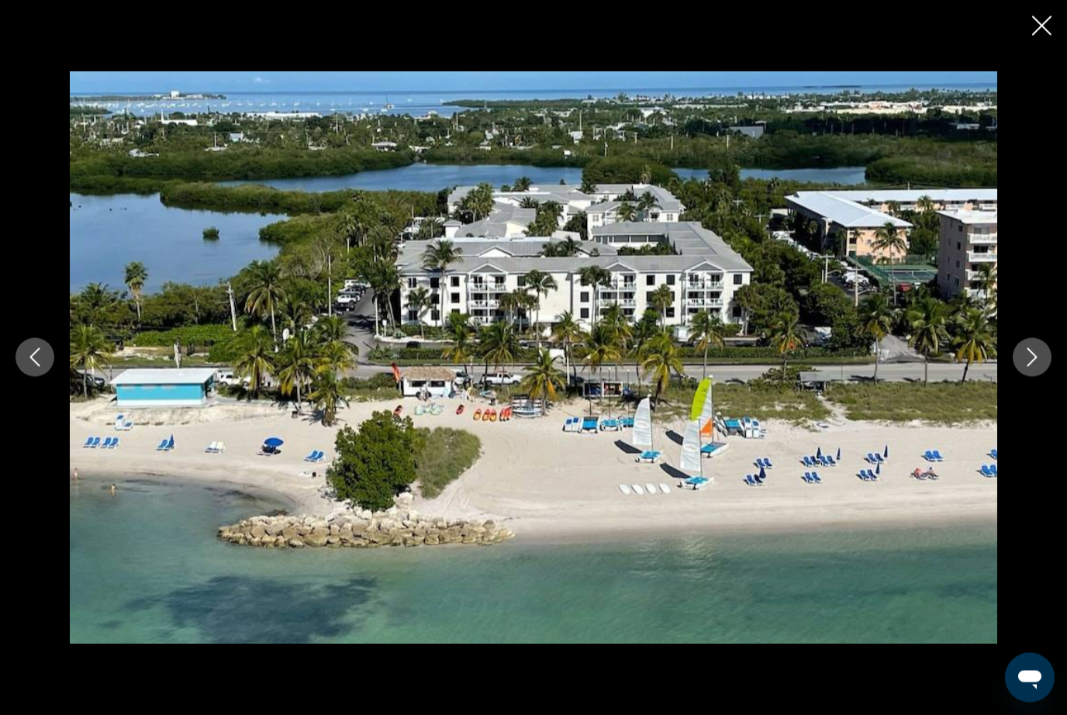
click at [1037, 377] on button "Next image" at bounding box center [1031, 357] width 39 height 39
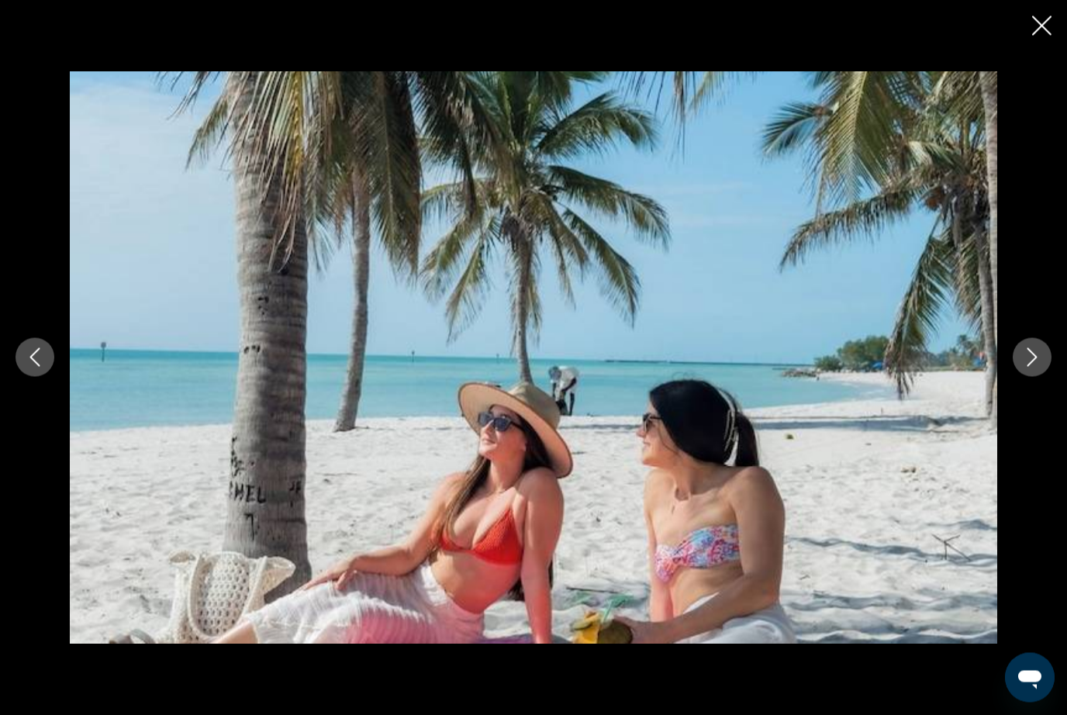
click at [1018, 377] on button "Next image" at bounding box center [1031, 357] width 39 height 39
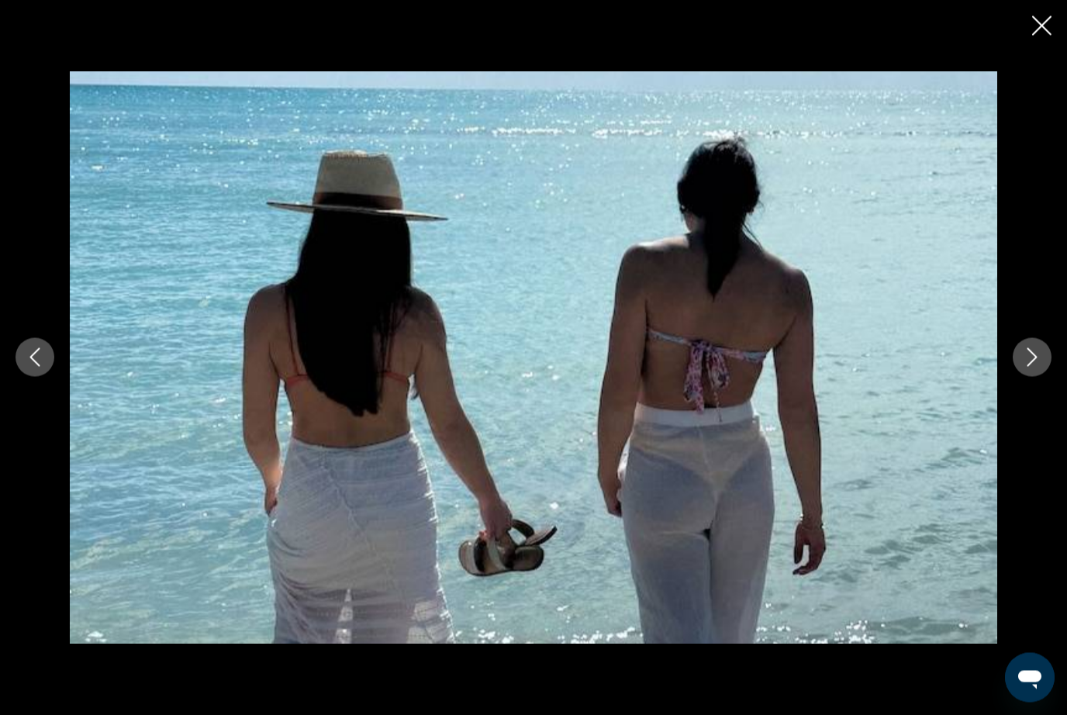
click at [1028, 377] on button "Next image" at bounding box center [1031, 357] width 39 height 39
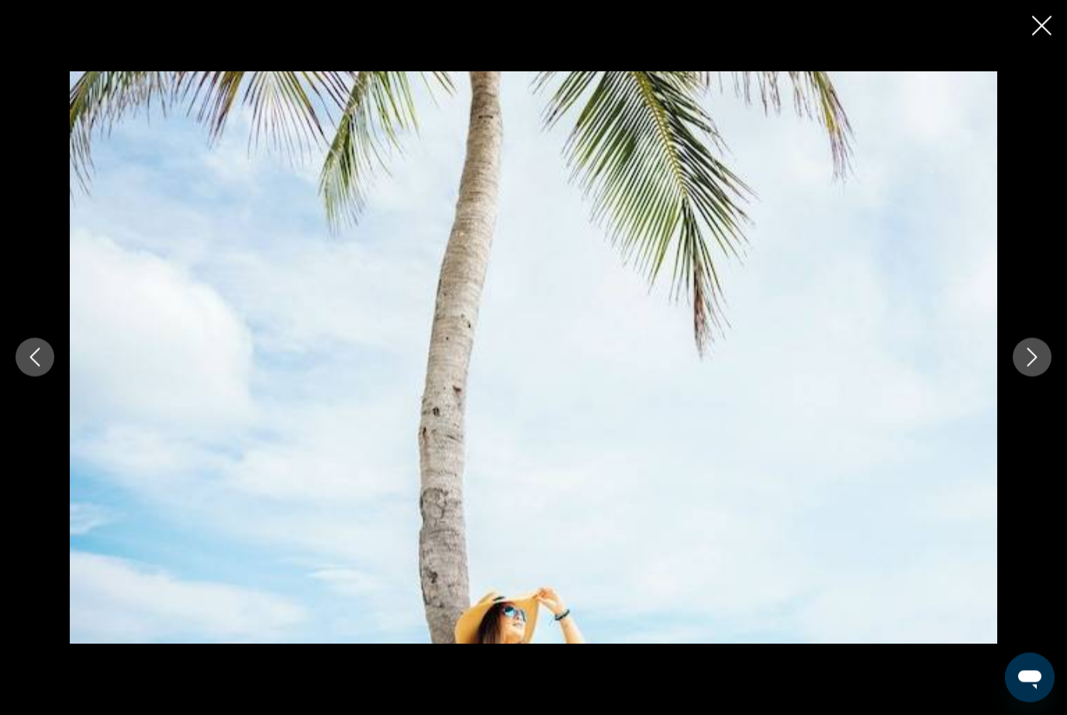
click at [1033, 377] on button "Next image" at bounding box center [1031, 357] width 39 height 39
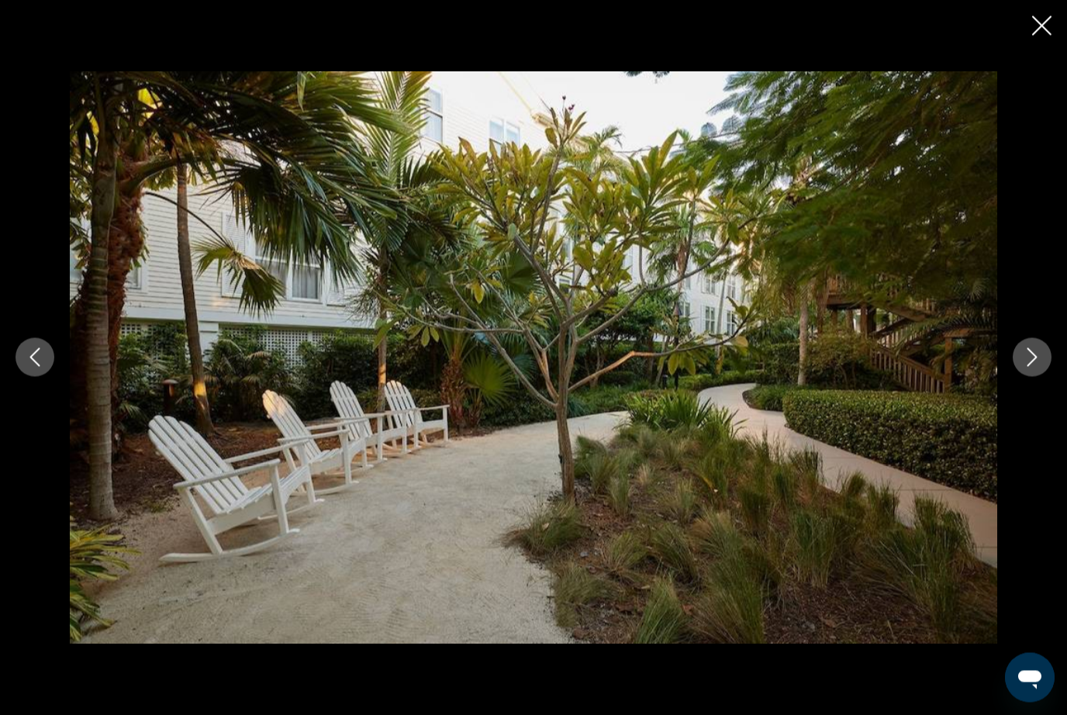
click at [1032, 377] on button "Next image" at bounding box center [1031, 357] width 39 height 39
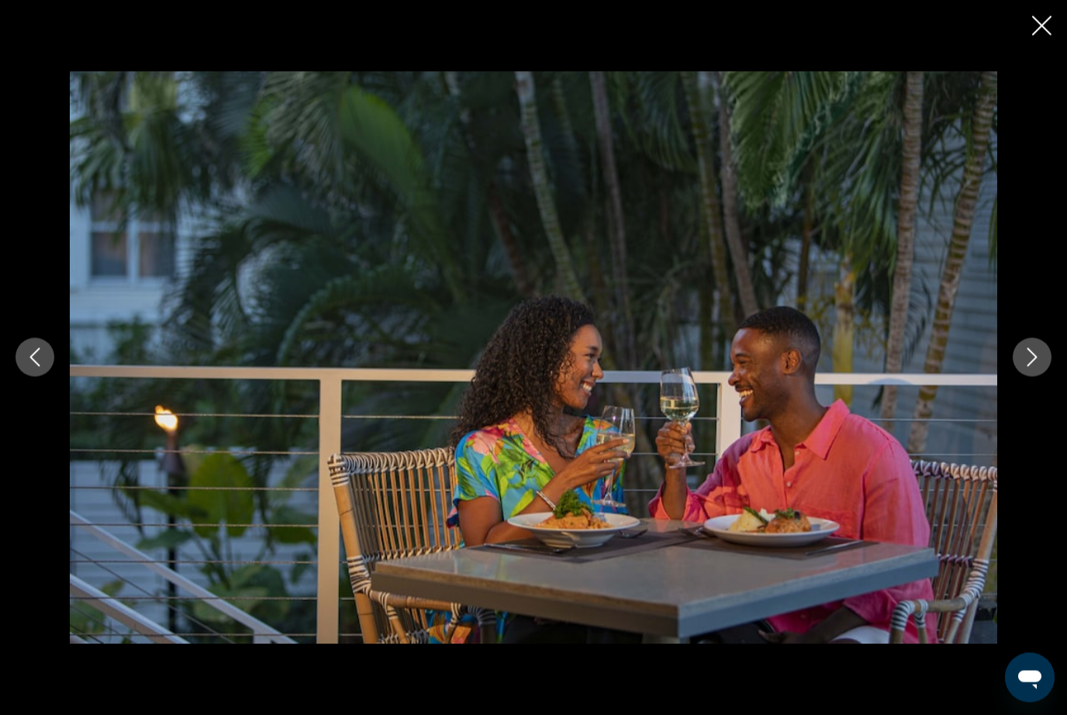
click at [1022, 408] on div "prev next" at bounding box center [533, 357] width 1067 height 572
click at [1018, 412] on div "prev next" at bounding box center [533, 357] width 1067 height 572
click at [1029, 377] on button "Next image" at bounding box center [1031, 357] width 39 height 39
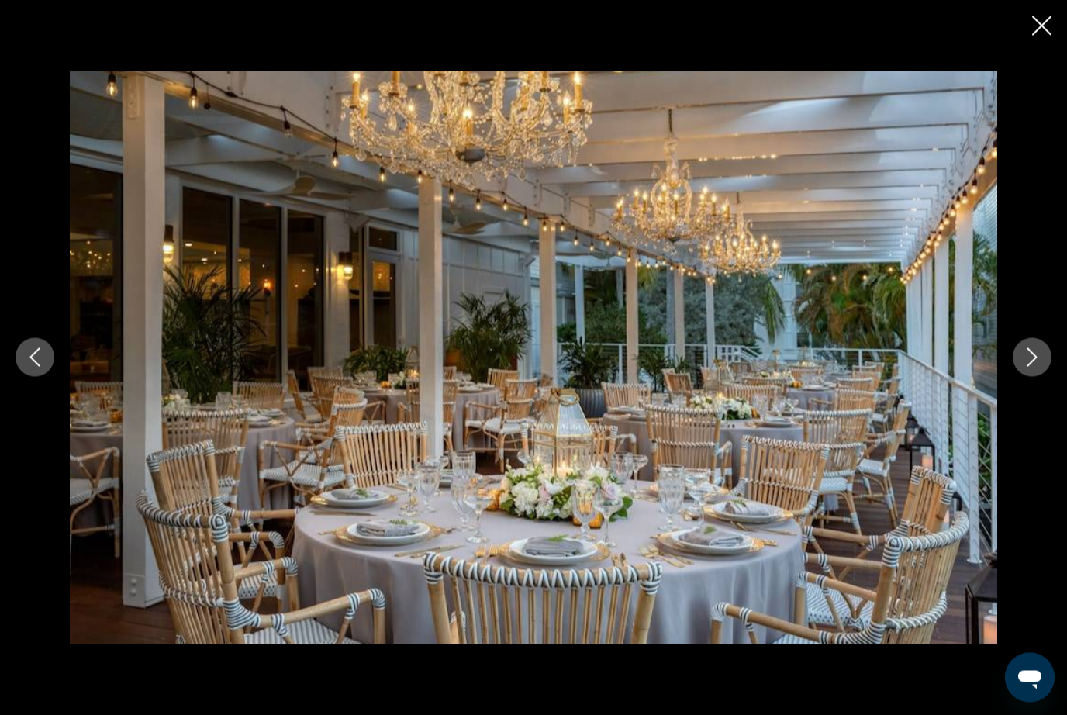
click at [1029, 377] on button "Next image" at bounding box center [1031, 357] width 39 height 39
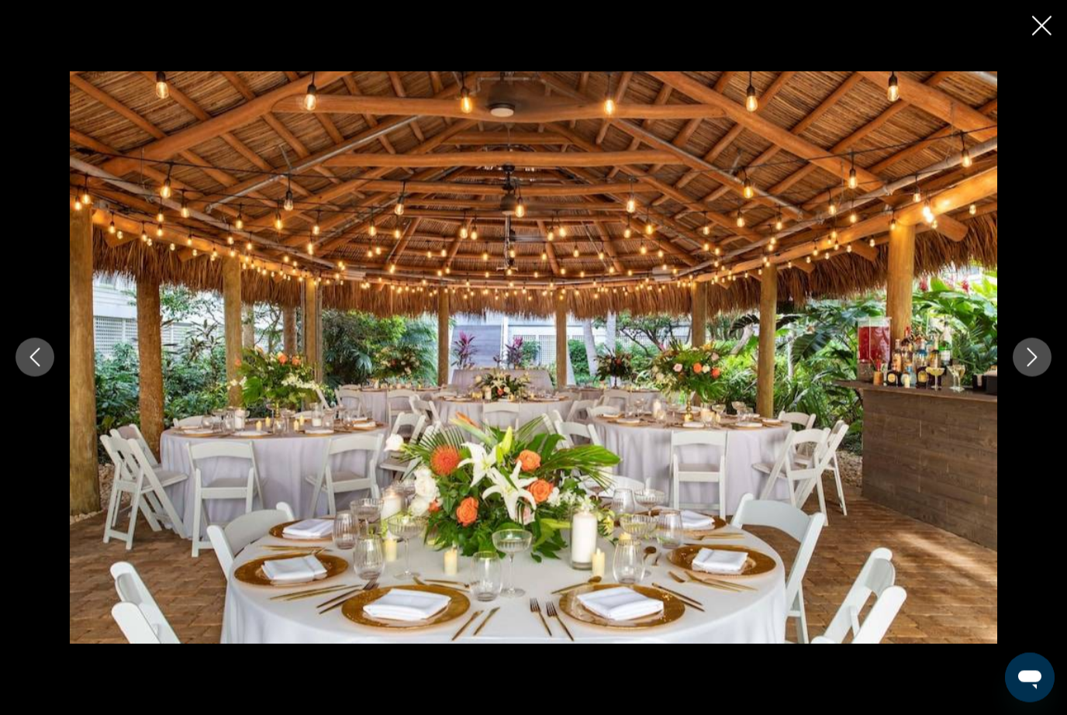
click at [1029, 377] on button "Next image" at bounding box center [1031, 357] width 39 height 39
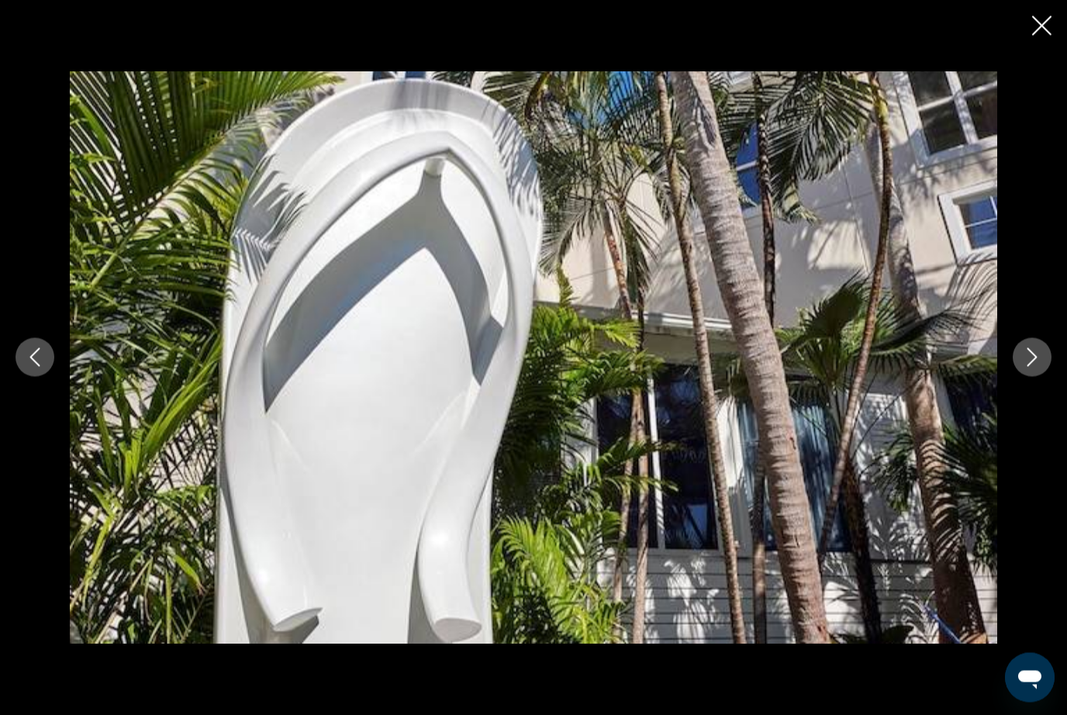
click at [1030, 377] on button "Next image" at bounding box center [1031, 357] width 39 height 39
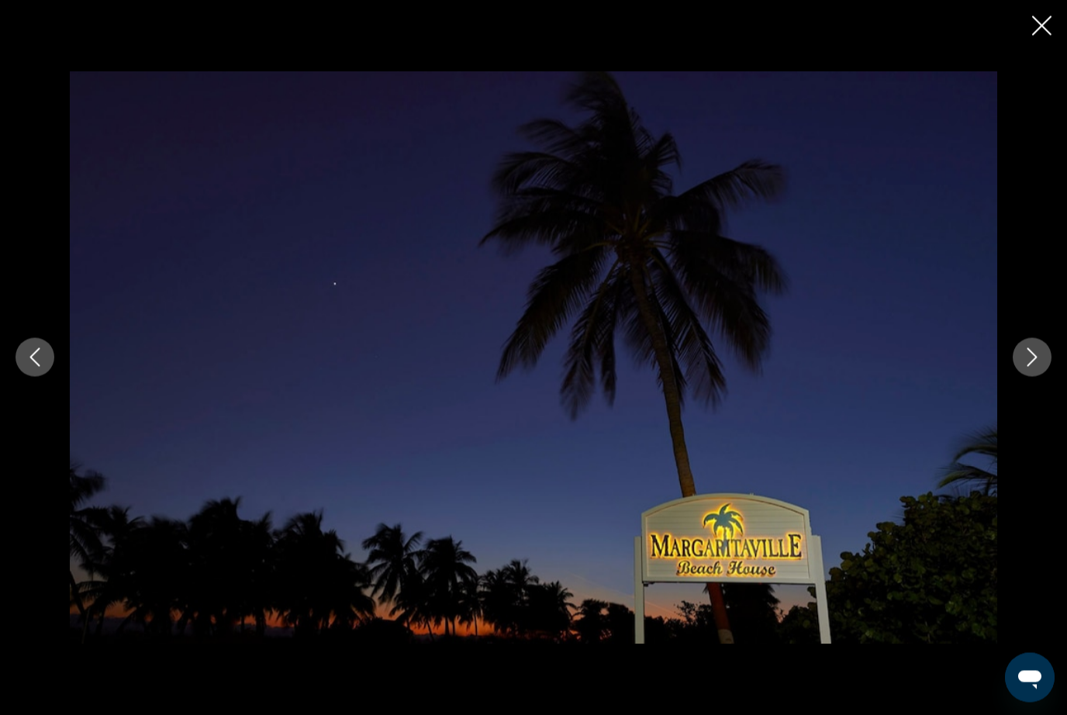
click at [1049, 16] on icon "Close slideshow" at bounding box center [1041, 25] width 19 height 19
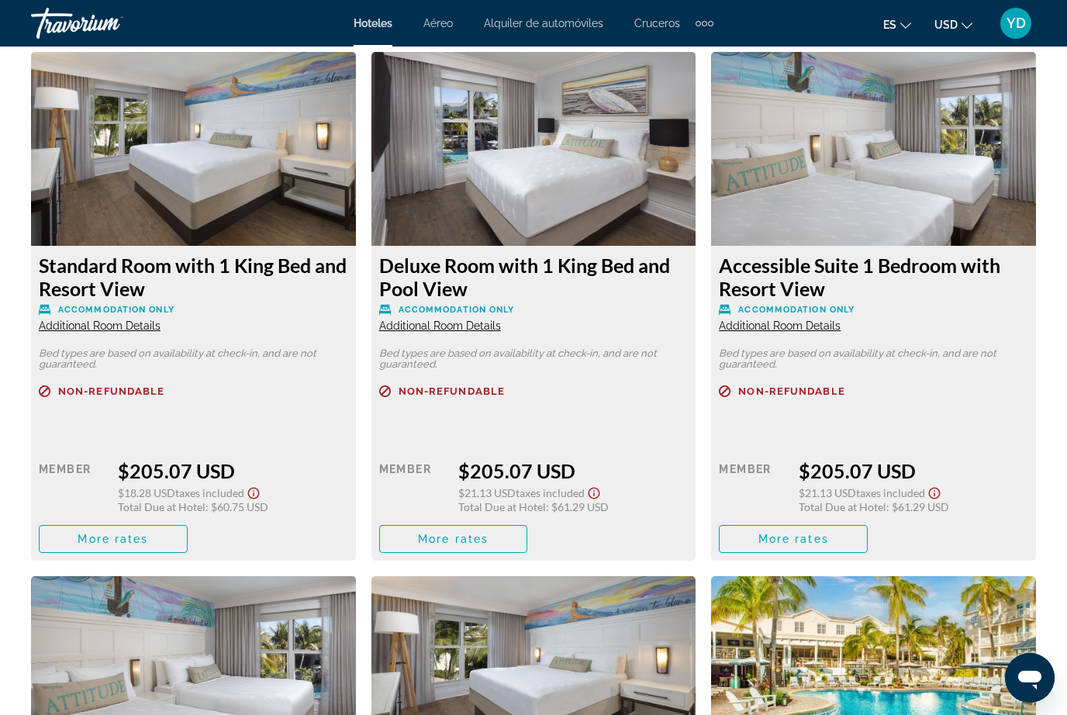
scroll to position [2370, 0]
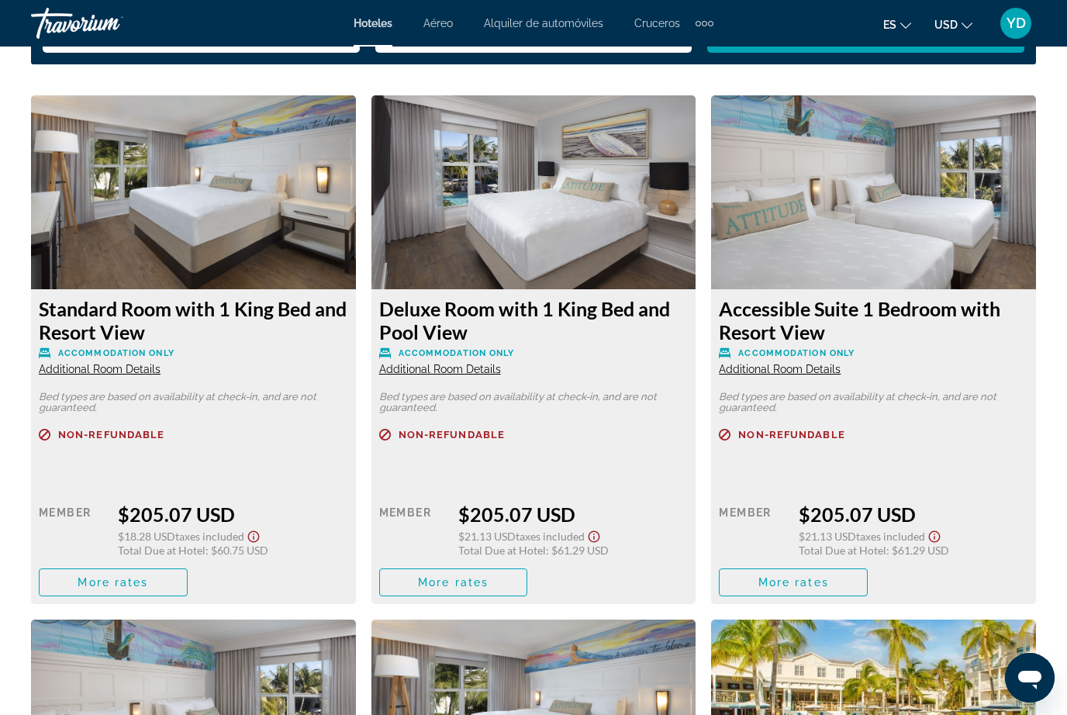
click at [998, 678] on img "Main content" at bounding box center [873, 716] width 325 height 194
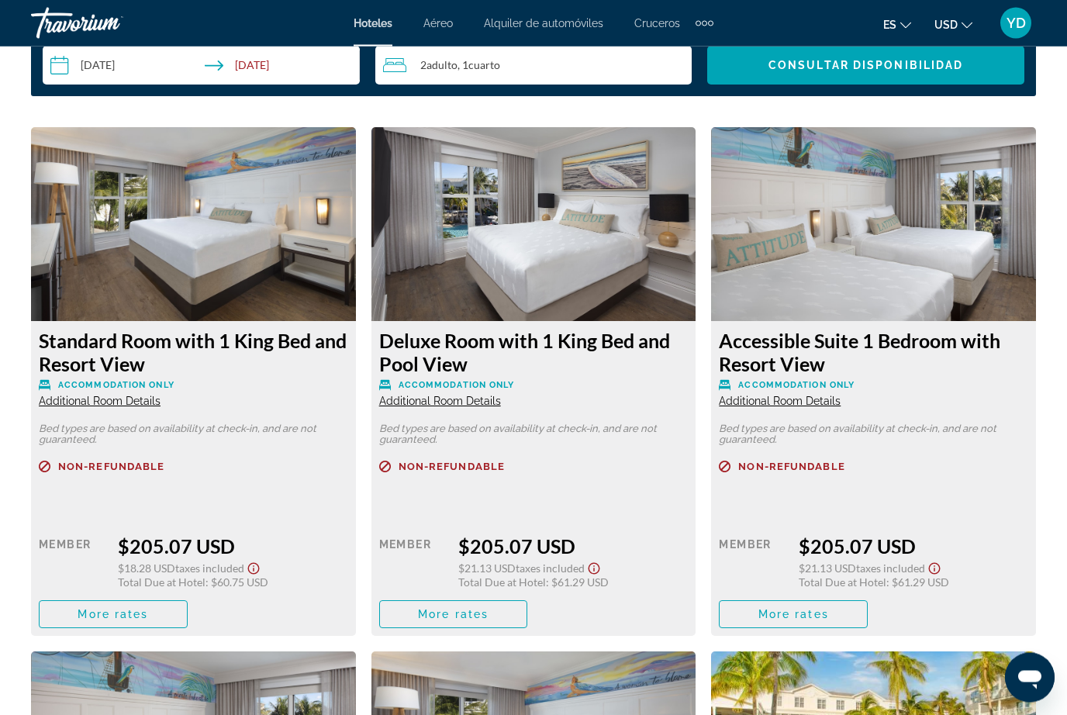
scroll to position [2336, 0]
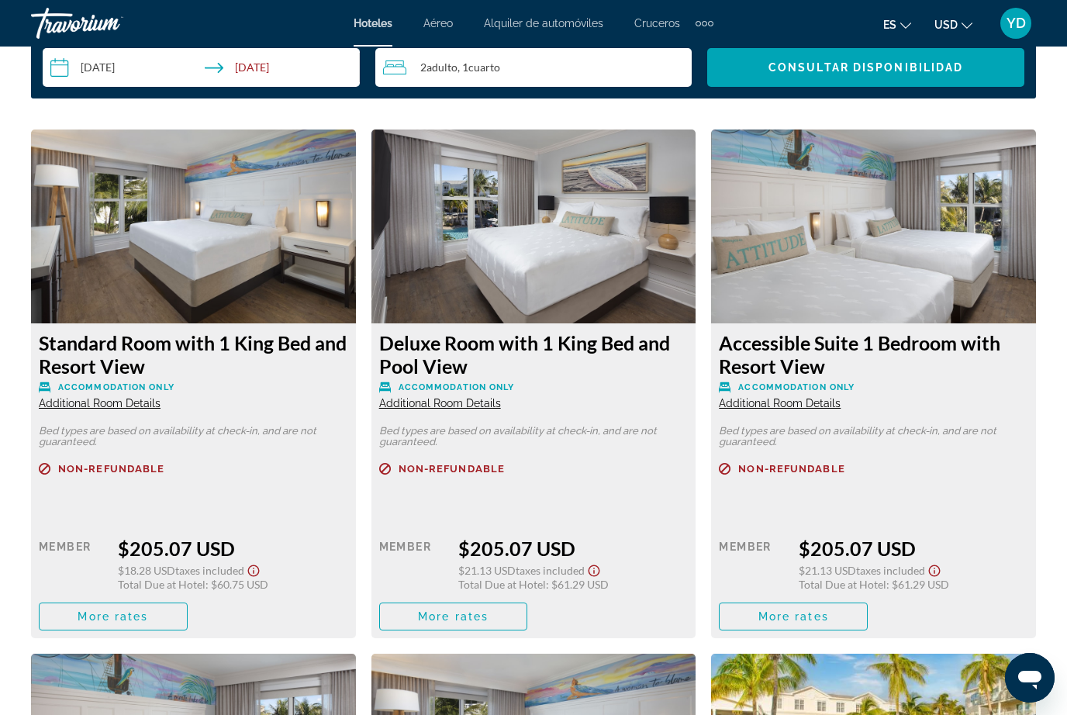
click at [99, 620] on span "More rates" at bounding box center [113, 616] width 71 height 12
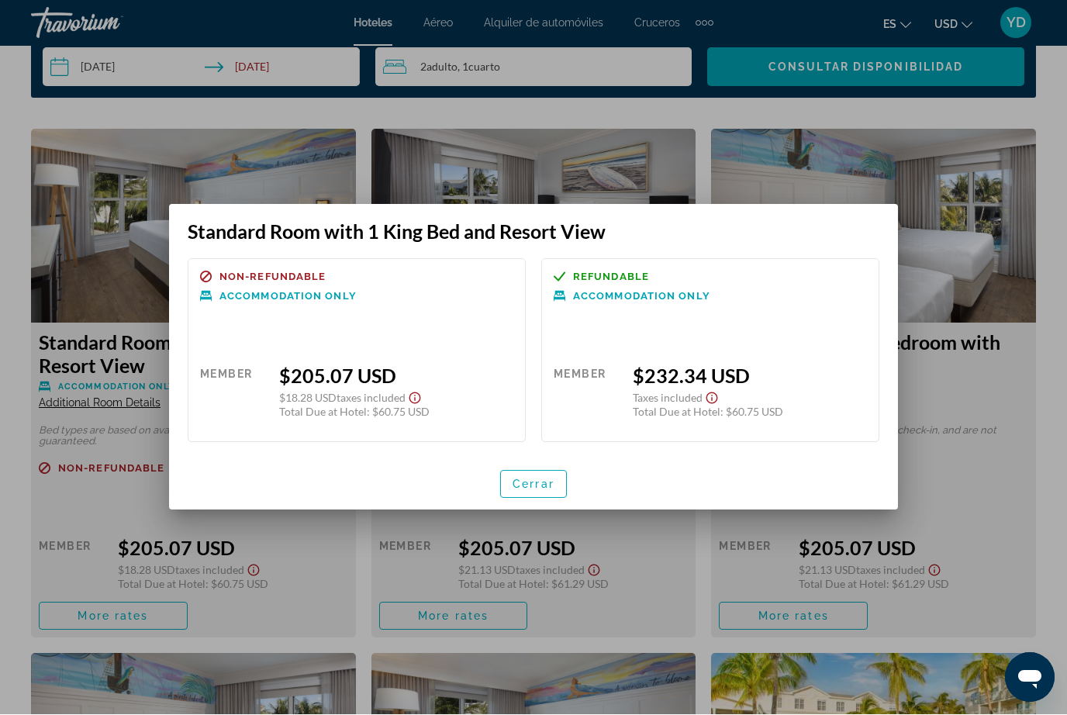
click at [447, 364] on div "Retail $0.00 when you redeem Member $205.07 USD $18.28 USD Taxes included Total…" at bounding box center [356, 383] width 313 height 95
click at [551, 495] on span "button" at bounding box center [533, 484] width 65 height 37
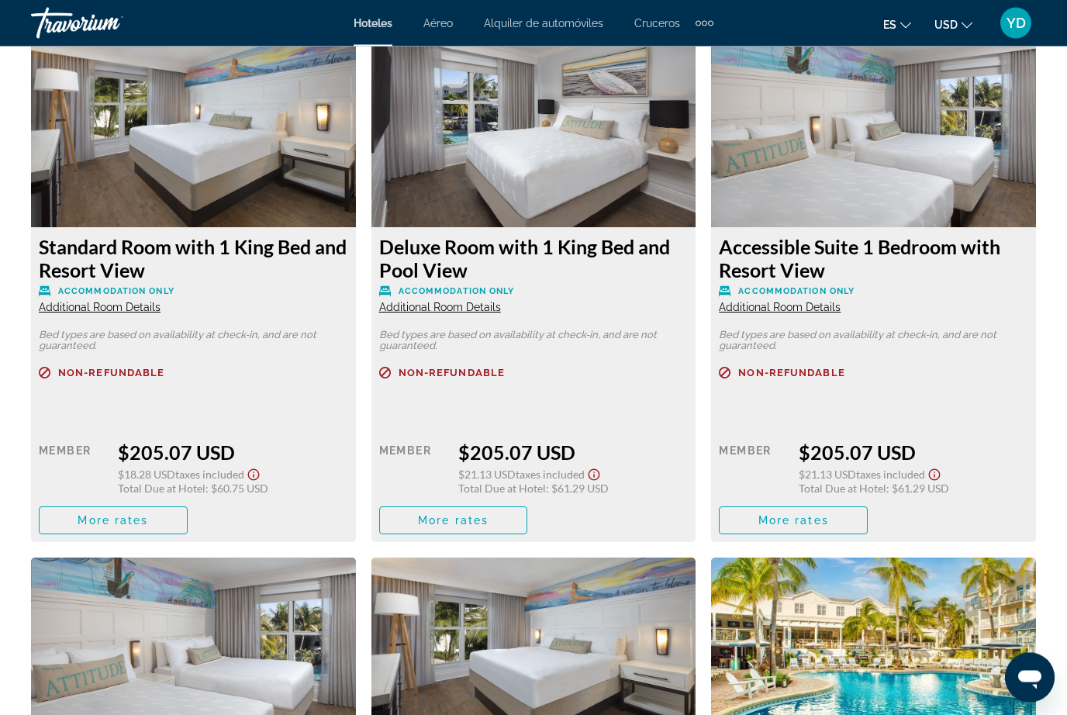
scroll to position [2446, 0]
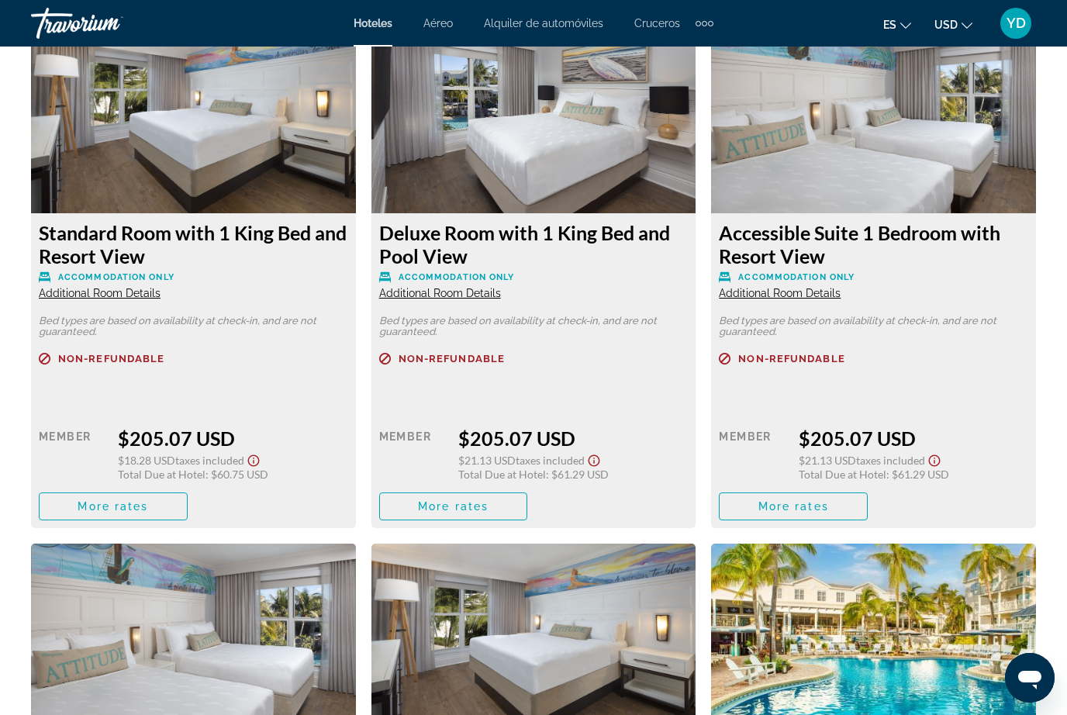
click at [79, 519] on span "Main content" at bounding box center [113, 506] width 147 height 37
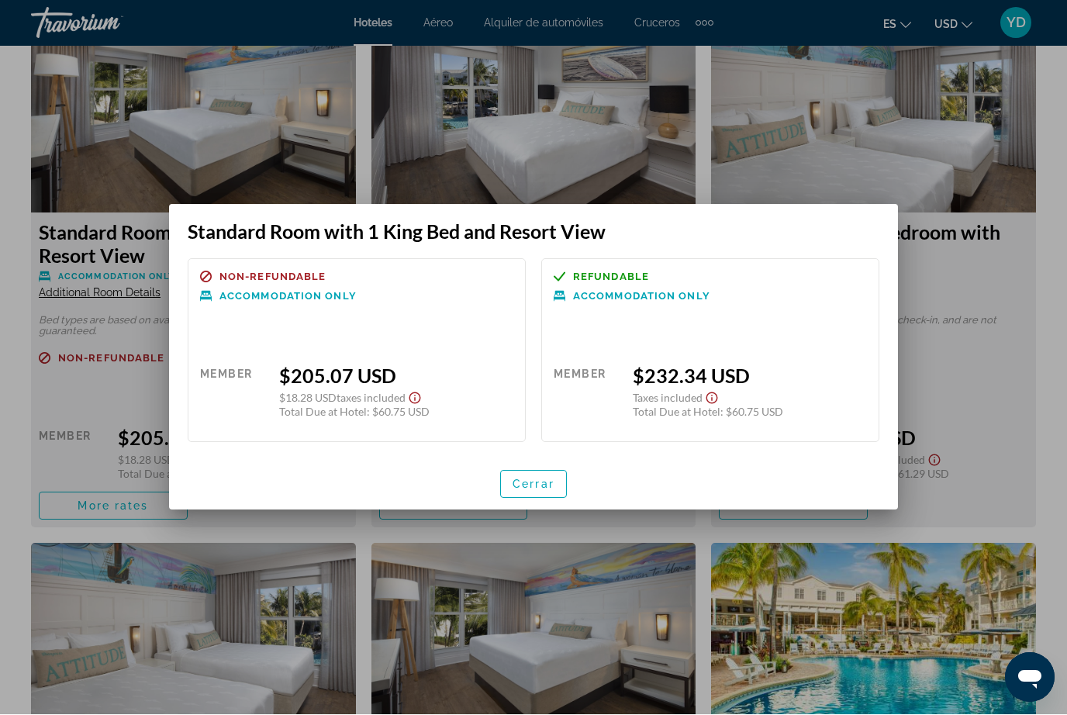
click at [550, 492] on span "button" at bounding box center [533, 484] width 65 height 37
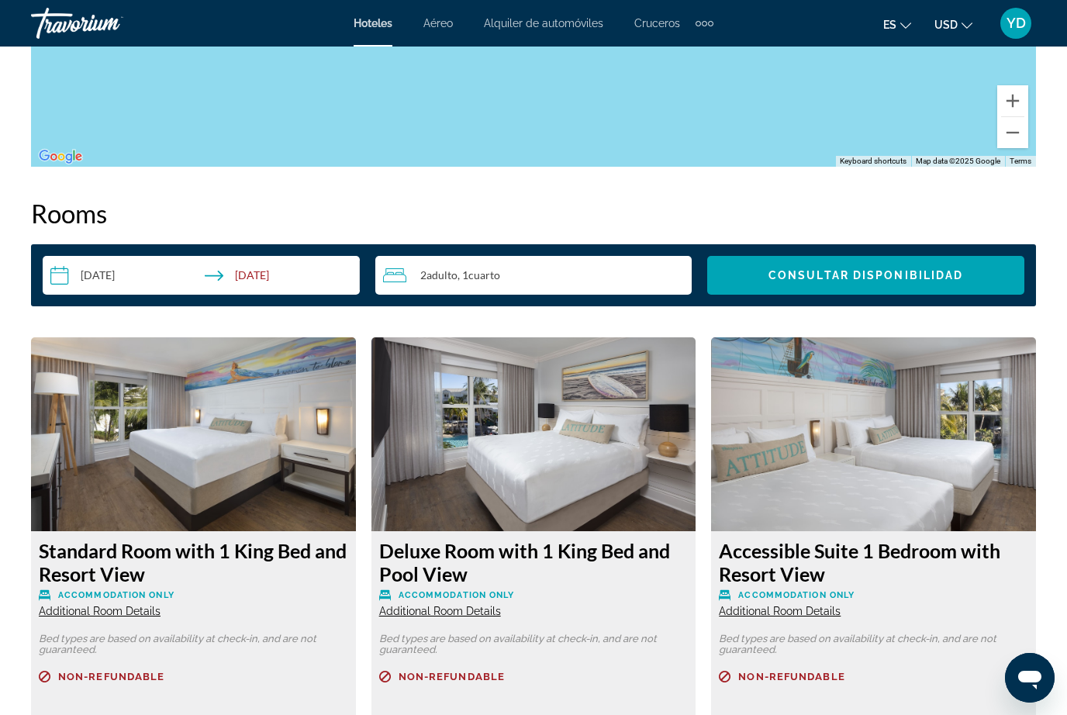
scroll to position [2134, 0]
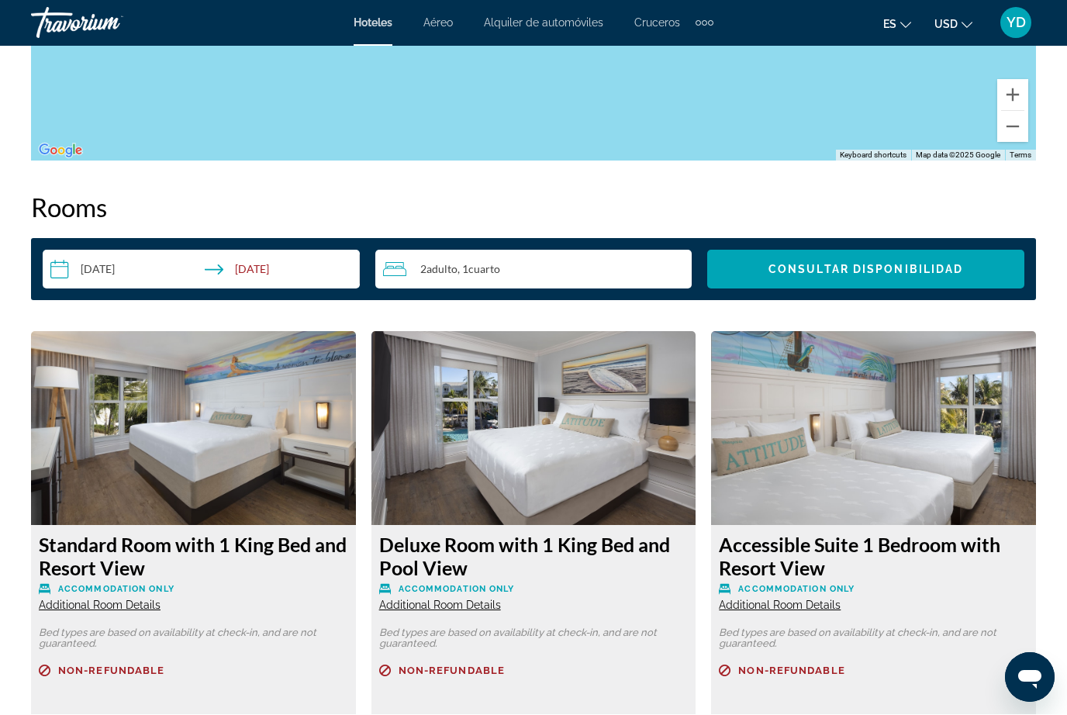
click at [102, 467] on img "Main content" at bounding box center [193, 429] width 325 height 194
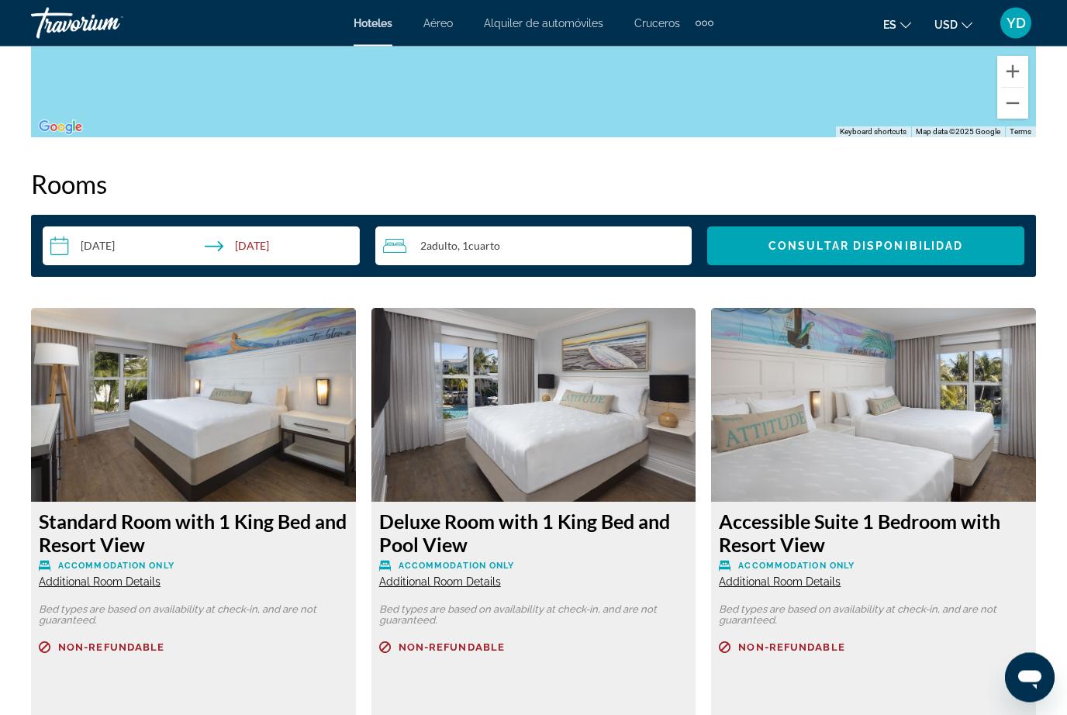
scroll to position [2171, 0]
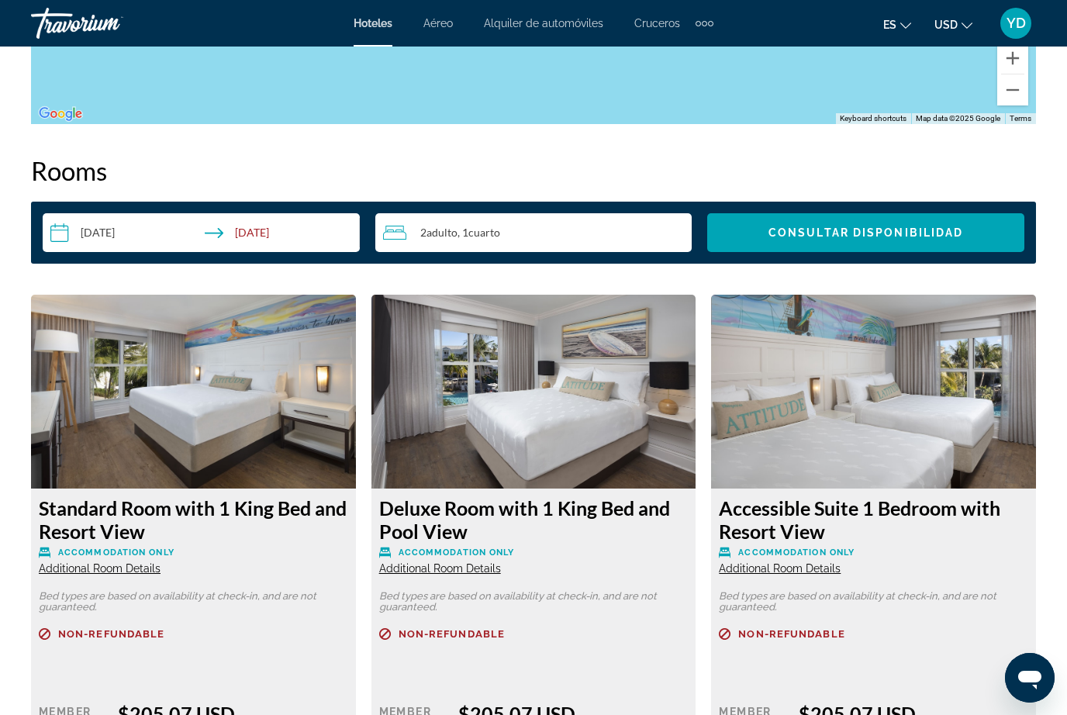
click at [77, 574] on span "Additional Room Details" at bounding box center [100, 568] width 122 height 12
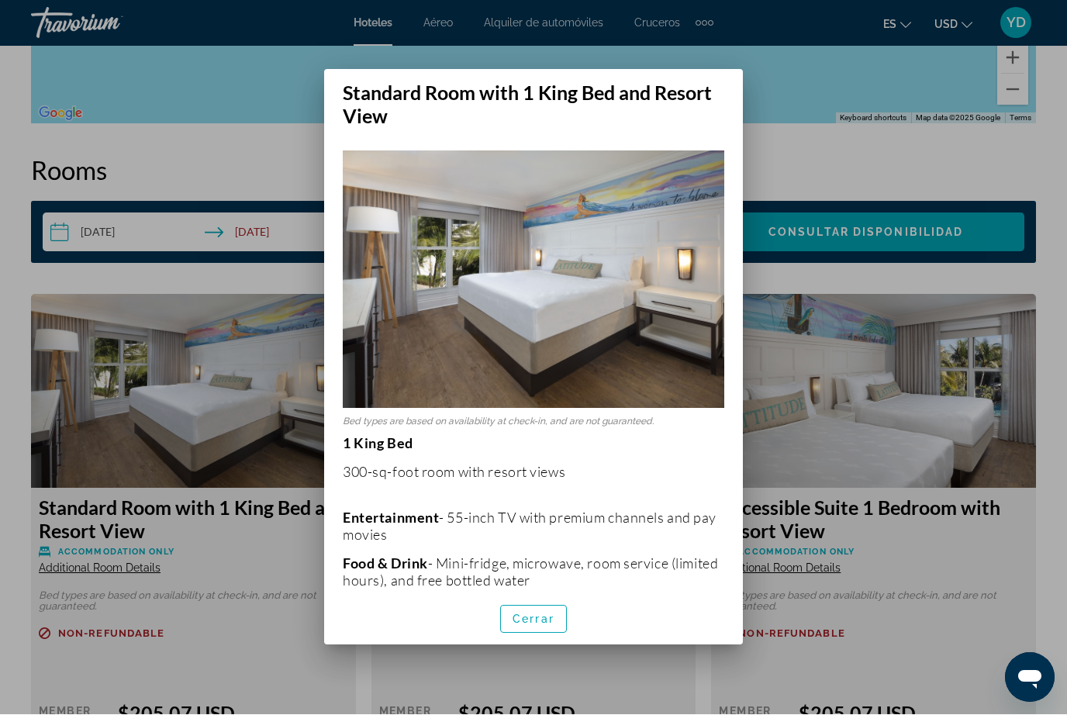
scroll to position [0, 0]
click at [276, 81] on div at bounding box center [533, 357] width 1067 height 715
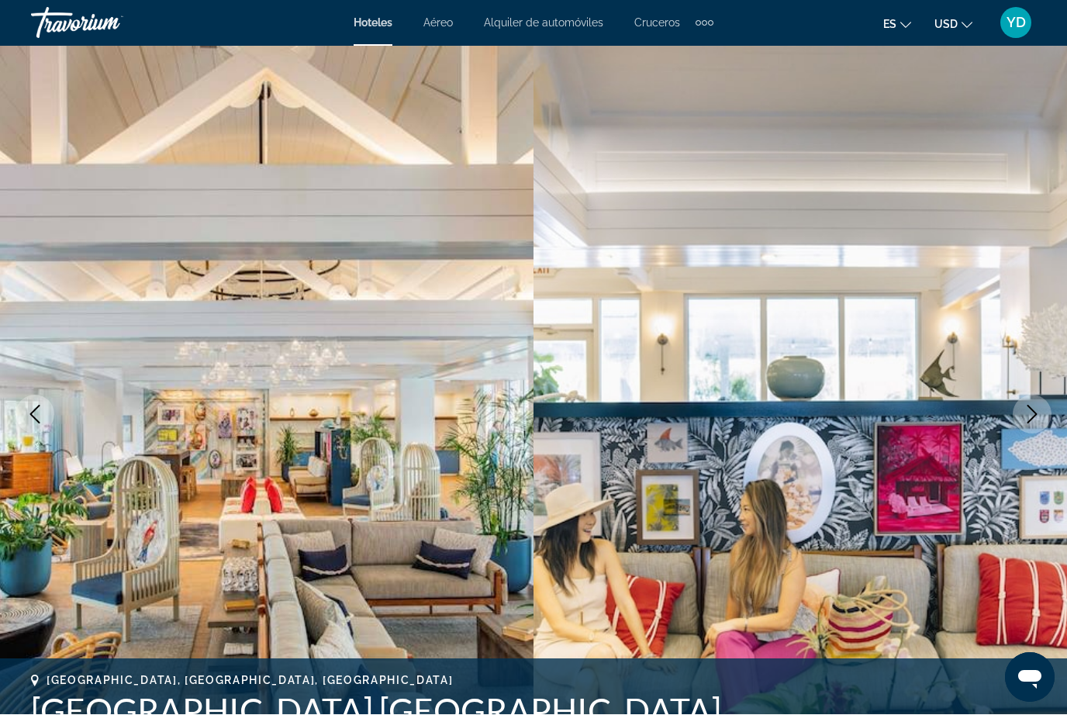
scroll to position [2171, 0]
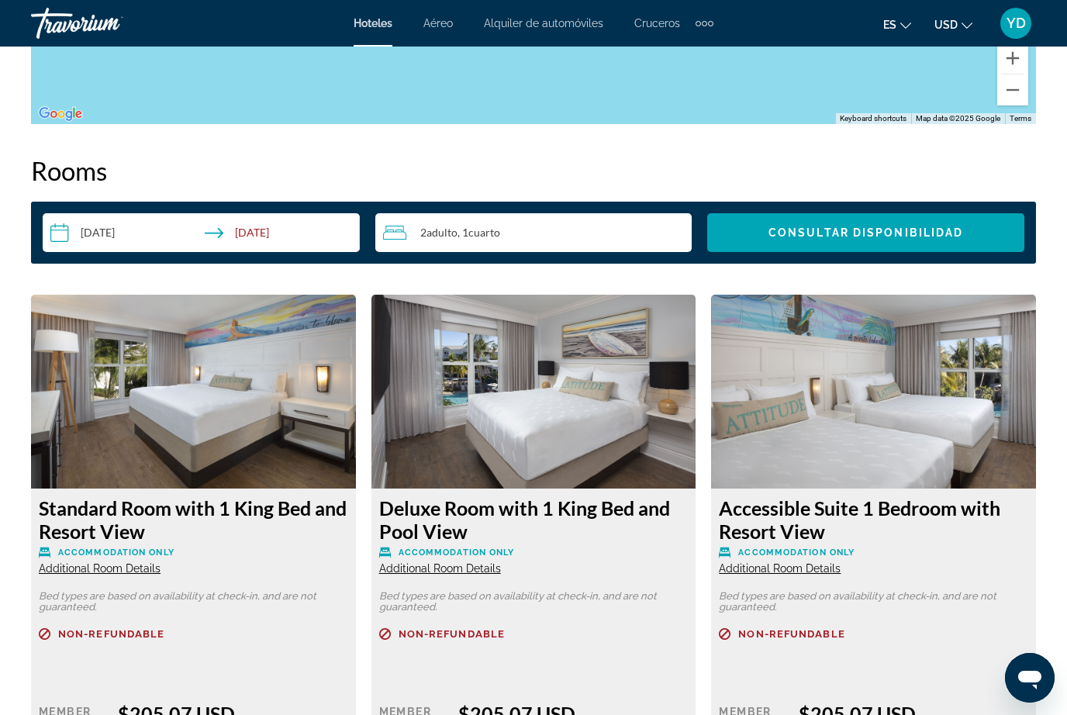
click at [294, 432] on img "Main content" at bounding box center [193, 392] width 325 height 194
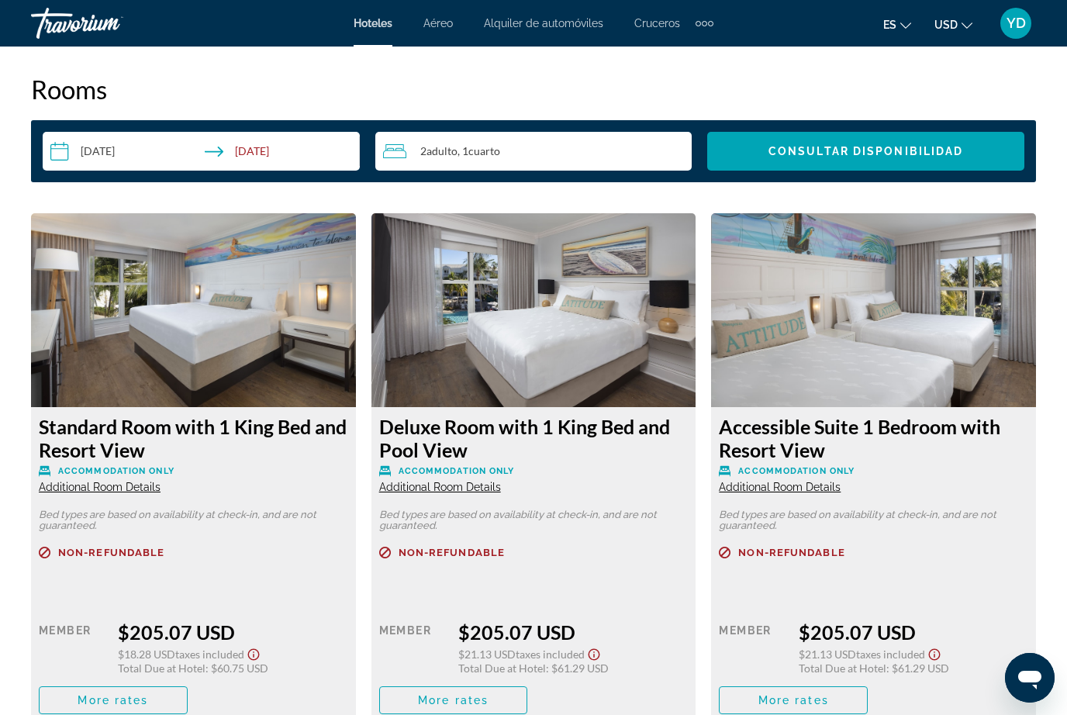
scroll to position [2249, 0]
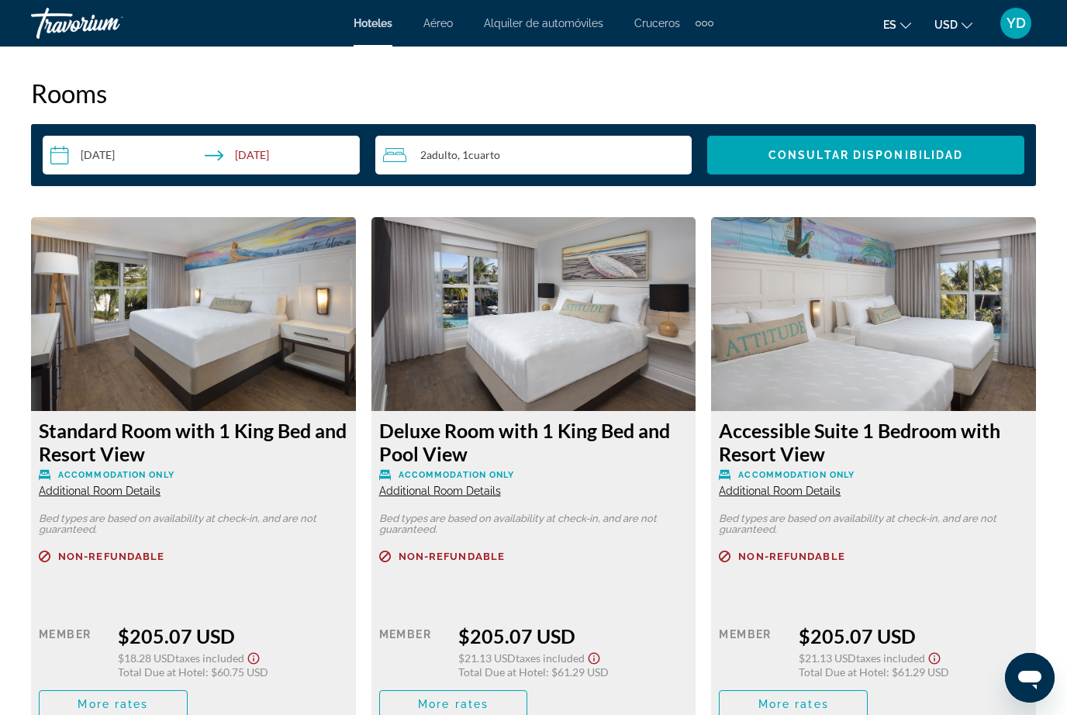
click at [96, 388] on img "Main content" at bounding box center [193, 314] width 325 height 194
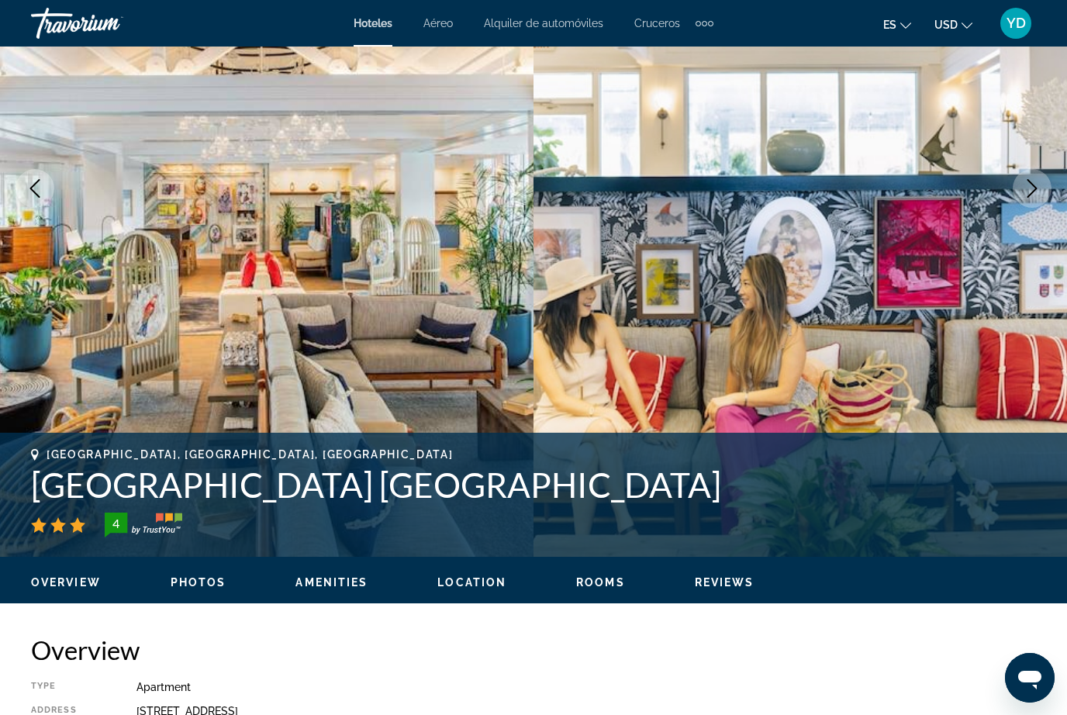
scroll to position [217, 0]
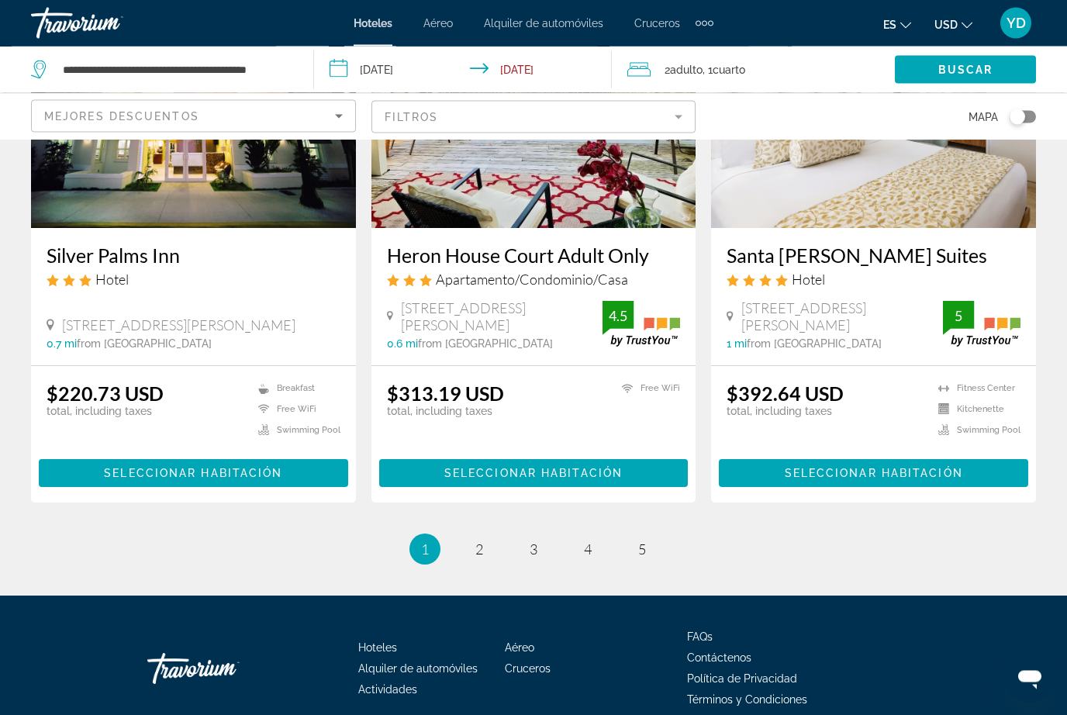
scroll to position [2007, 0]
click at [486, 550] on link "page 2" at bounding box center [479, 549] width 27 height 27
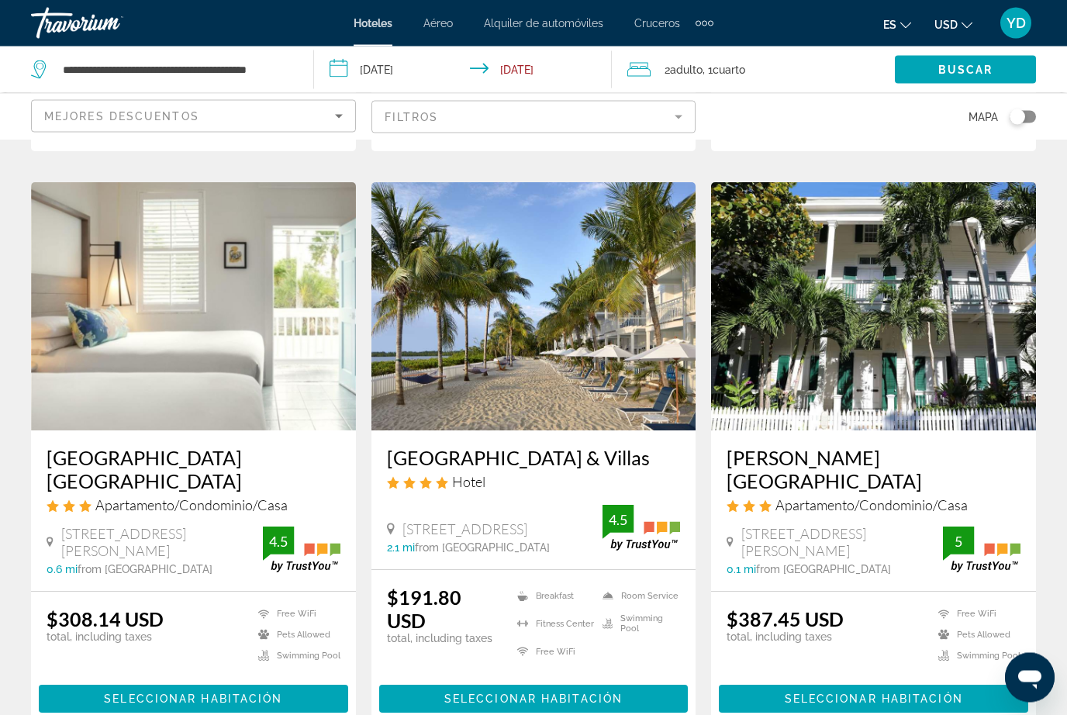
click at [608, 403] on img "Main content" at bounding box center [533, 307] width 325 height 248
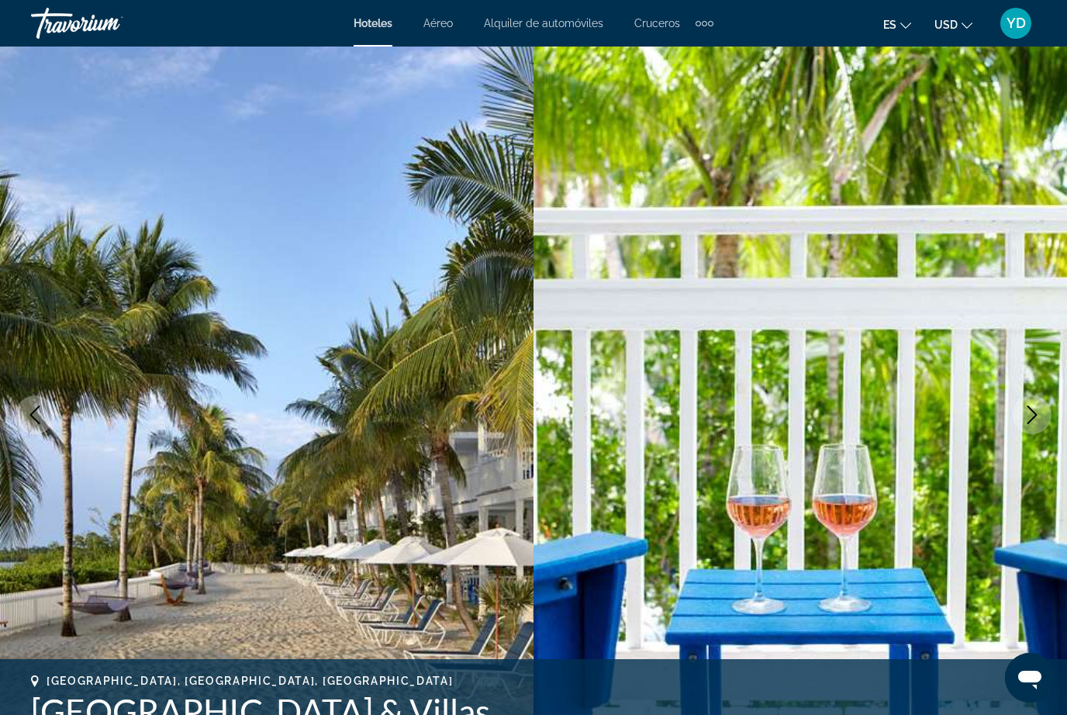
click at [1026, 423] on icon "Next image" at bounding box center [1031, 414] width 19 height 19
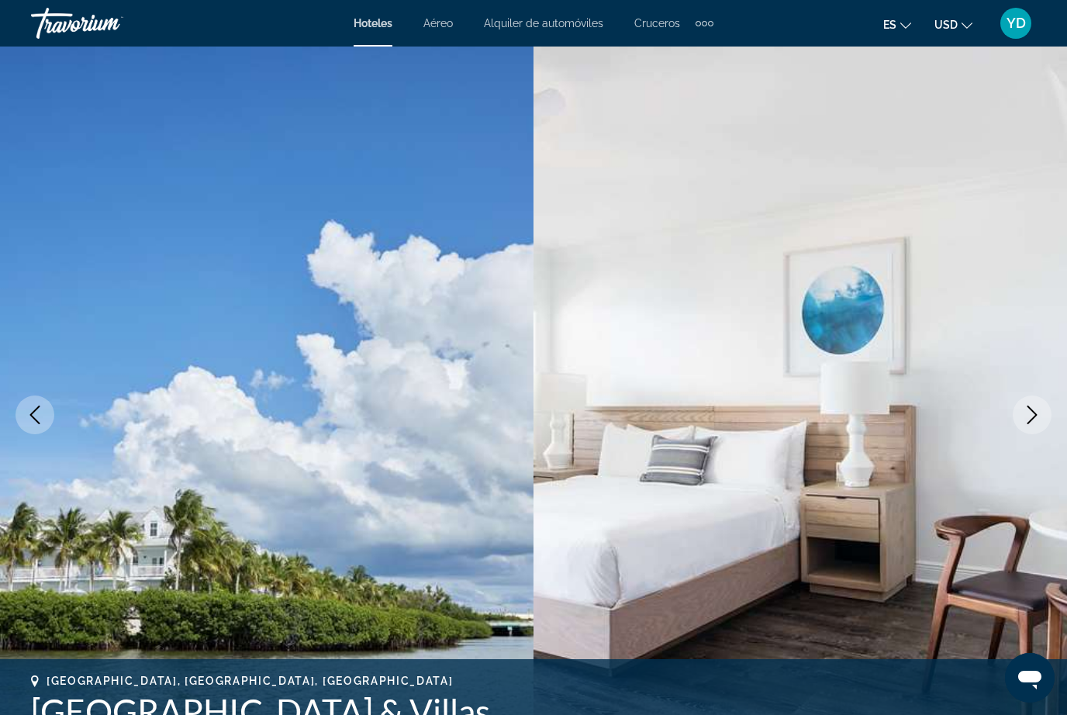
click at [1029, 427] on button "Next image" at bounding box center [1031, 414] width 39 height 39
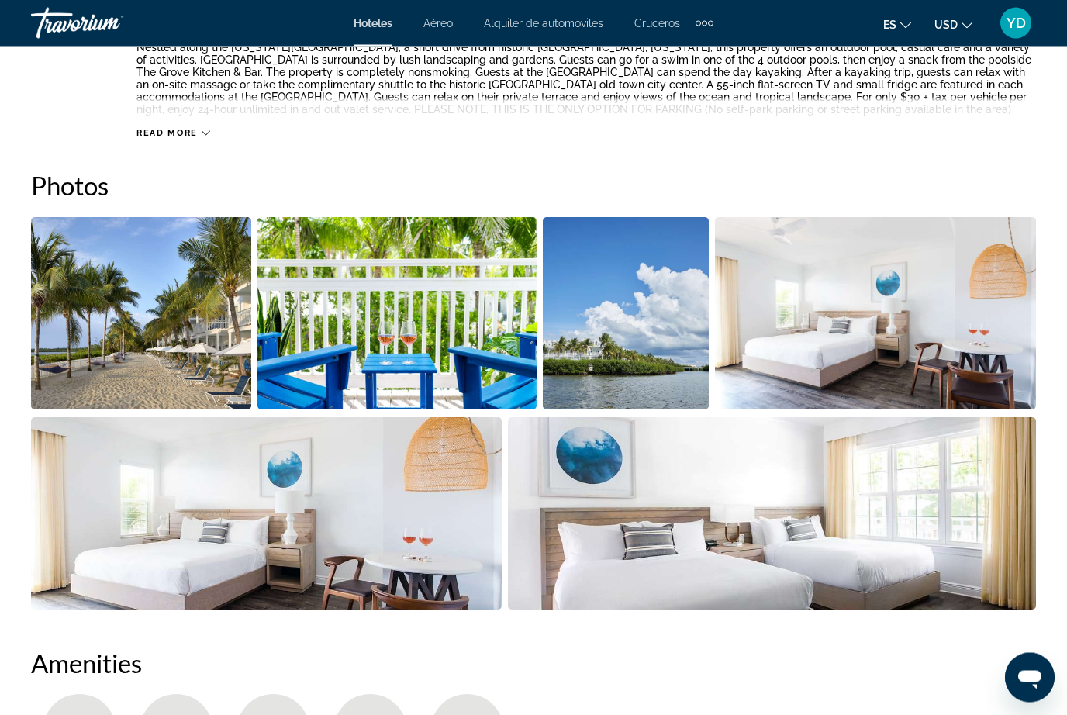
scroll to position [918, 0]
click at [764, 546] on img "Open full-screen image slider" at bounding box center [772, 513] width 529 height 192
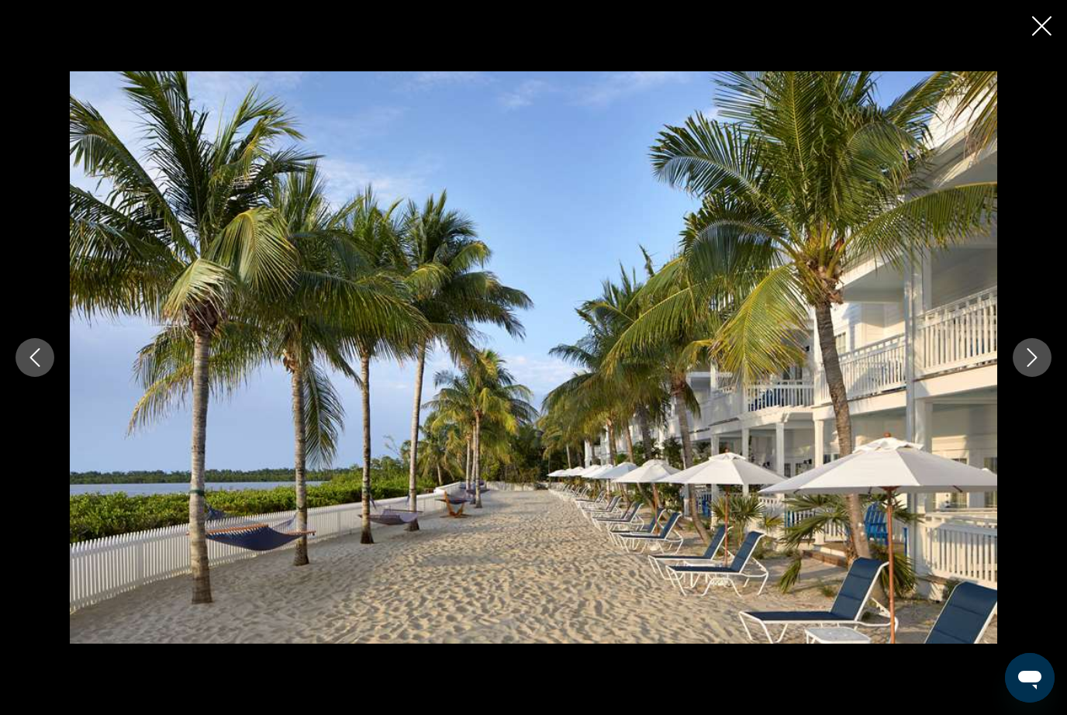
click at [1027, 377] on button "Next image" at bounding box center [1031, 357] width 39 height 39
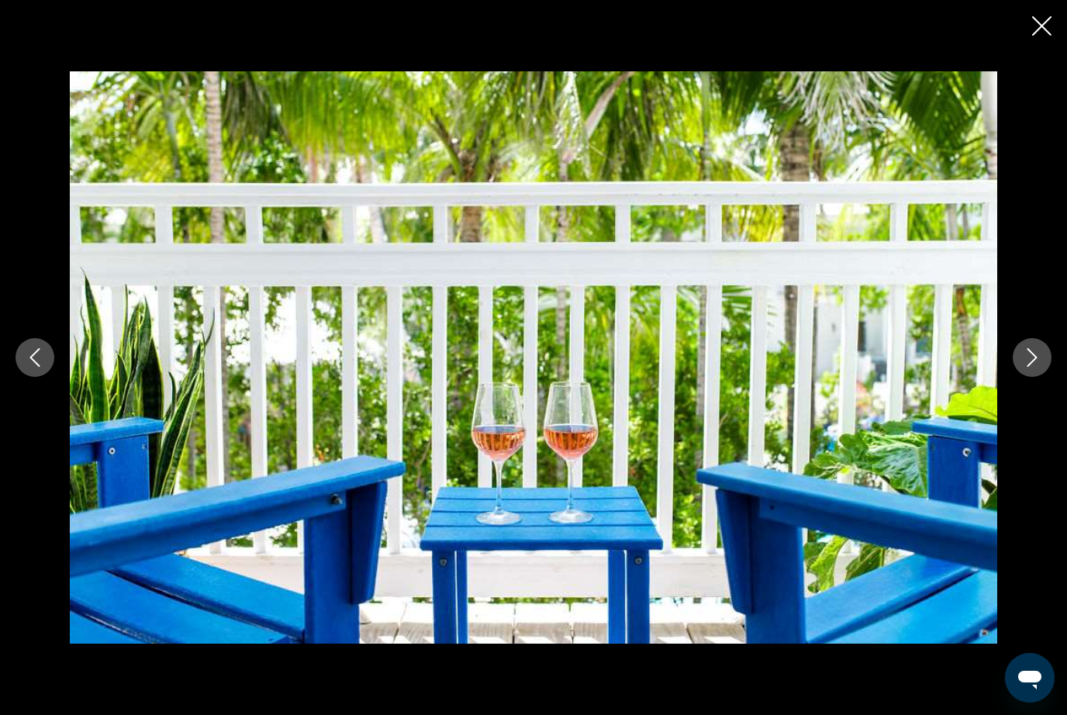
click at [1028, 367] on icon "Next image" at bounding box center [1032, 357] width 10 height 19
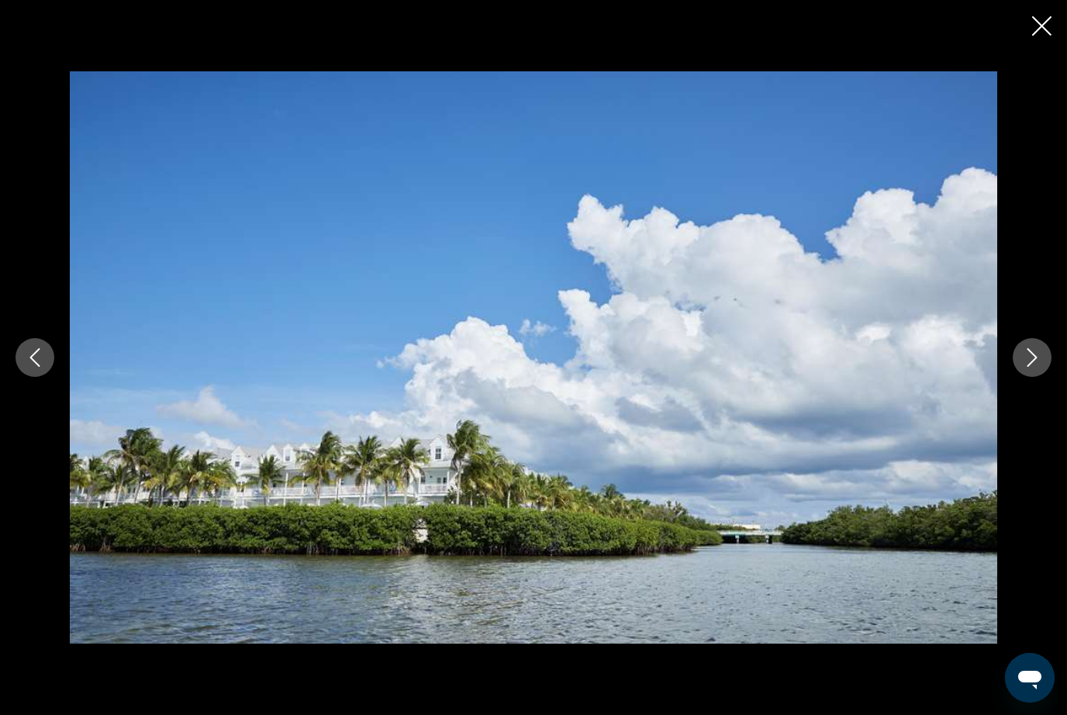
click at [1032, 367] on icon "Next image" at bounding box center [1031, 357] width 19 height 19
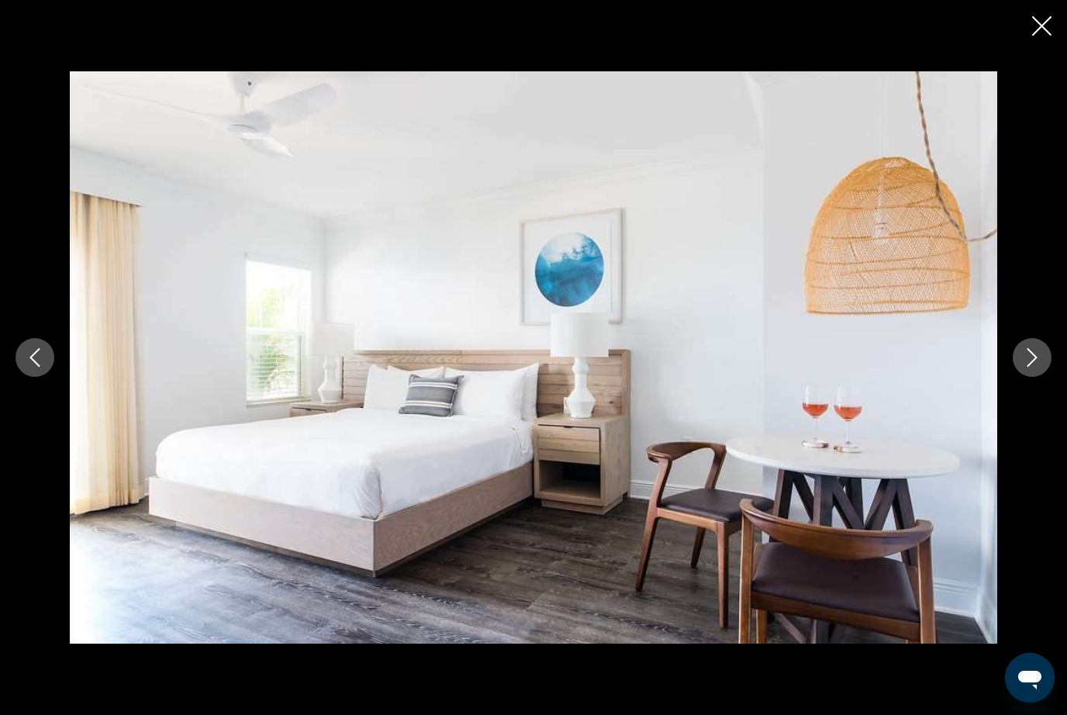
click at [1036, 367] on icon "Next image" at bounding box center [1031, 357] width 19 height 19
click at [1026, 377] on button "Next image" at bounding box center [1031, 357] width 39 height 39
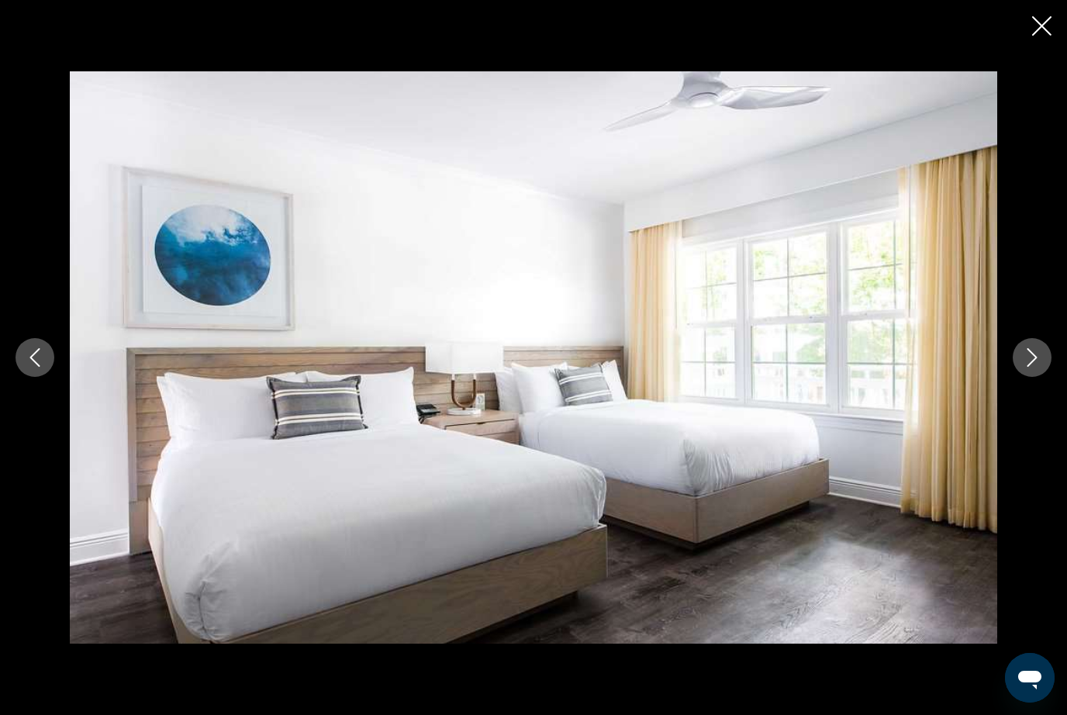
click at [1032, 377] on button "Next image" at bounding box center [1031, 357] width 39 height 39
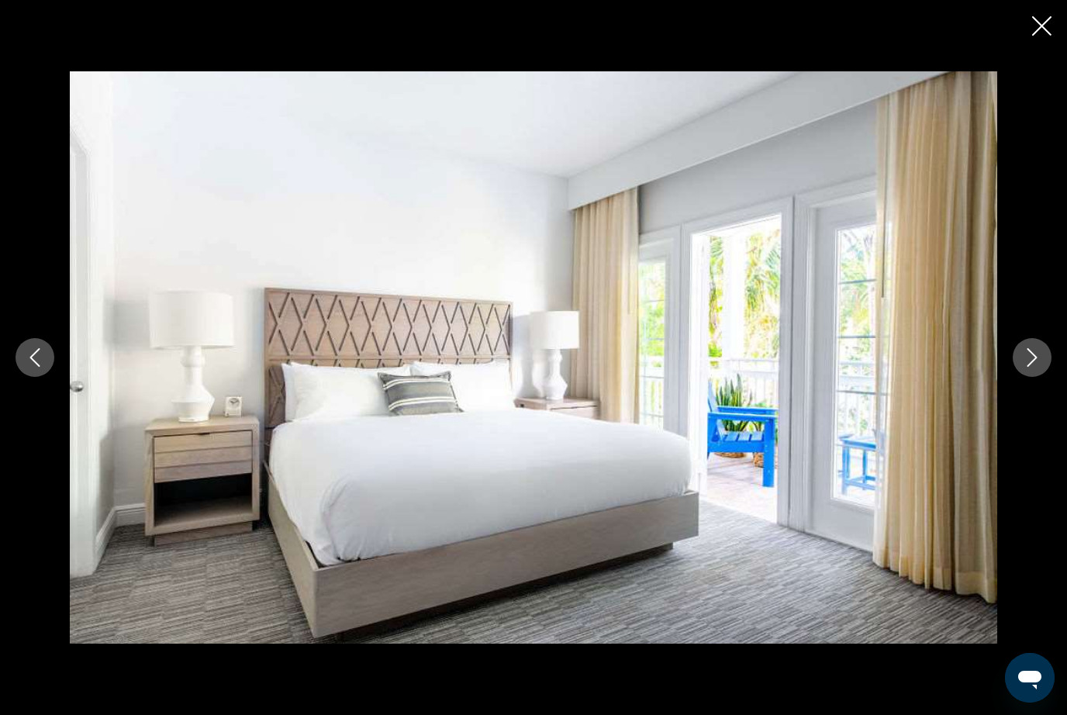
click at [1030, 377] on button "Next image" at bounding box center [1031, 357] width 39 height 39
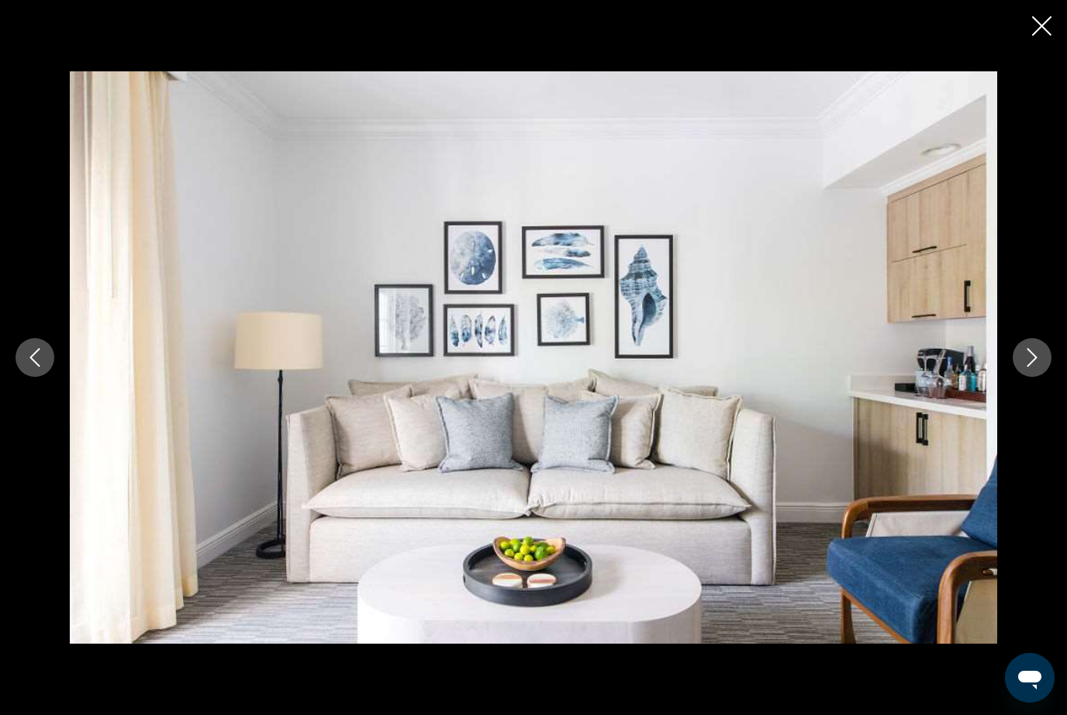
click at [1025, 377] on button "Next image" at bounding box center [1031, 357] width 39 height 39
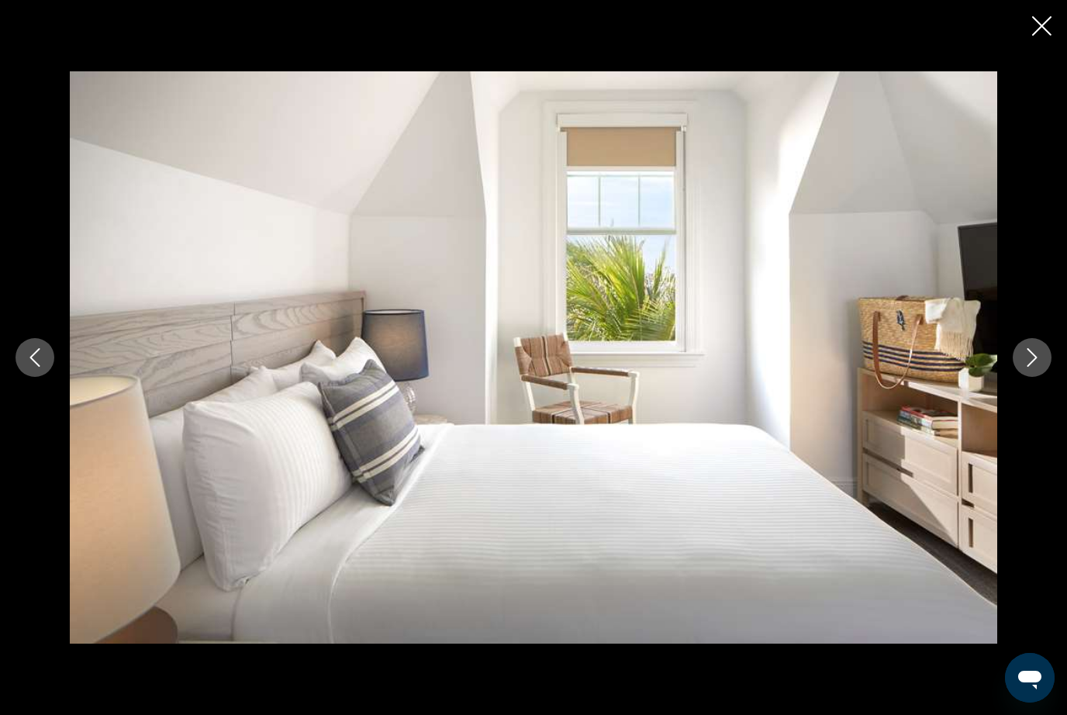
click at [1024, 404] on div "prev next" at bounding box center [533, 357] width 1067 height 572
click at [1045, 377] on button "Next image" at bounding box center [1031, 357] width 39 height 39
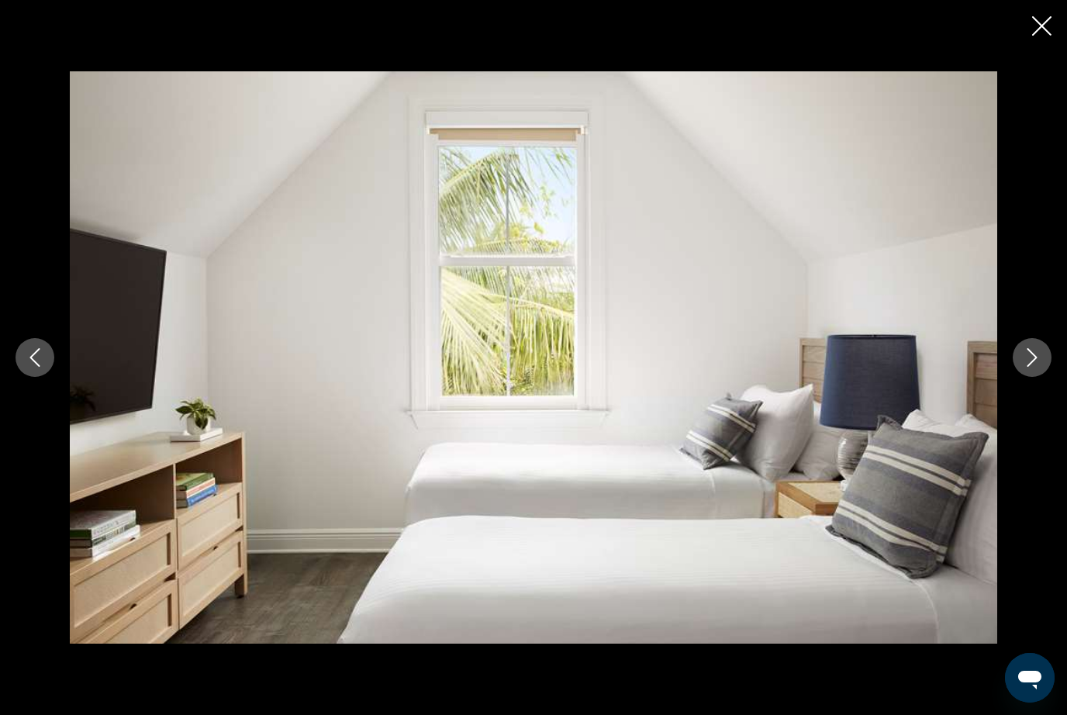
click at [1039, 377] on button "Next image" at bounding box center [1031, 357] width 39 height 39
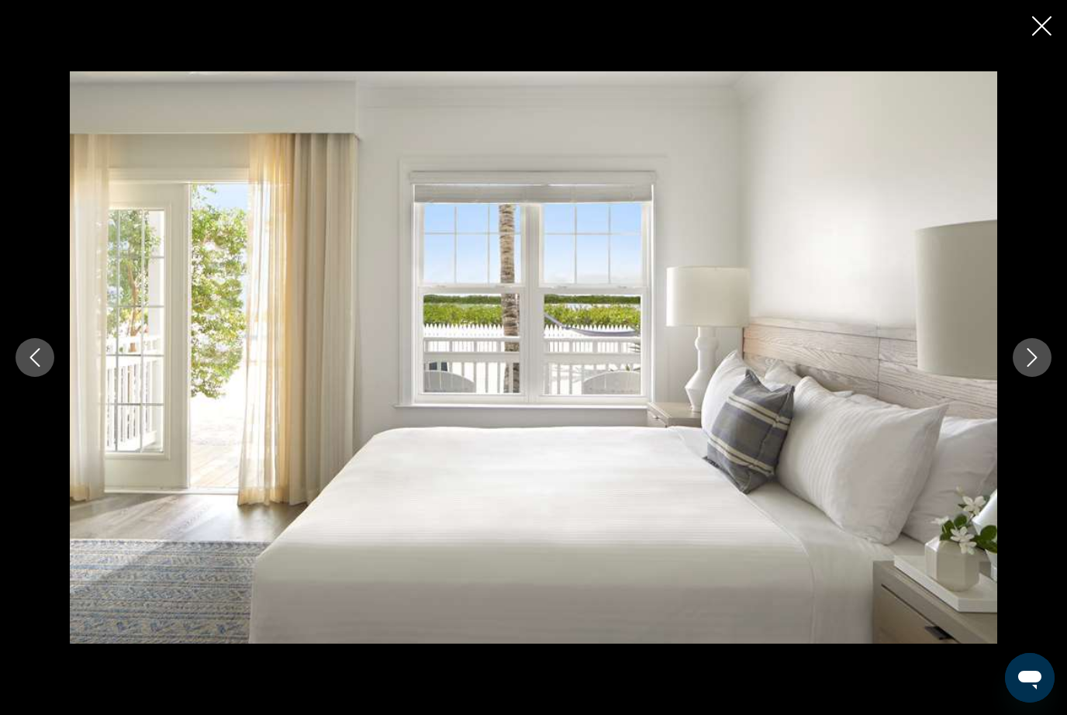
click at [1037, 377] on button "Next image" at bounding box center [1031, 357] width 39 height 39
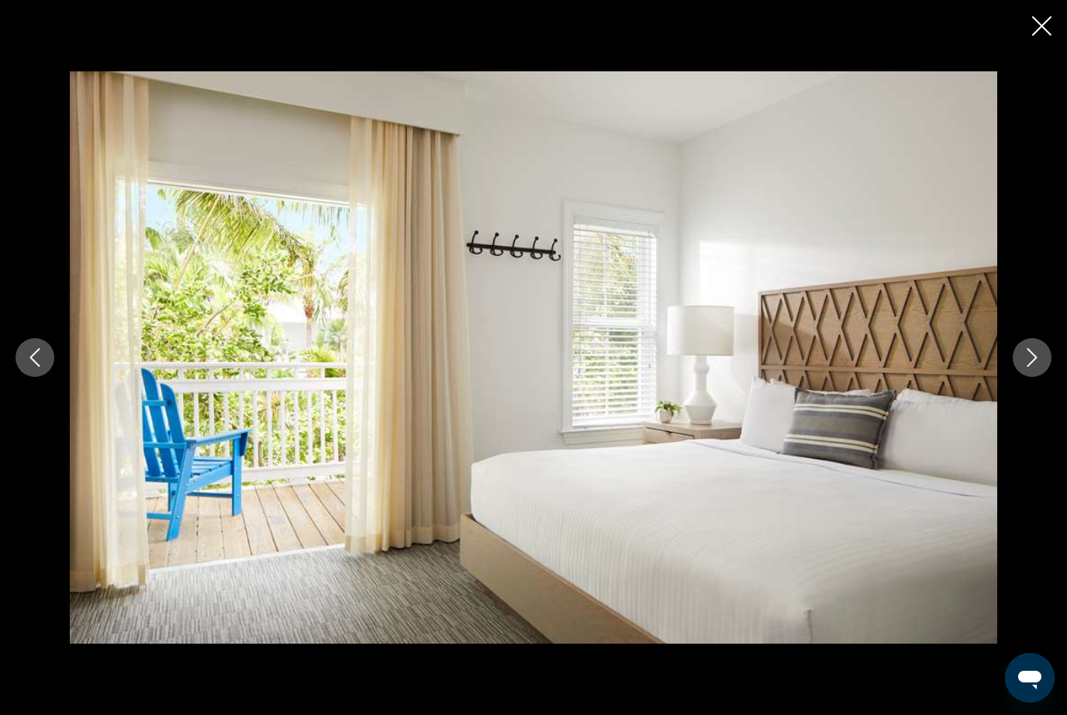
click at [1029, 377] on button "Next image" at bounding box center [1031, 357] width 39 height 39
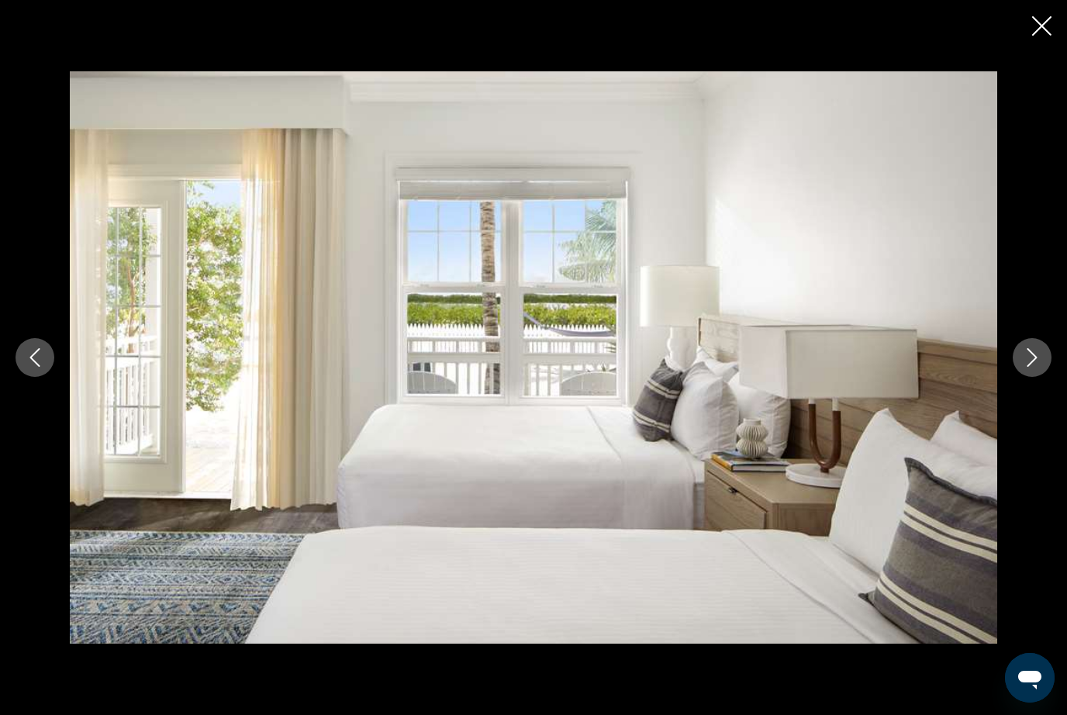
click at [1036, 377] on button "Next image" at bounding box center [1031, 357] width 39 height 39
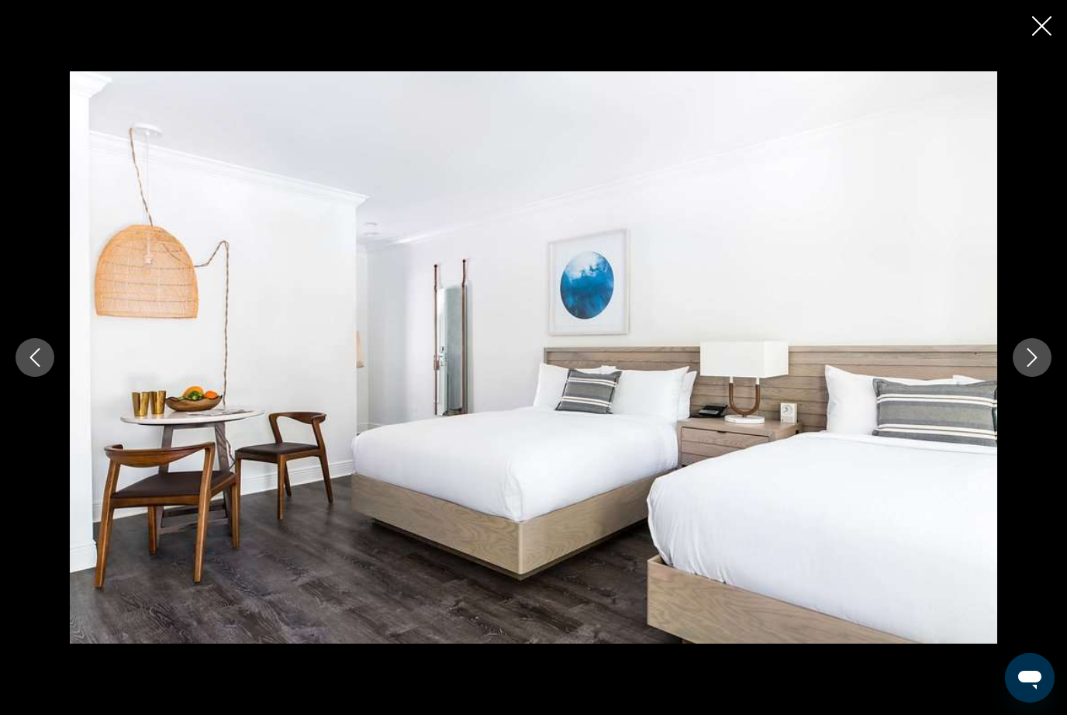
click at [1032, 377] on button "Next image" at bounding box center [1031, 357] width 39 height 39
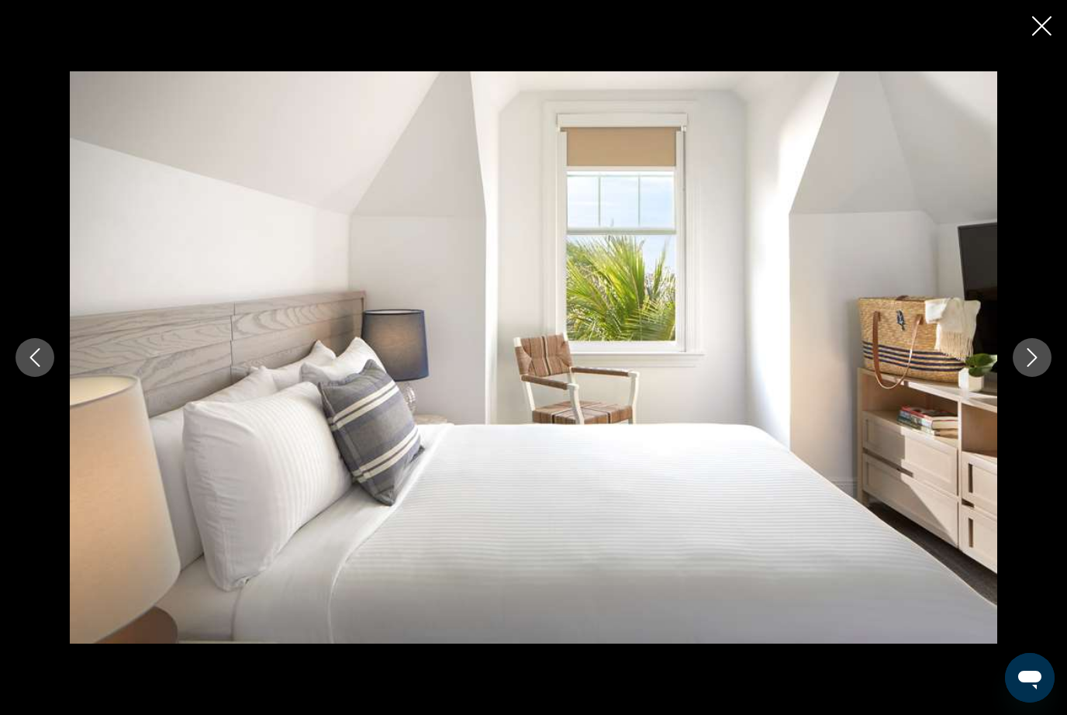
click at [1032, 377] on button "Next image" at bounding box center [1031, 357] width 39 height 39
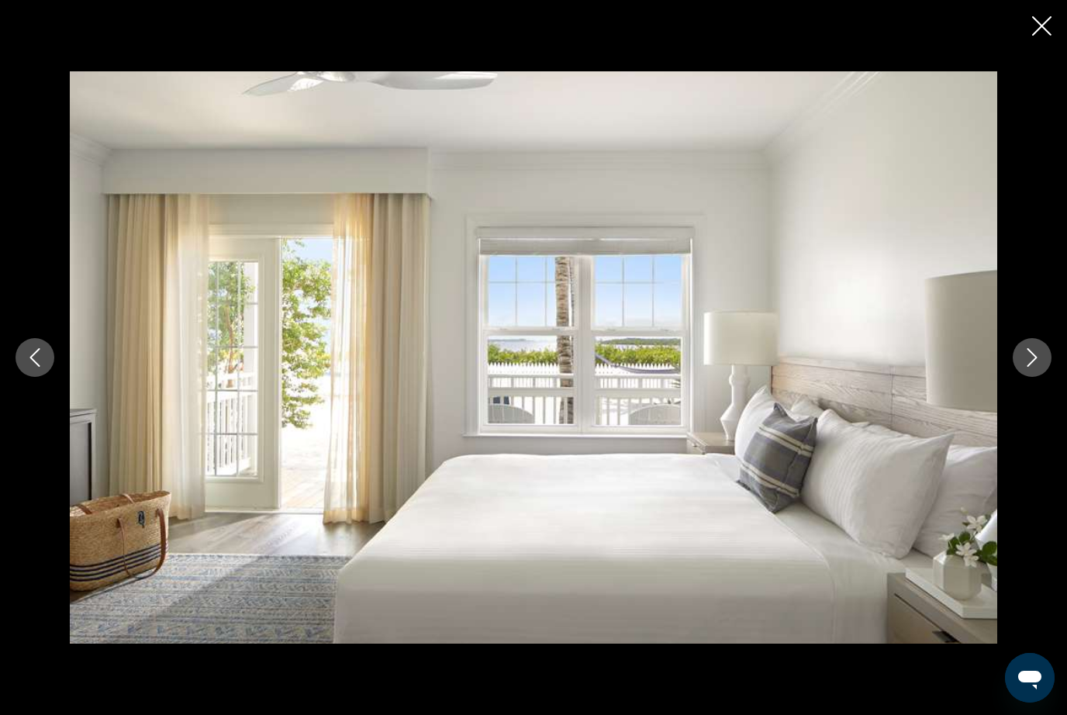
click at [1029, 377] on button "Next image" at bounding box center [1031, 357] width 39 height 39
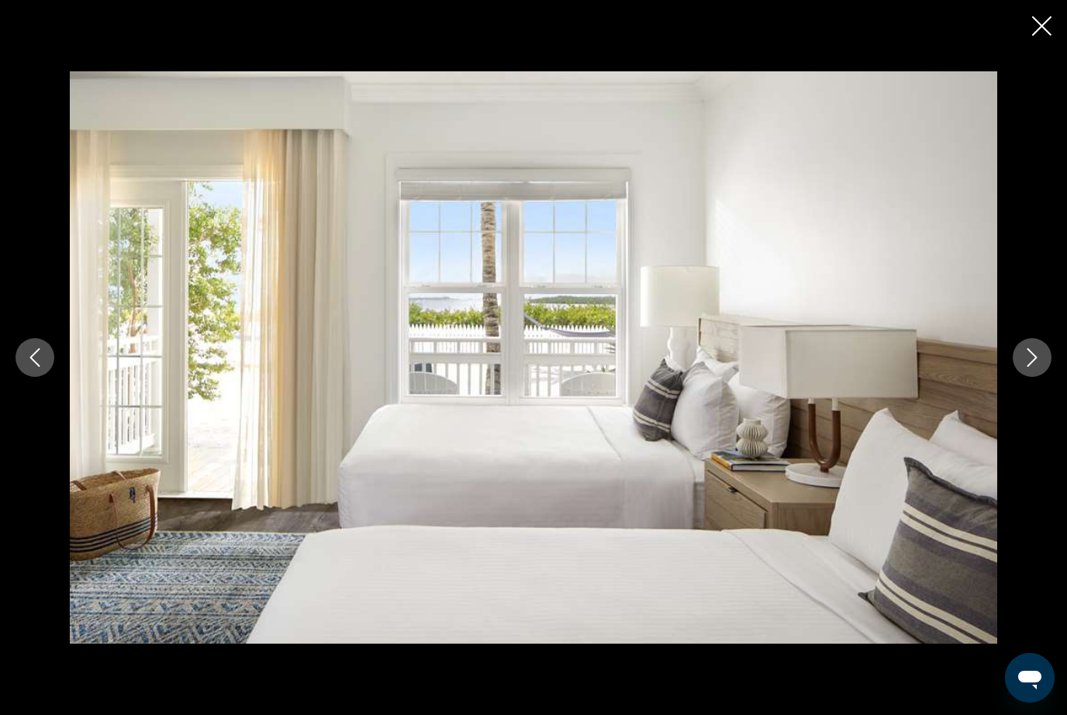
click at [1029, 377] on button "Next image" at bounding box center [1031, 357] width 39 height 39
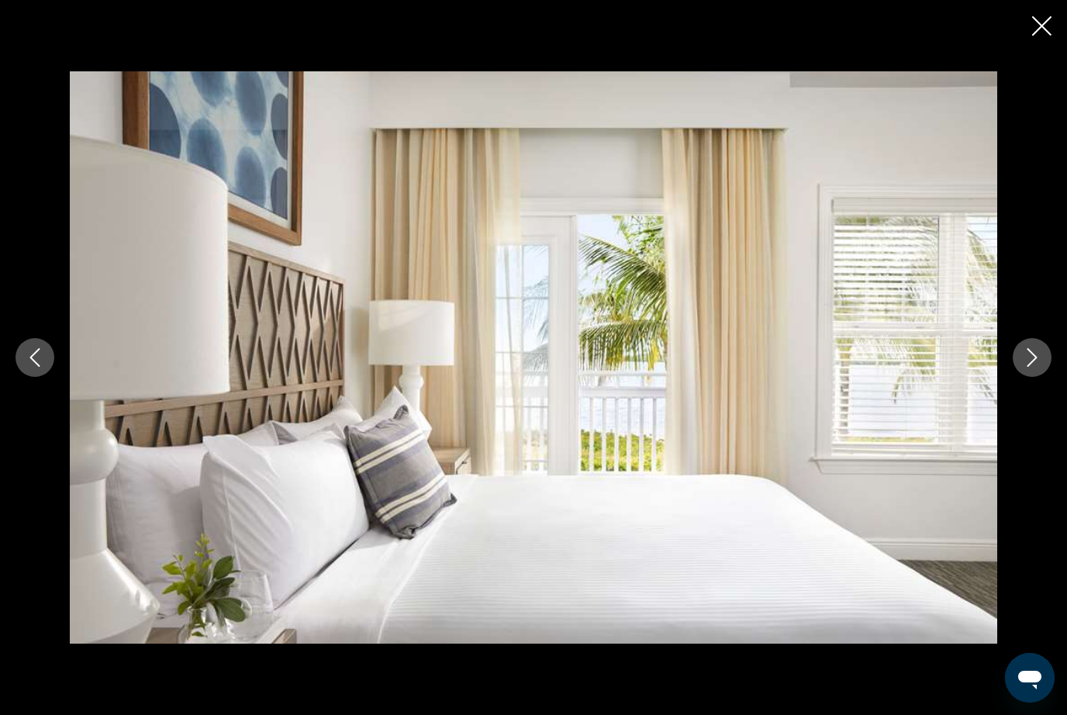
click at [1030, 408] on div "prev next" at bounding box center [533, 357] width 1067 height 572
click at [1039, 377] on button "Next image" at bounding box center [1031, 357] width 39 height 39
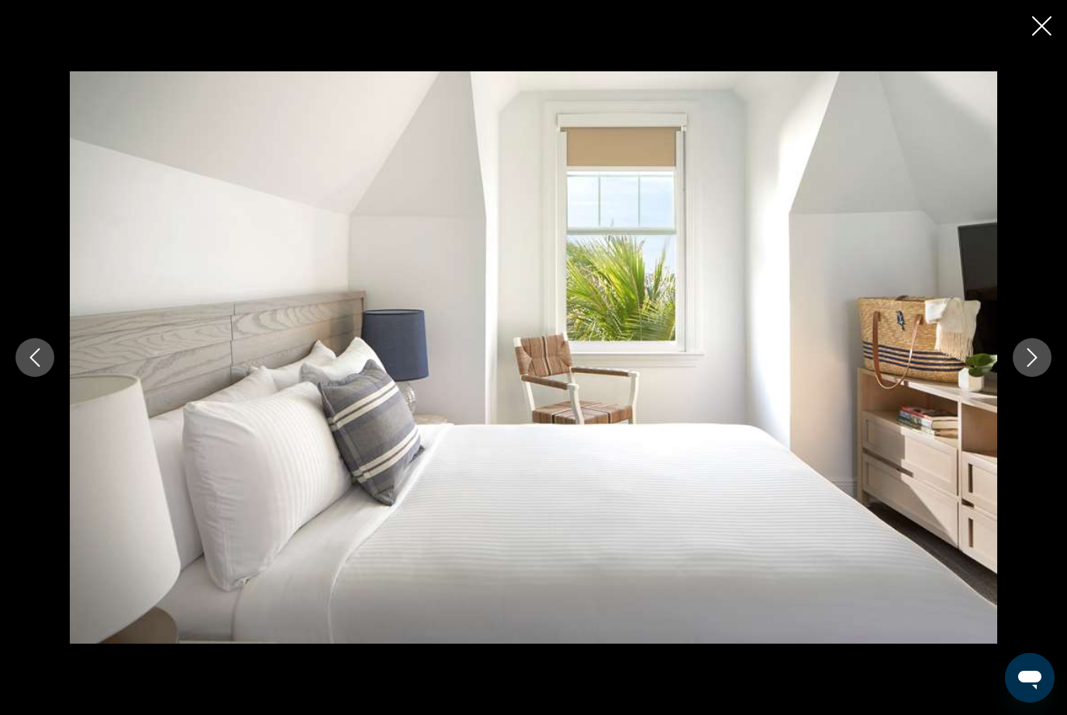
click at [1036, 377] on button "Next image" at bounding box center [1031, 357] width 39 height 39
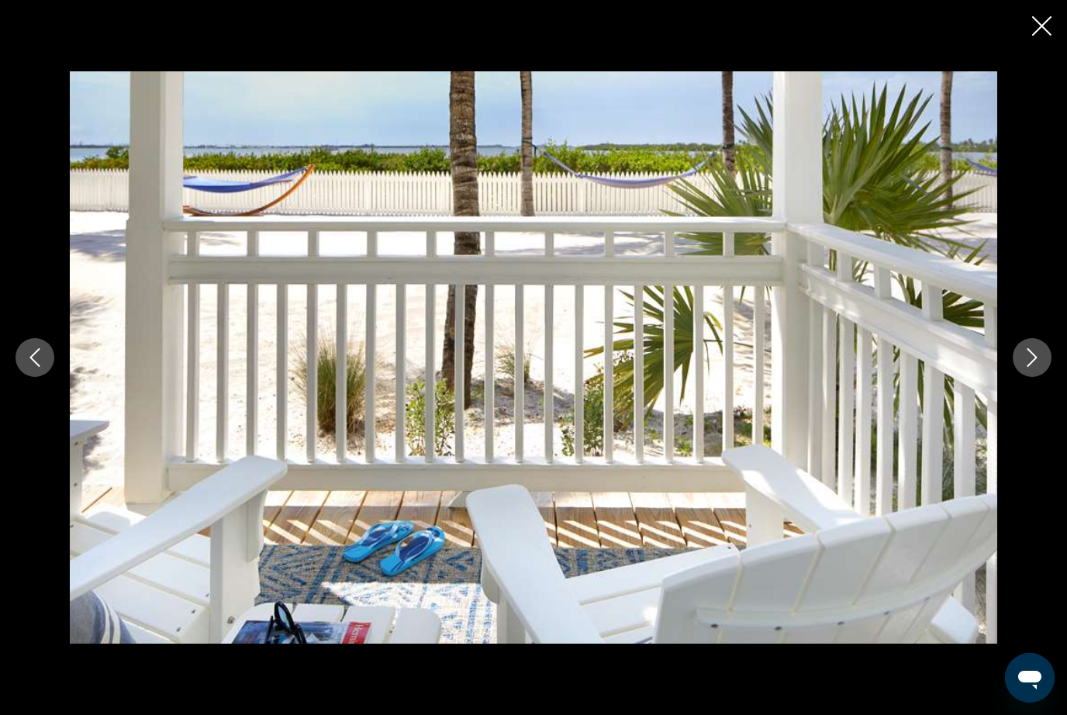
click at [1029, 408] on div "prev next" at bounding box center [533, 357] width 1067 height 572
click at [1033, 377] on button "Next image" at bounding box center [1031, 357] width 39 height 39
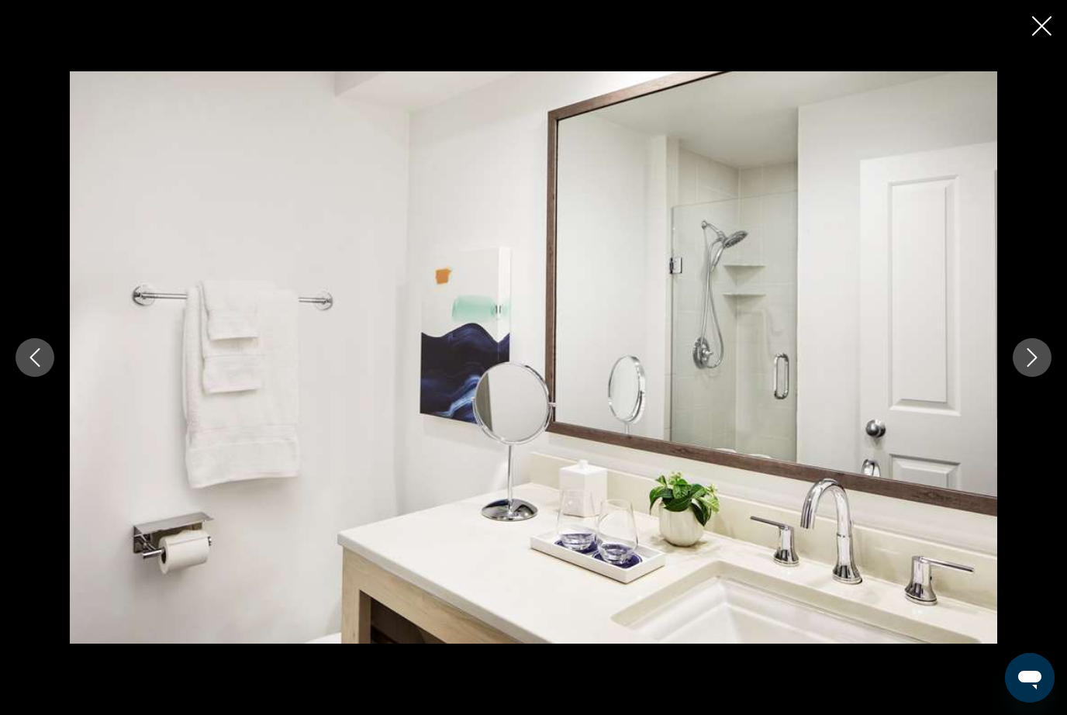
click at [1041, 377] on button "Next image" at bounding box center [1031, 357] width 39 height 39
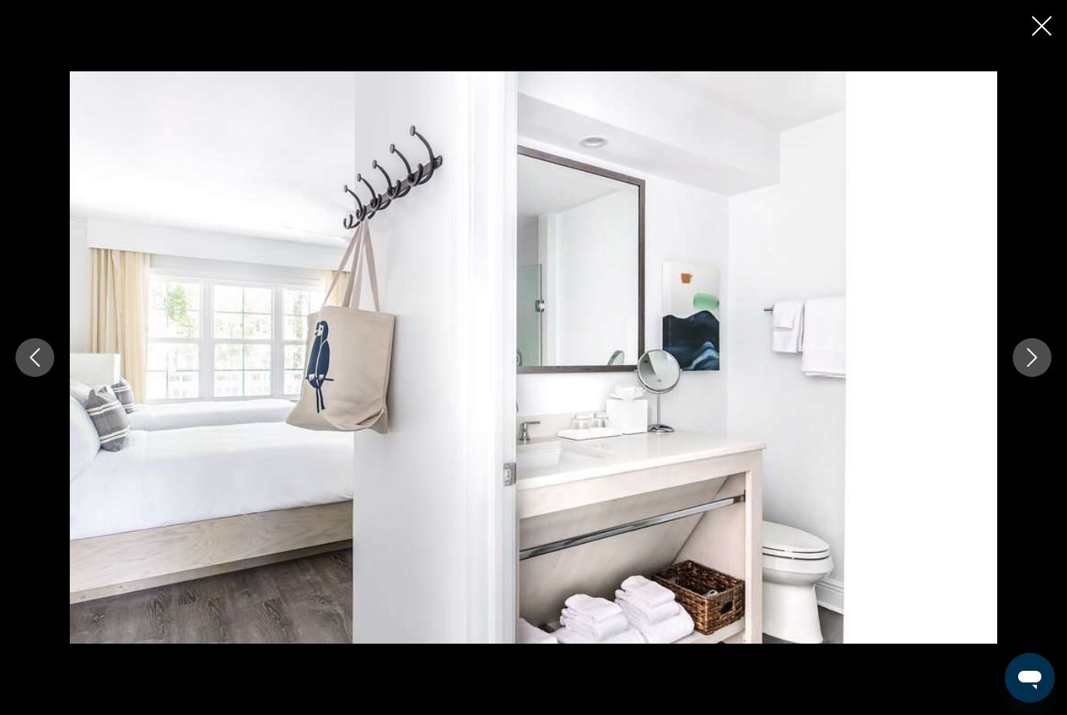
click at [1022, 377] on button "Next image" at bounding box center [1031, 357] width 39 height 39
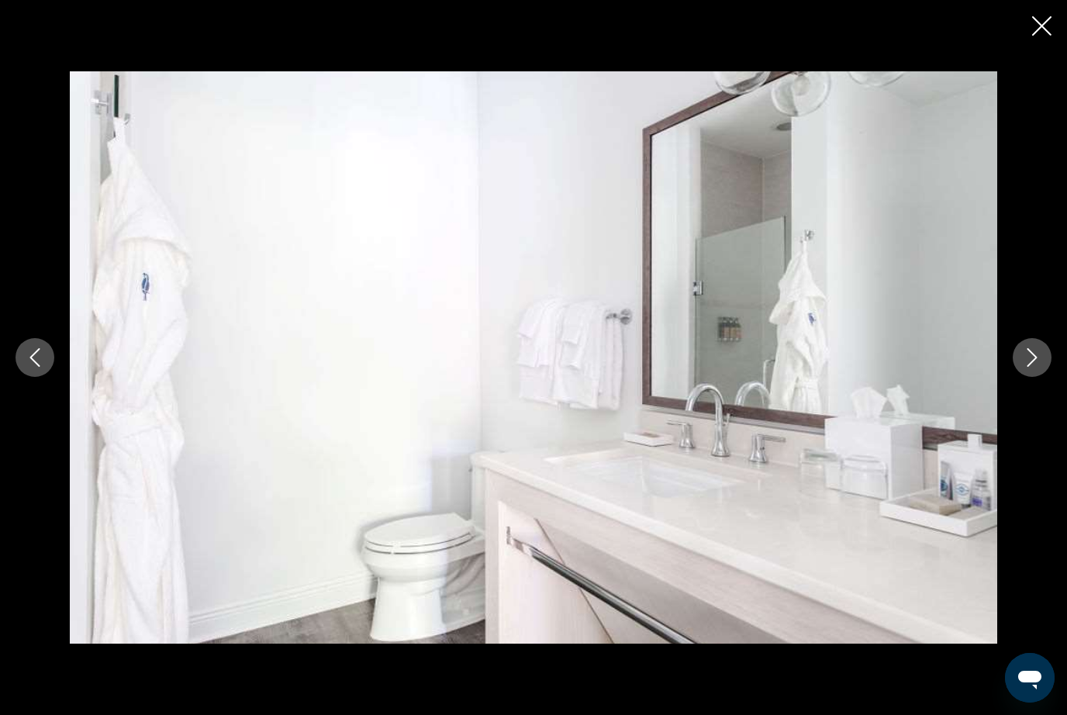
click at [1029, 377] on button "Next image" at bounding box center [1031, 357] width 39 height 39
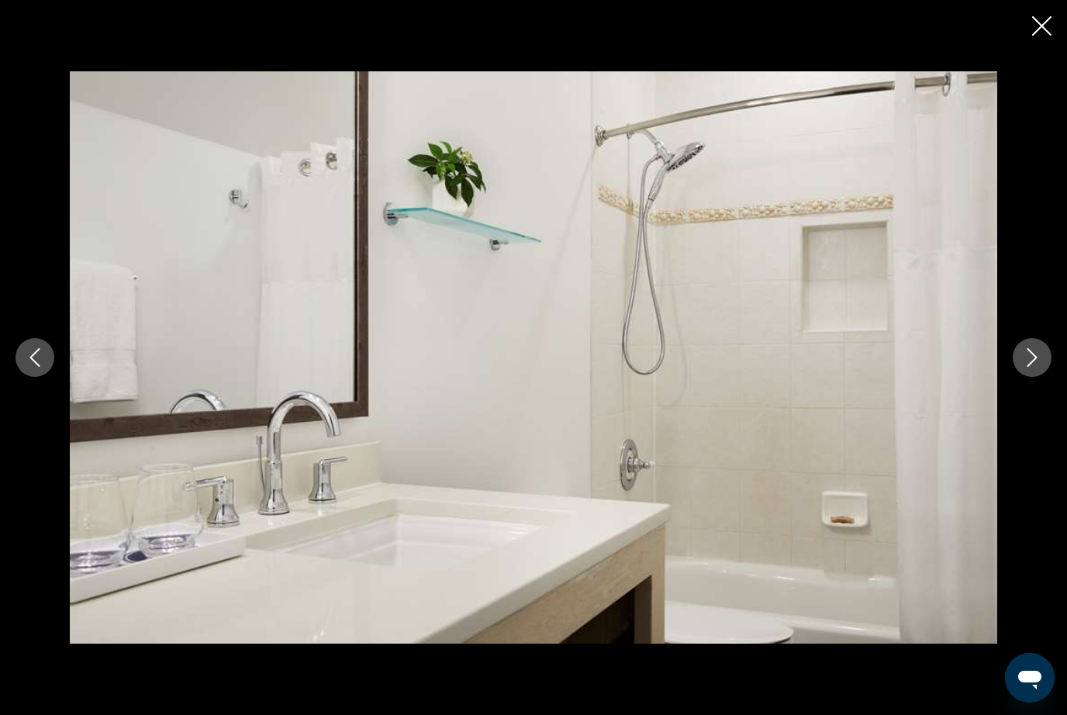
click at [1046, 377] on button "Next image" at bounding box center [1031, 357] width 39 height 39
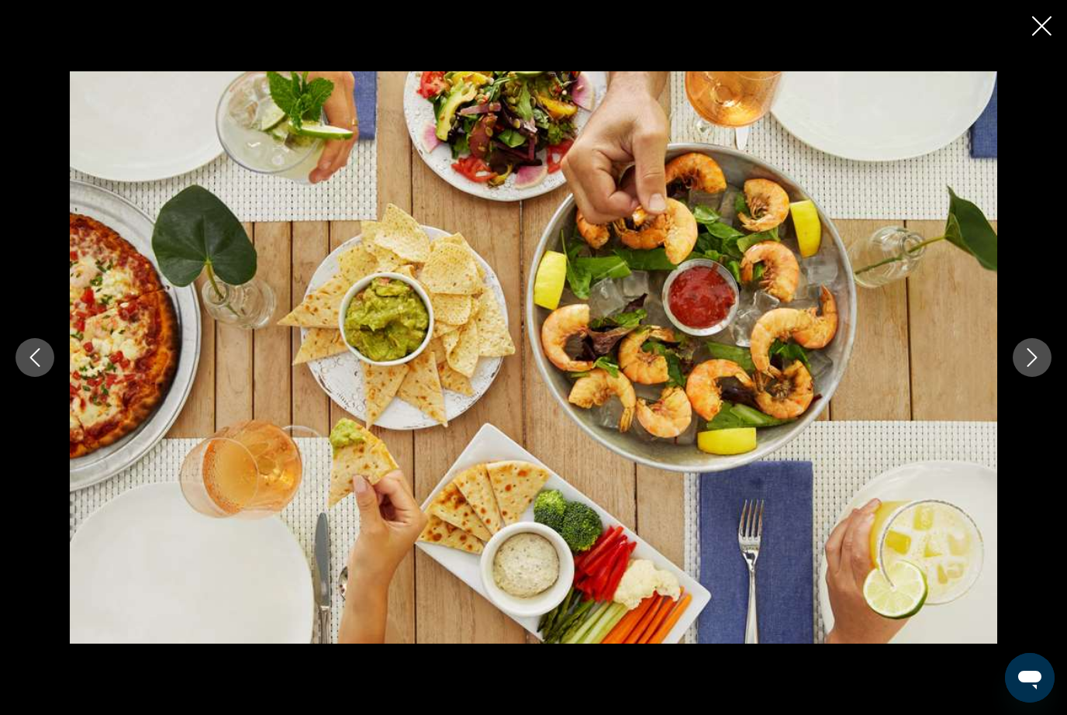
click at [1042, 377] on button "Next image" at bounding box center [1031, 357] width 39 height 39
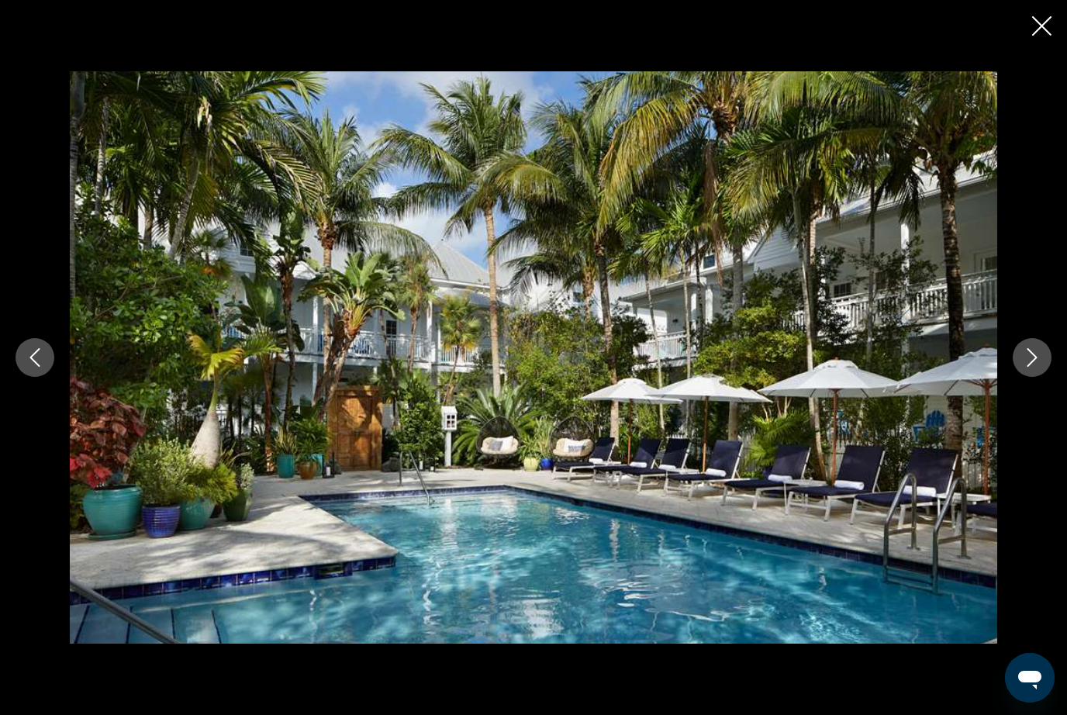
click at [1030, 367] on icon "Next image" at bounding box center [1031, 357] width 19 height 19
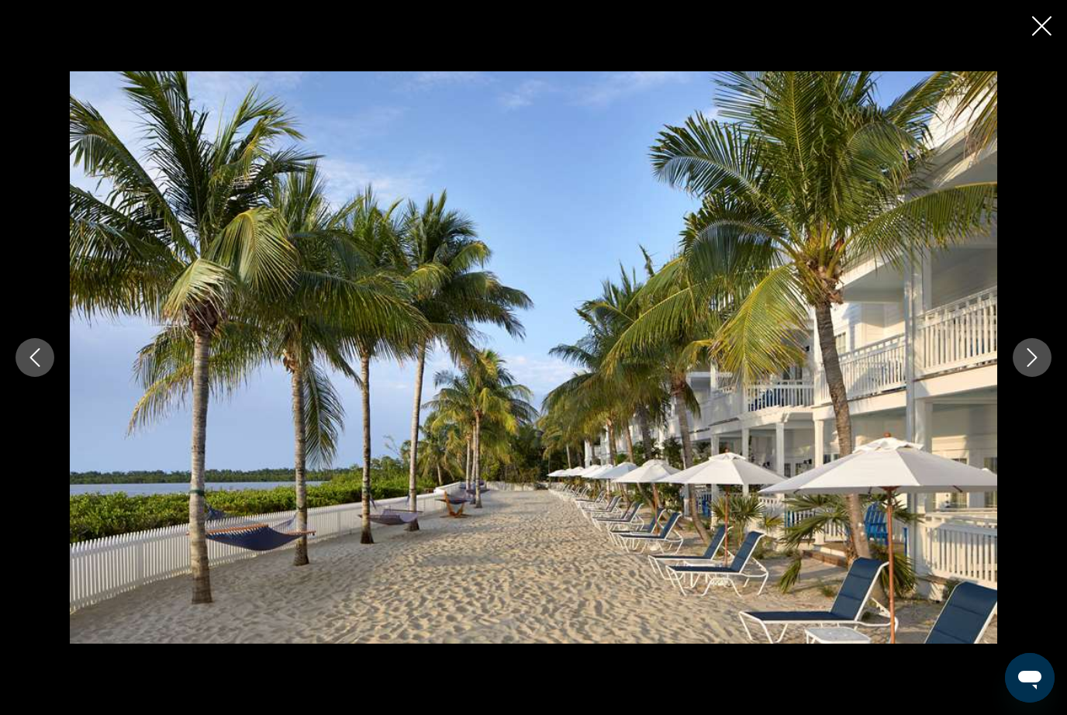
click at [1026, 377] on button "Next image" at bounding box center [1031, 357] width 39 height 39
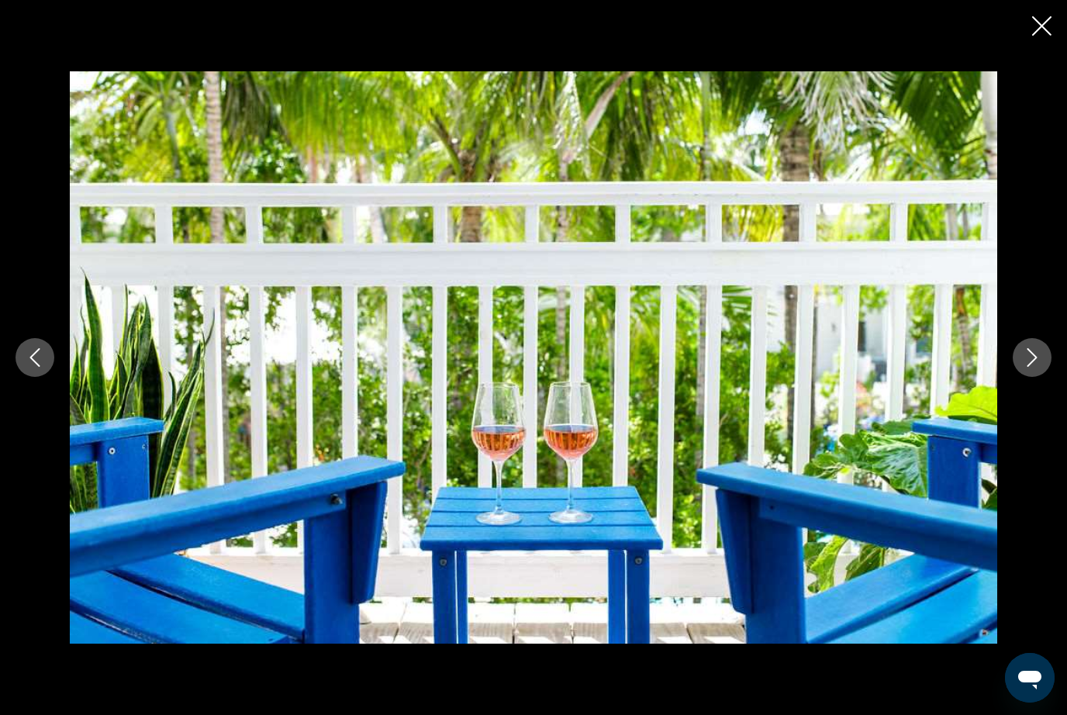
click at [1025, 377] on button "Next image" at bounding box center [1031, 357] width 39 height 39
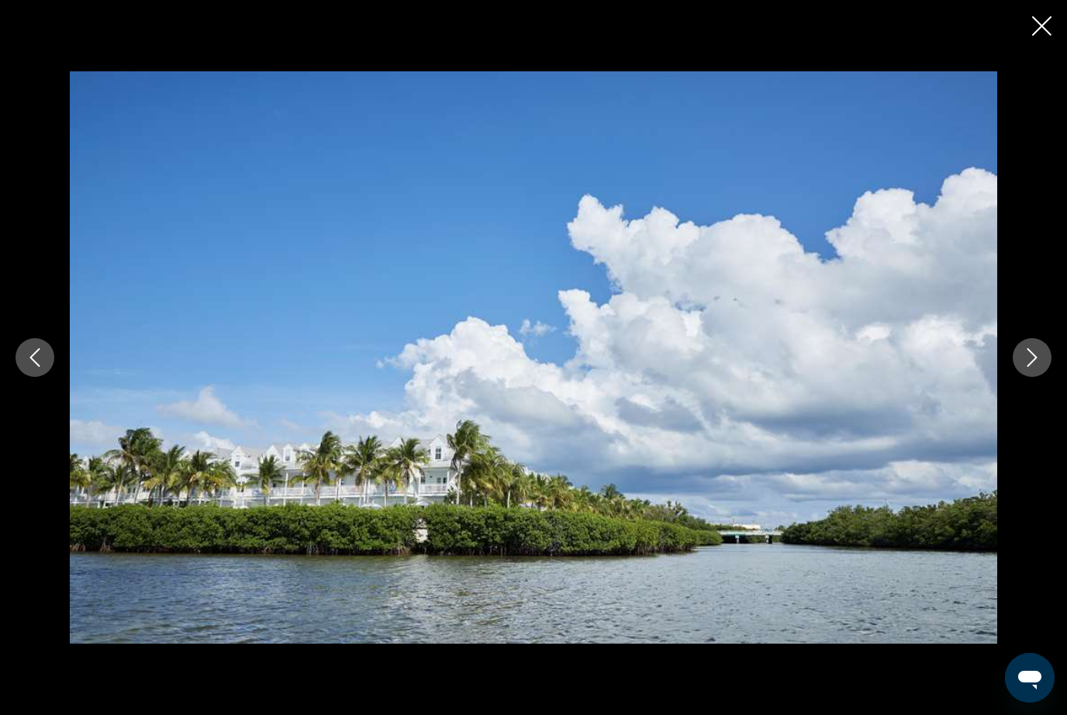
click at [1028, 377] on button "Next image" at bounding box center [1031, 357] width 39 height 39
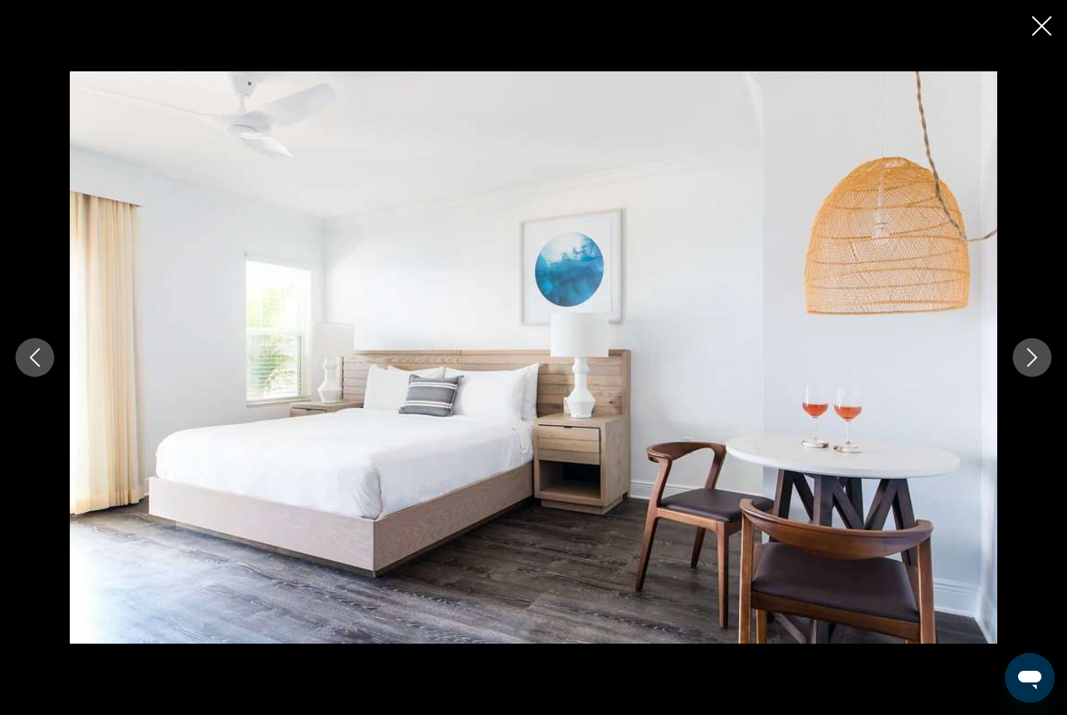
click at [1022, 377] on button "Next image" at bounding box center [1031, 357] width 39 height 39
click at [1031, 377] on button "Next image" at bounding box center [1031, 357] width 39 height 39
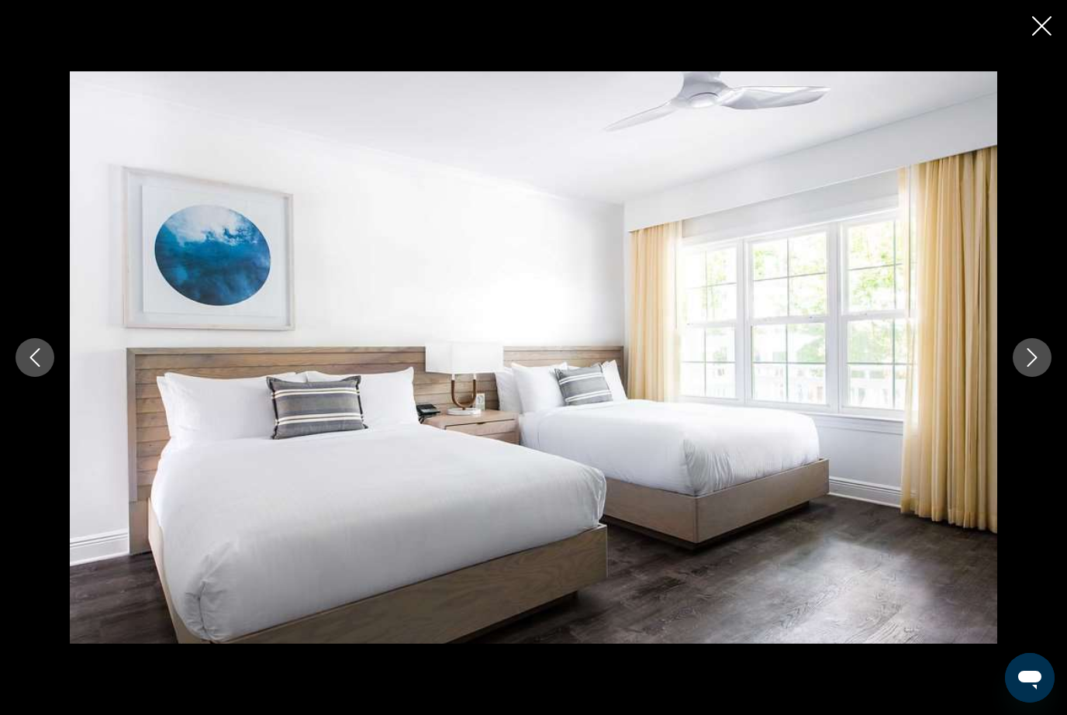
click at [1039, 36] on button "Close slideshow" at bounding box center [1041, 28] width 19 height 24
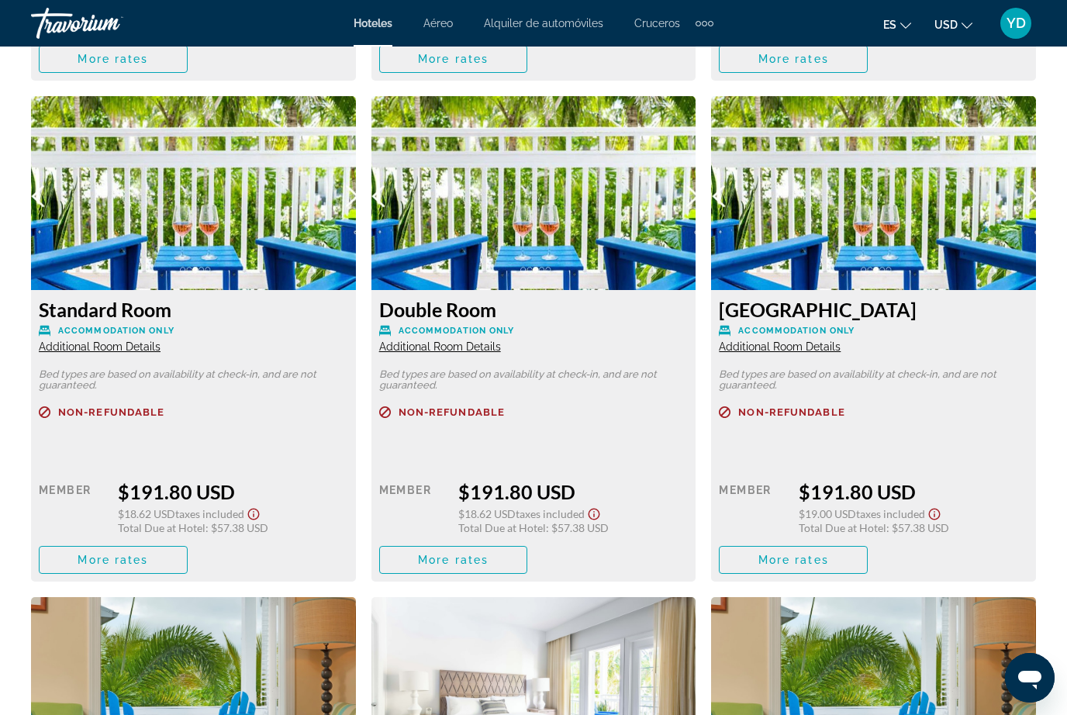
scroll to position [2853, 0]
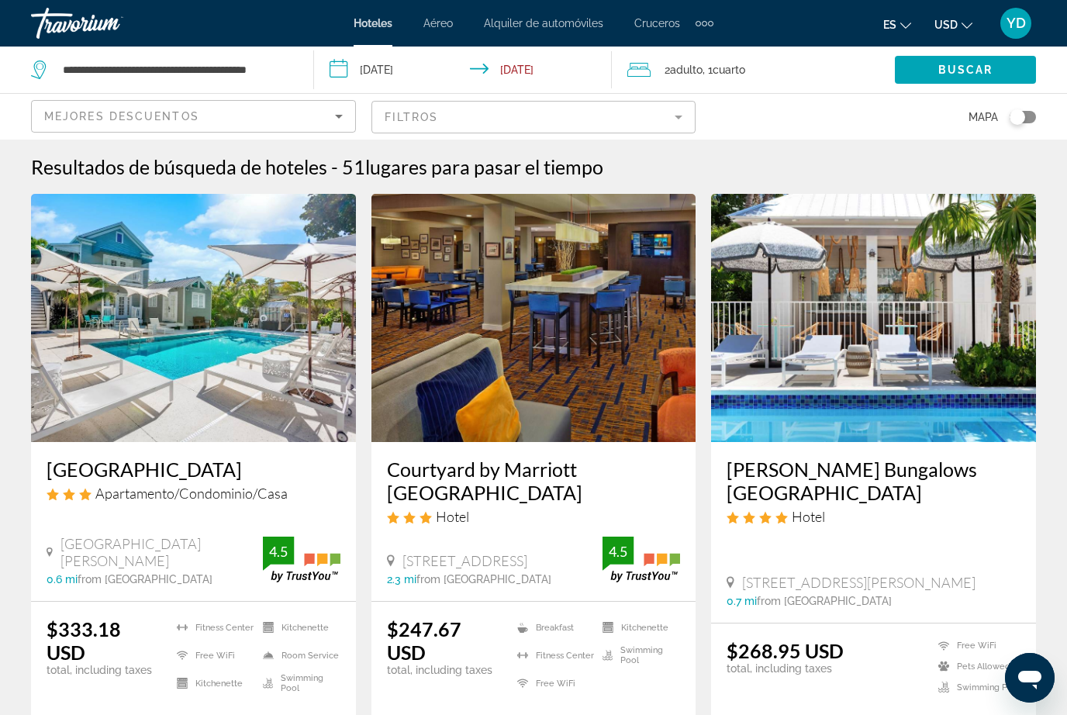
click at [191, 110] on span "Mejores descuentos" at bounding box center [121, 116] width 155 height 12
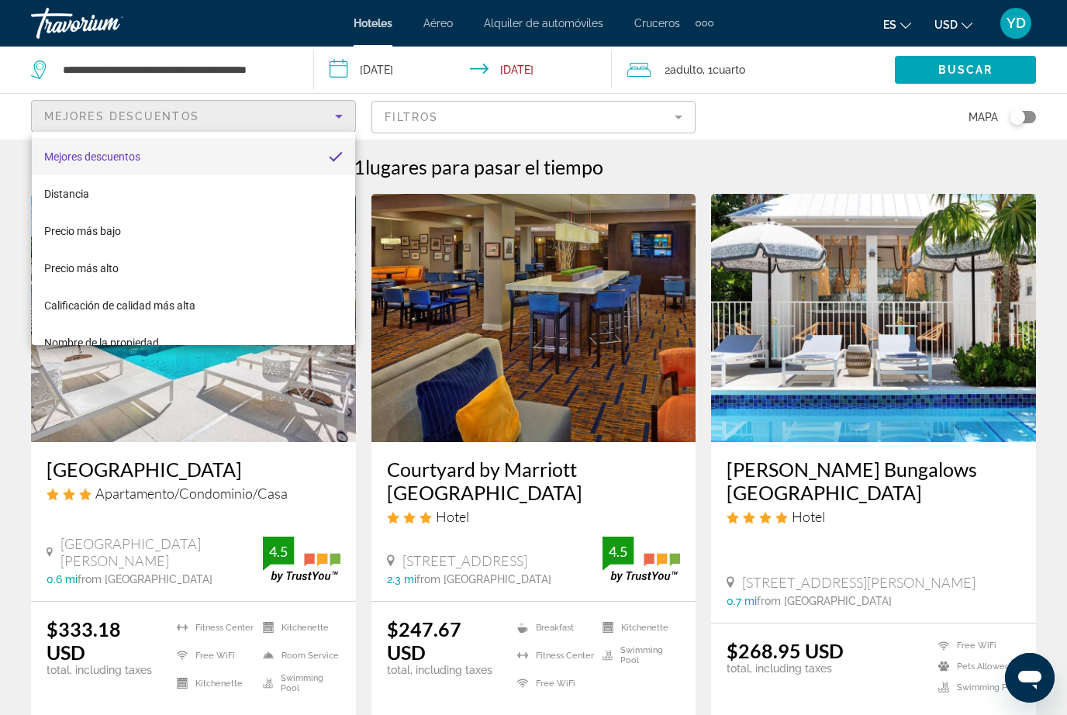
click at [288, 71] on div at bounding box center [533, 357] width 1067 height 715
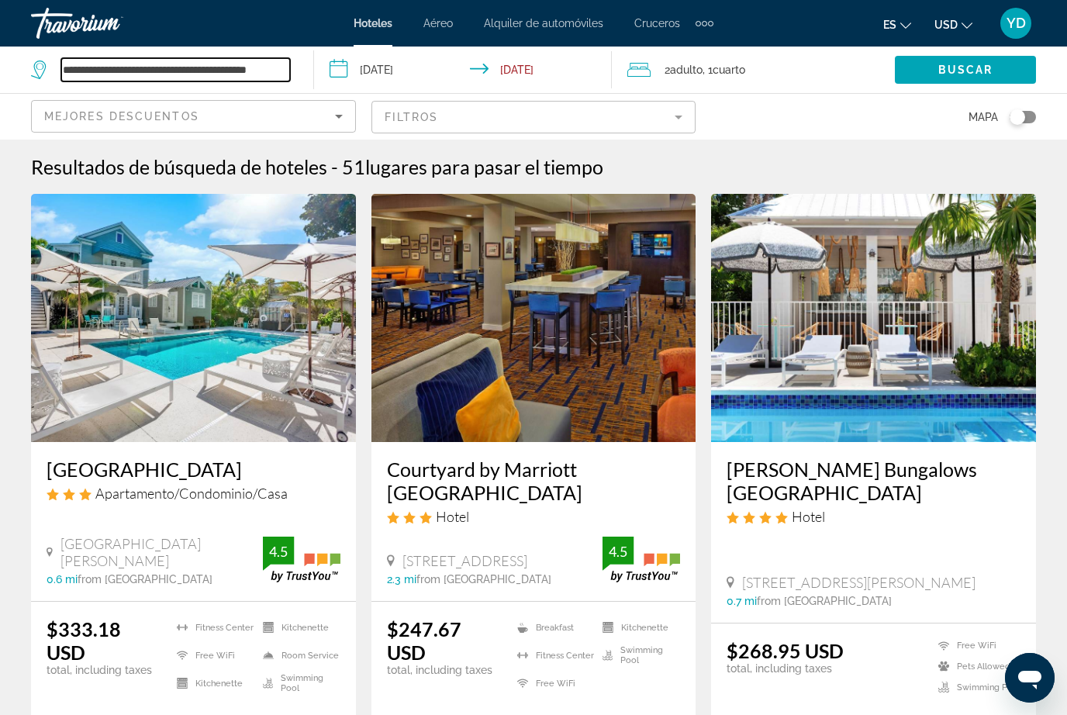
click at [288, 67] on input "**********" at bounding box center [175, 69] width 229 height 23
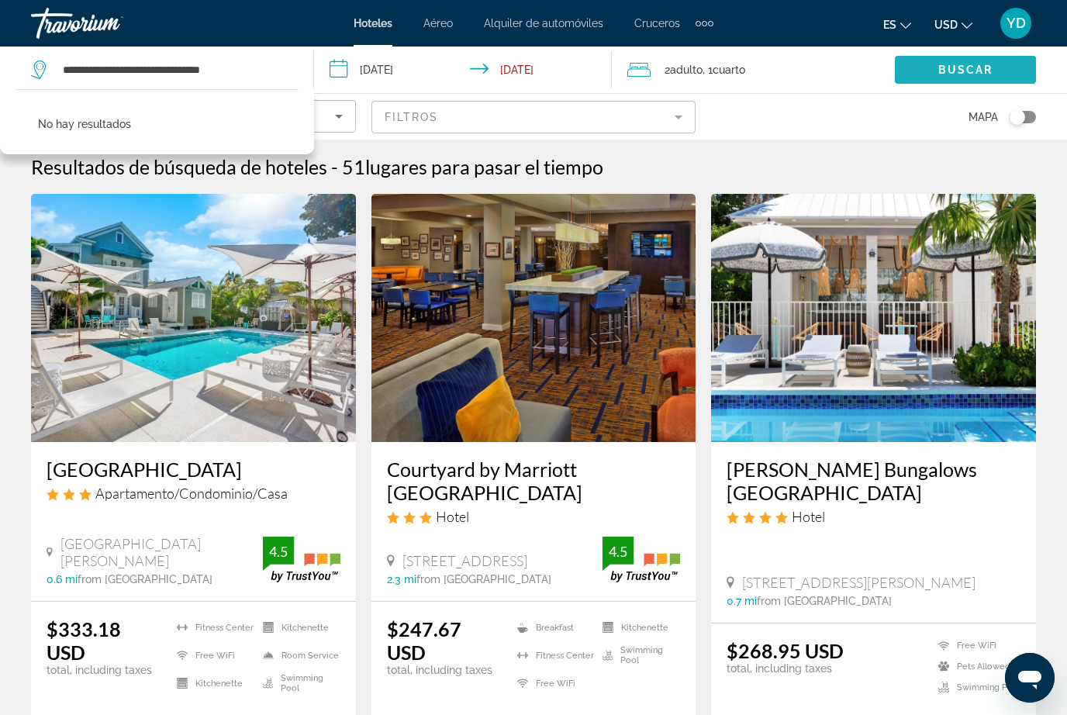
click at [970, 78] on span "Search widget" at bounding box center [964, 69] width 141 height 37
click at [961, 78] on span "Search widget" at bounding box center [964, 69] width 141 height 37
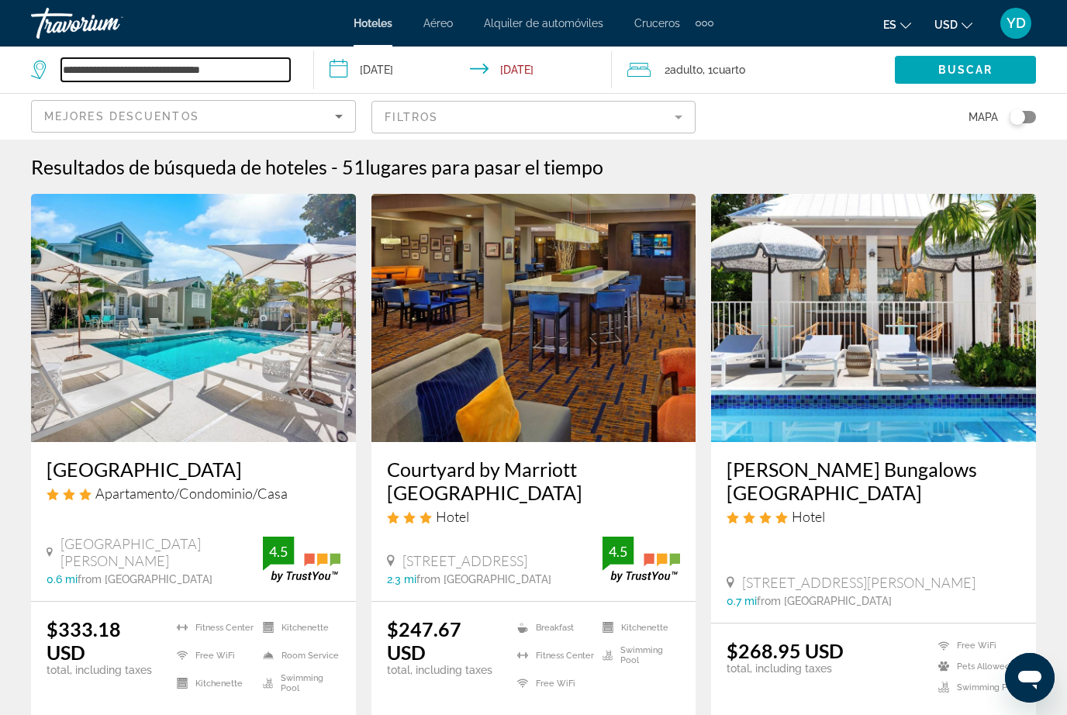
click at [270, 70] on input "**********" at bounding box center [175, 69] width 229 height 23
type input "**********"
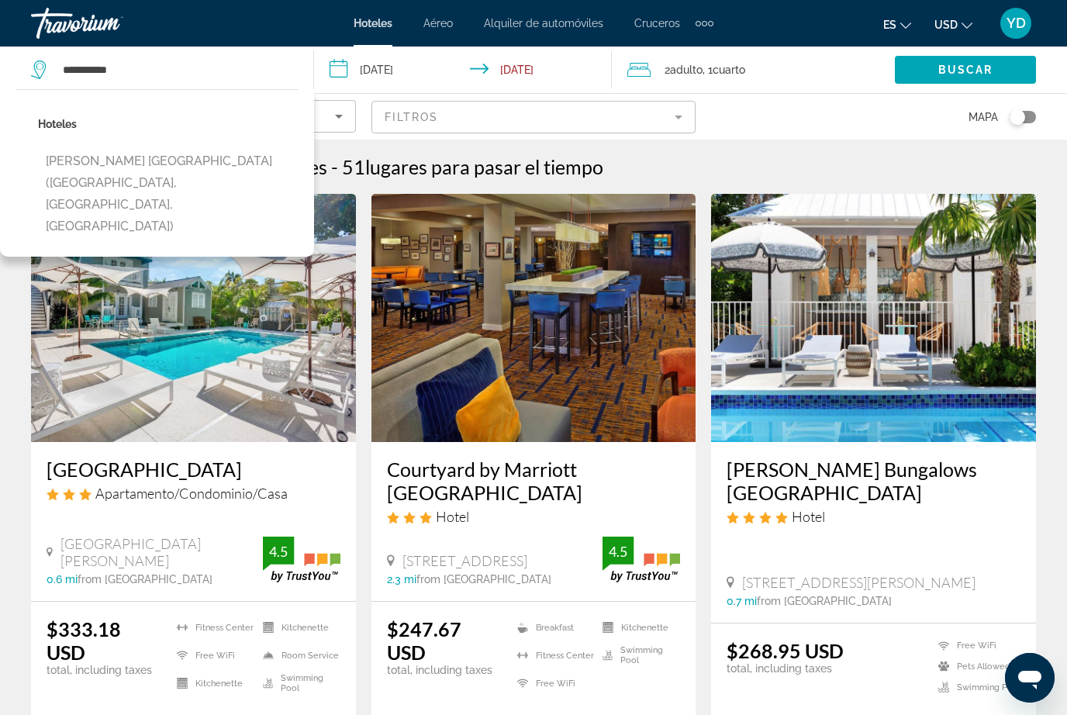
click at [222, 177] on button "[PERSON_NAME] [GEOGRAPHIC_DATA] ([GEOGRAPHIC_DATA], [GEOGRAPHIC_DATA], [GEOGRAP…" at bounding box center [168, 193] width 260 height 95
type input "**********"
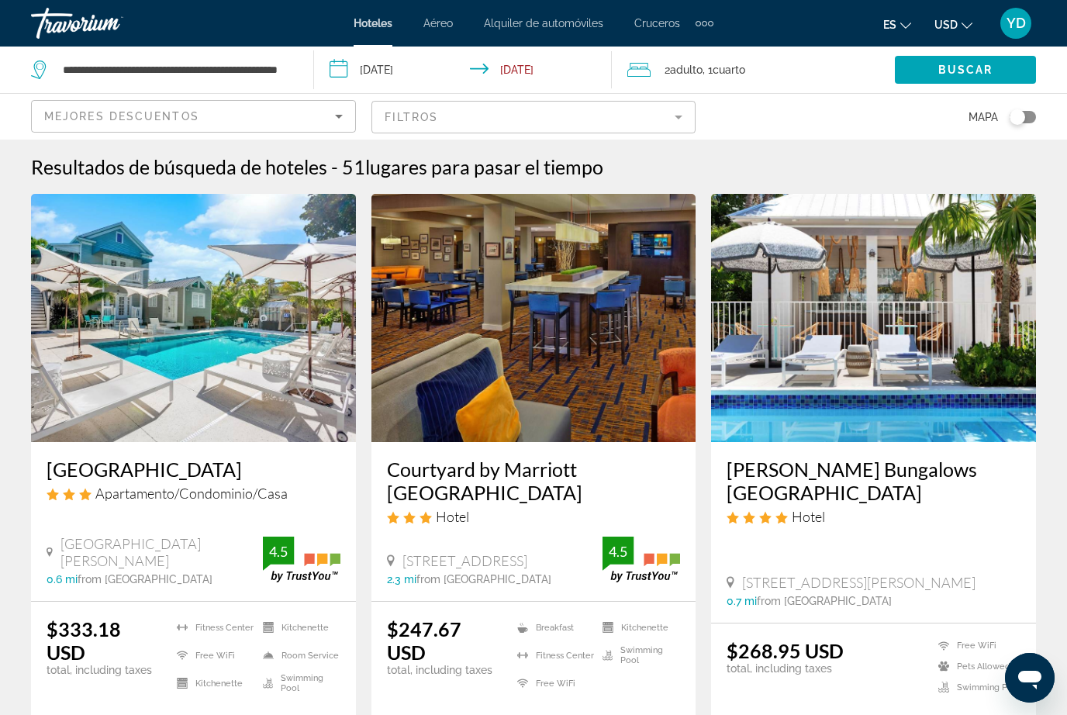
click at [969, 77] on span "Search widget" at bounding box center [964, 69] width 141 height 37
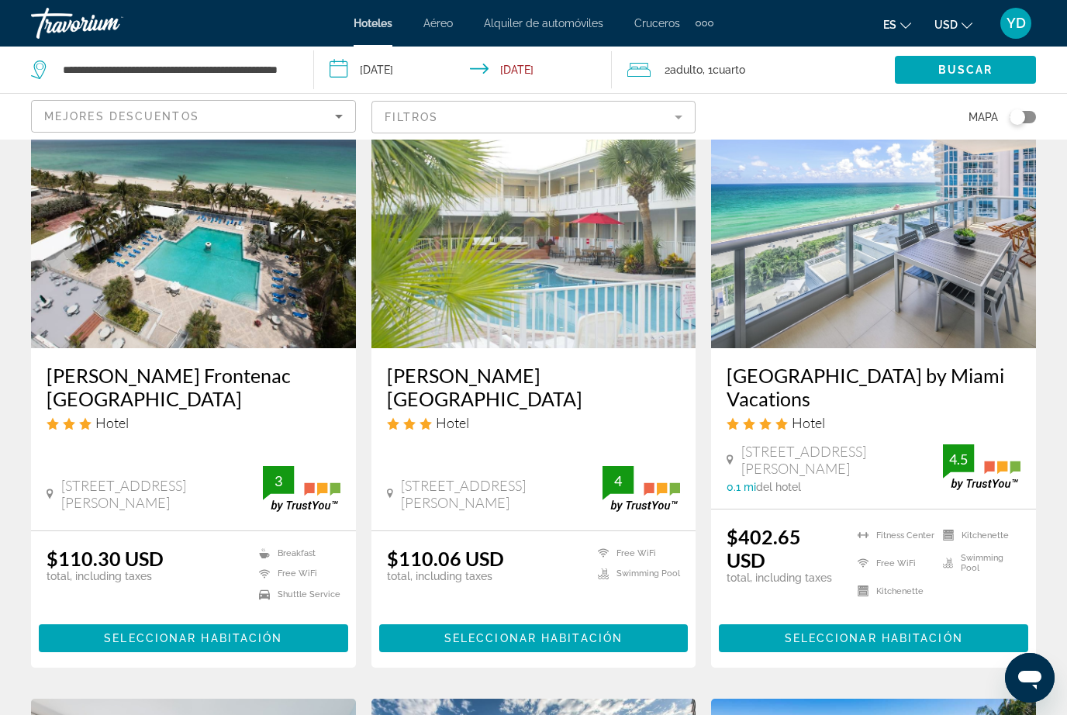
scroll to position [91, 0]
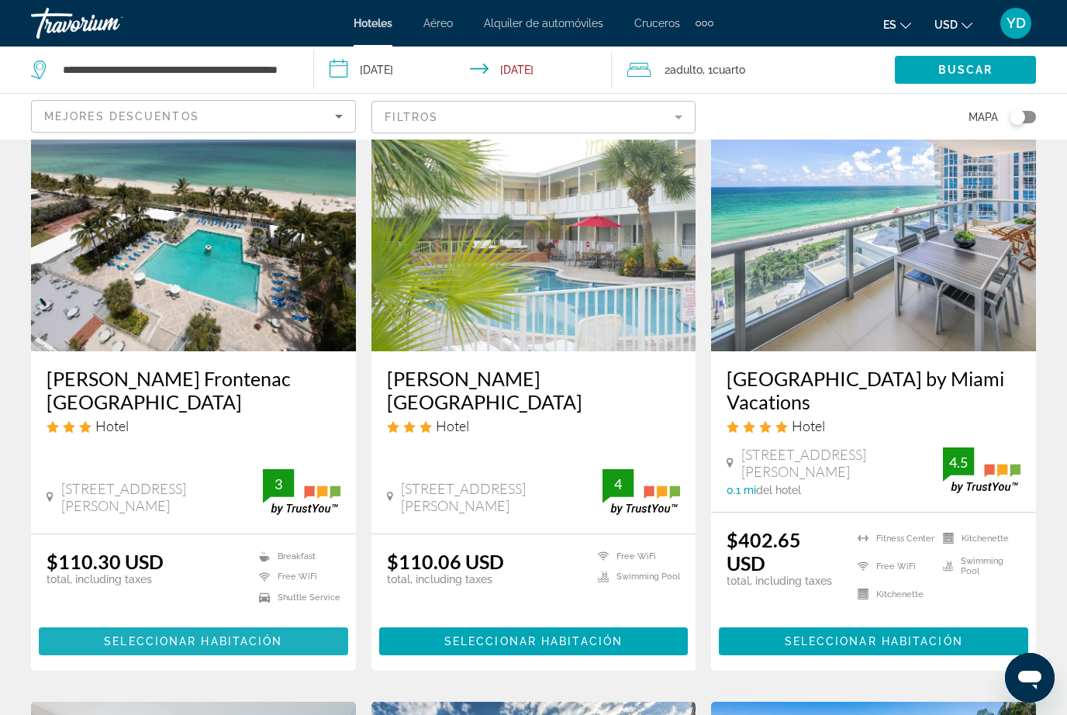
click at [257, 626] on span "Main content" at bounding box center [193, 640] width 309 height 37
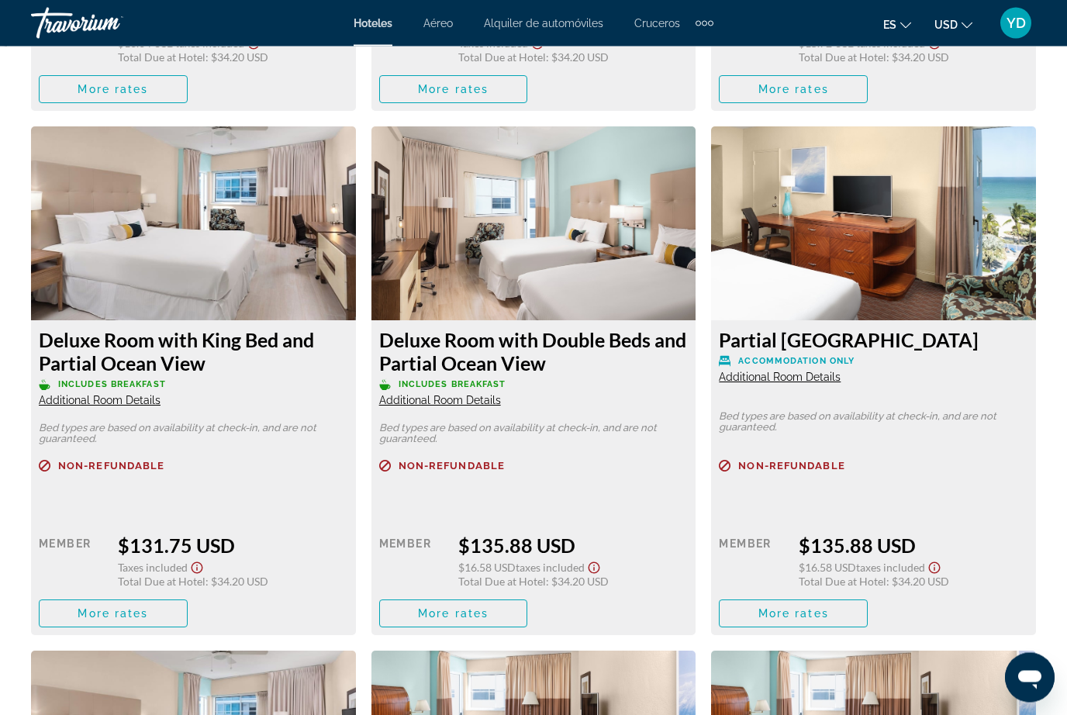
scroll to position [3907, 0]
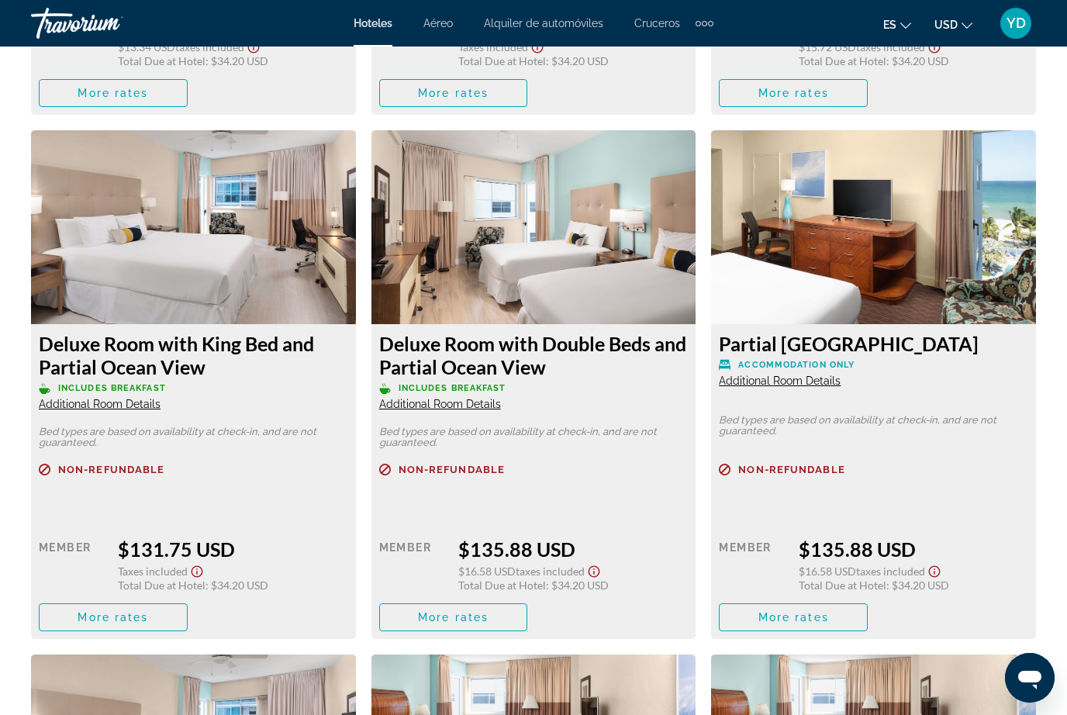
click at [444, 383] on span "Includes Breakfast" at bounding box center [452, 388] width 108 height 10
click at [426, 398] on span "Additional Room Details" at bounding box center [440, 404] width 122 height 12
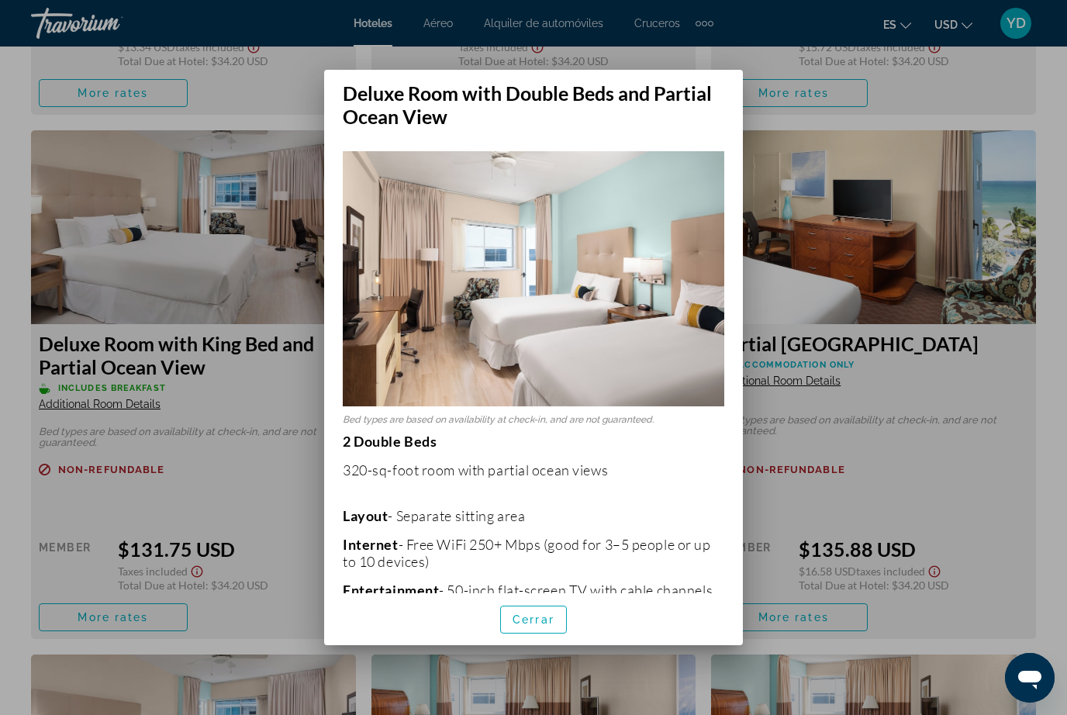
scroll to position [0, 0]
click at [650, 319] on img at bounding box center [533, 278] width 381 height 254
click at [656, 344] on img at bounding box center [533, 278] width 381 height 254
click at [622, 359] on img at bounding box center [533, 278] width 381 height 254
click at [272, 273] on div at bounding box center [533, 357] width 1067 height 715
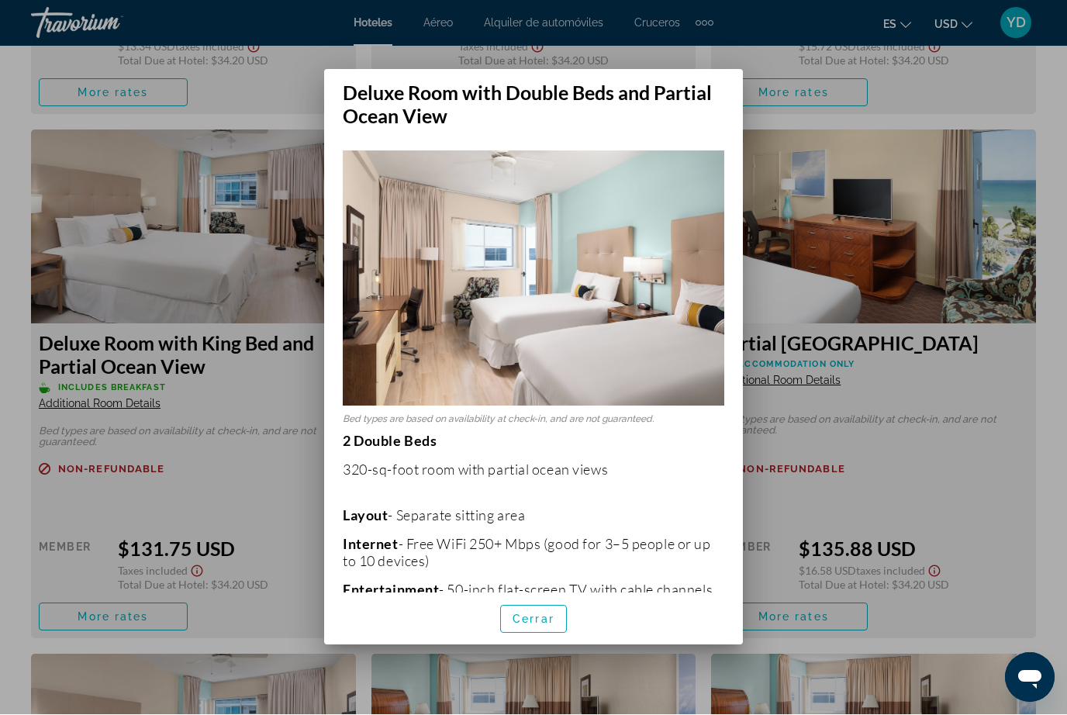
scroll to position [3907, 0]
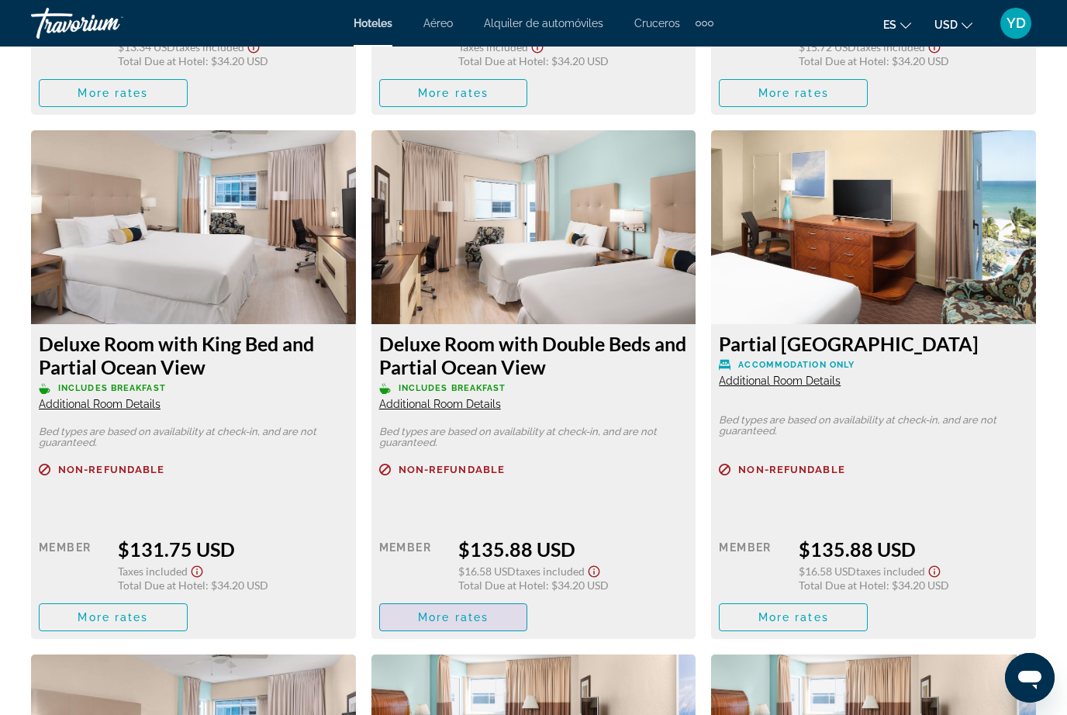
click at [526, 598] on span "Main content" at bounding box center [453, 616] width 147 height 37
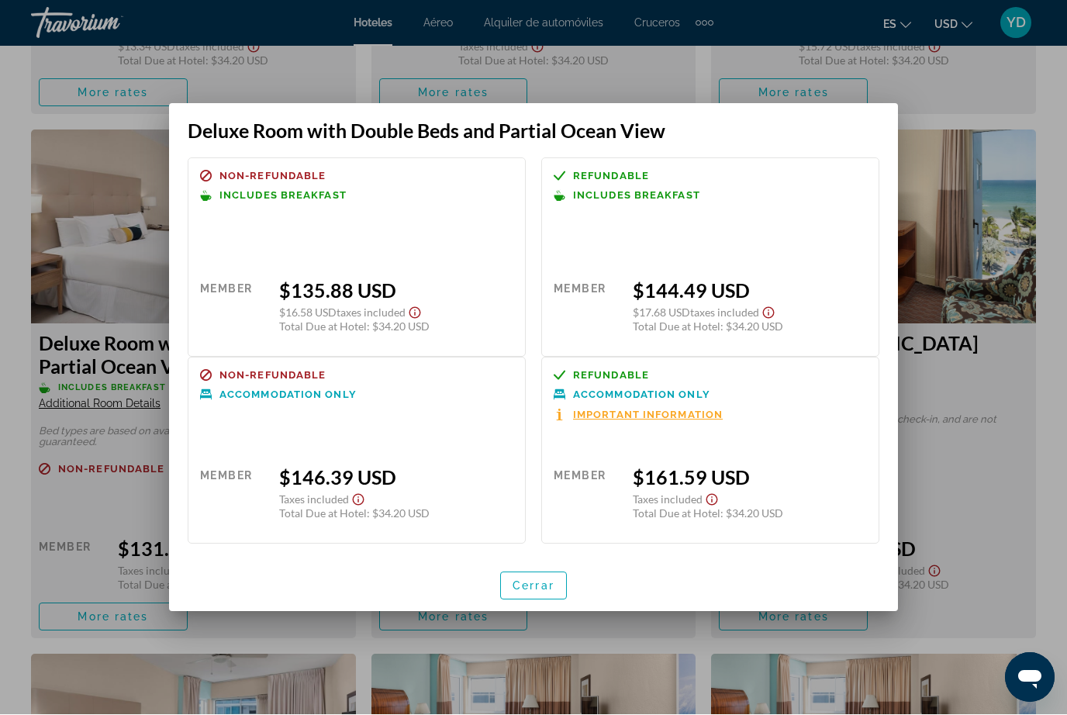
click at [474, 257] on div "Retail $0.00 when you redeem Member $135.88 USD $16.58 USD Taxes included Total…" at bounding box center [356, 297] width 313 height 95
click at [427, 270] on div "Retail $0.00 when you redeem Member $135.88 USD $16.58 USD Taxes included Total…" at bounding box center [356, 297] width 313 height 95
click at [370, 323] on div "Total Due at Hotel : $34.20 USD" at bounding box center [396, 326] width 234 height 13
click at [324, 315] on span "$16.58 USD" at bounding box center [307, 312] width 57 height 13
click at [531, 598] on span "button" at bounding box center [533, 585] width 65 height 37
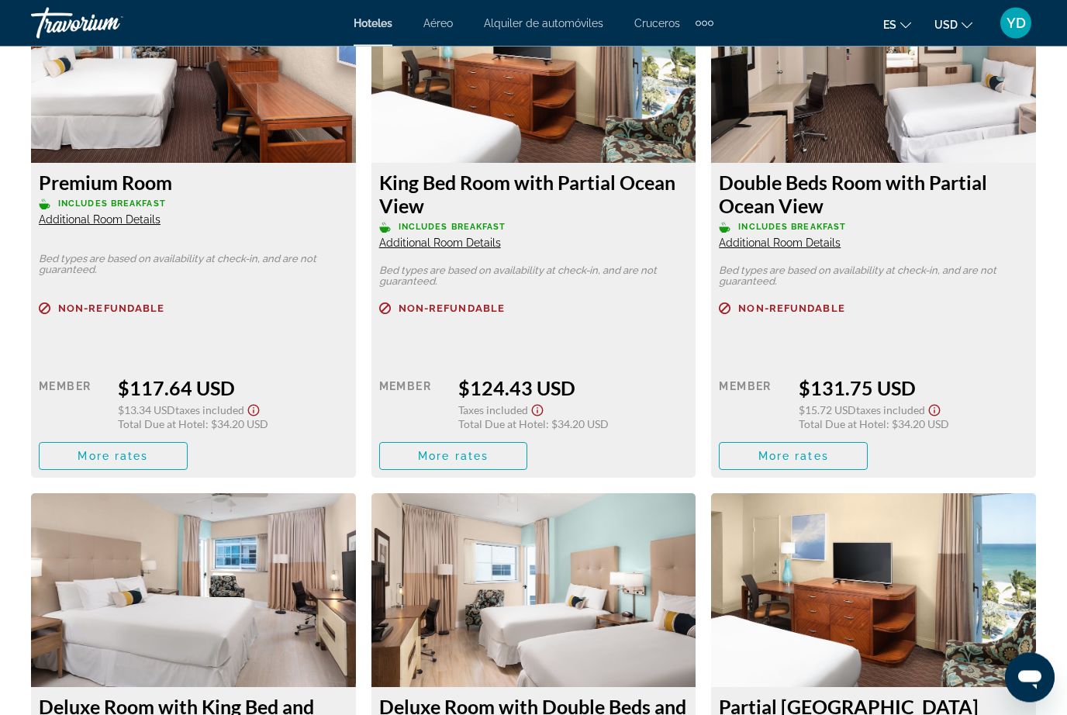
scroll to position [3421, 0]
